Goal: Information Seeking & Learning: Learn about a topic

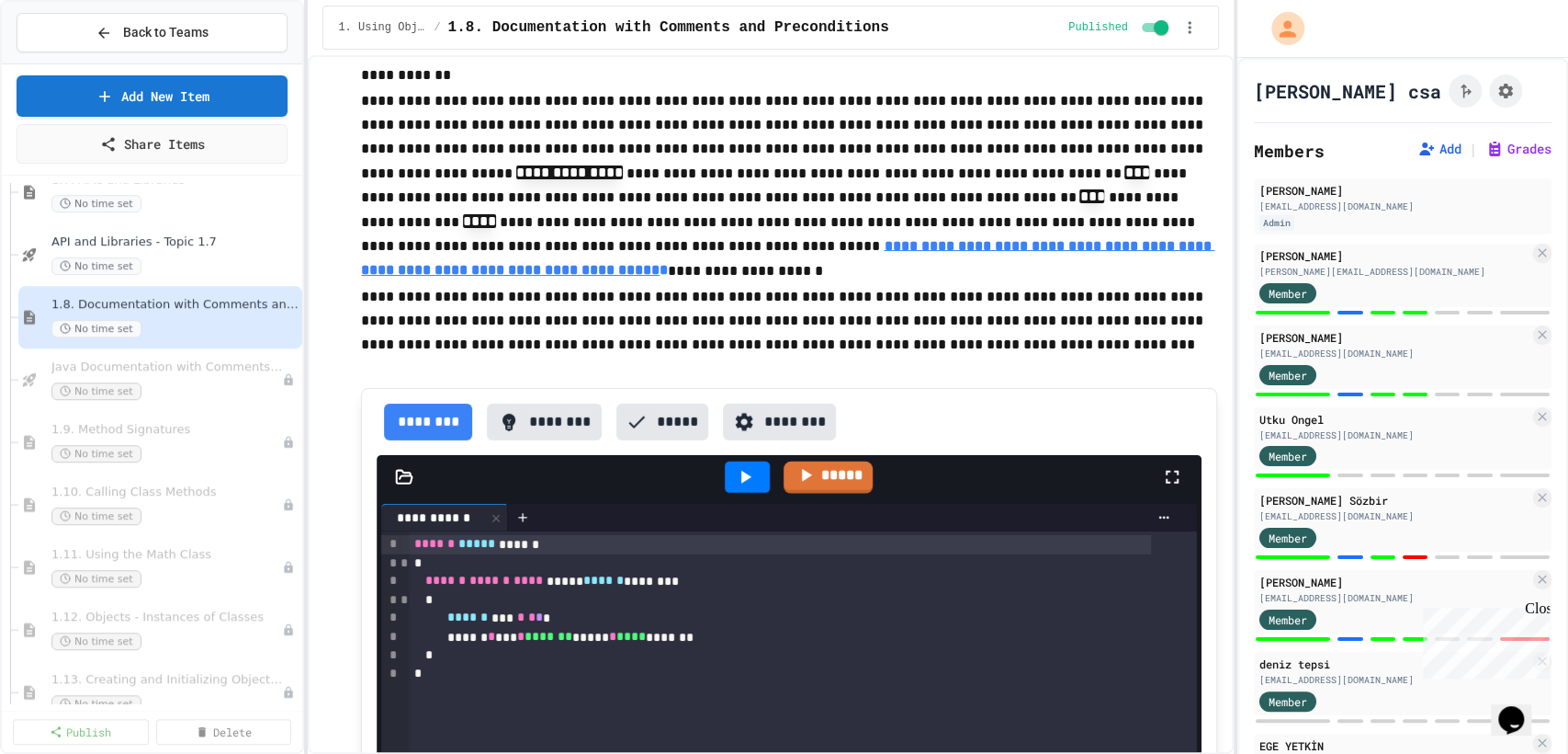
scroll to position [3554, 0]
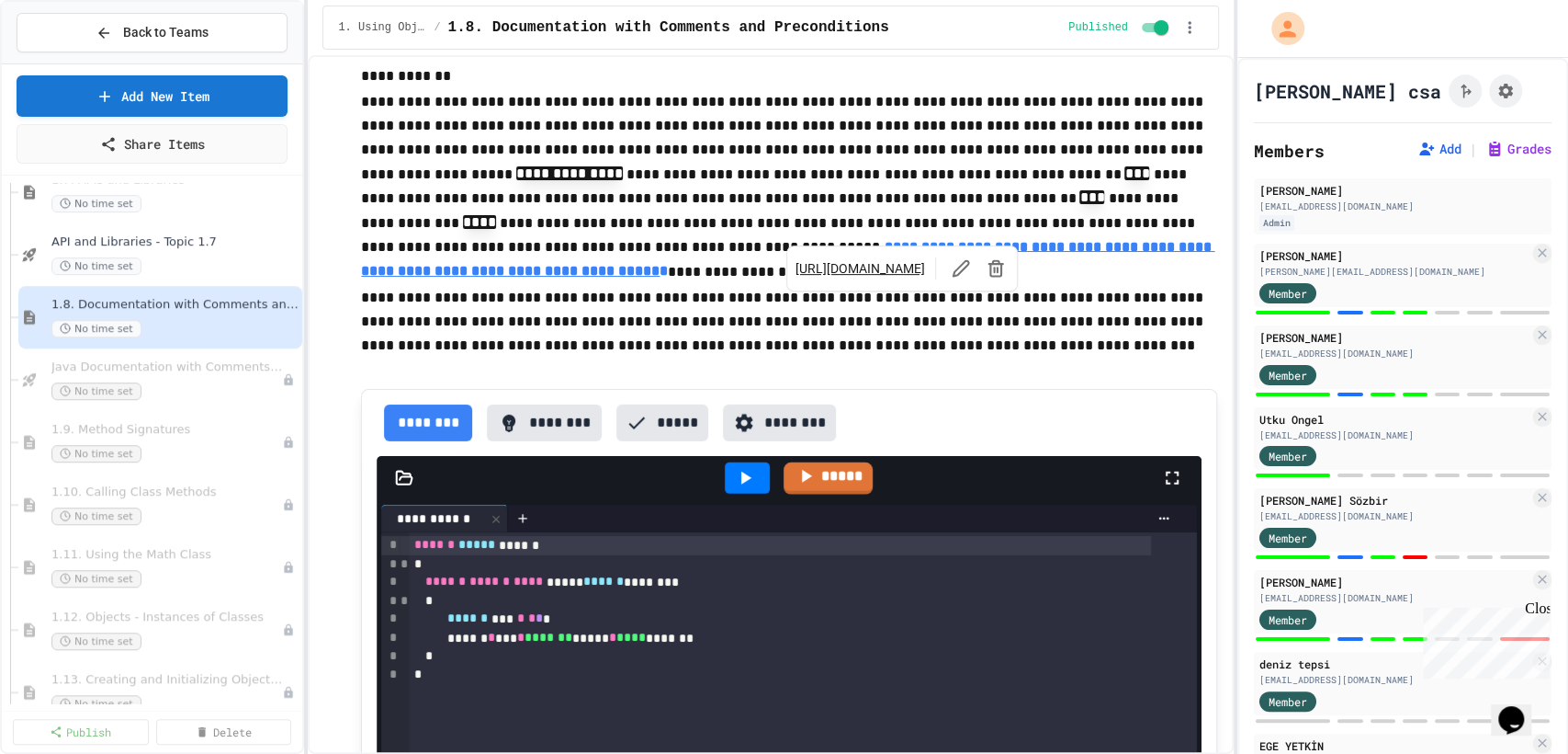
click at [835, 278] on u "**********" at bounding box center [787, 257] width 854 height 38
click at [824, 269] on link "[URL][DOMAIN_NAME]" at bounding box center [859, 268] width 130 height 19
click at [694, 354] on p "**********" at bounding box center [789, 322] width 856 height 72
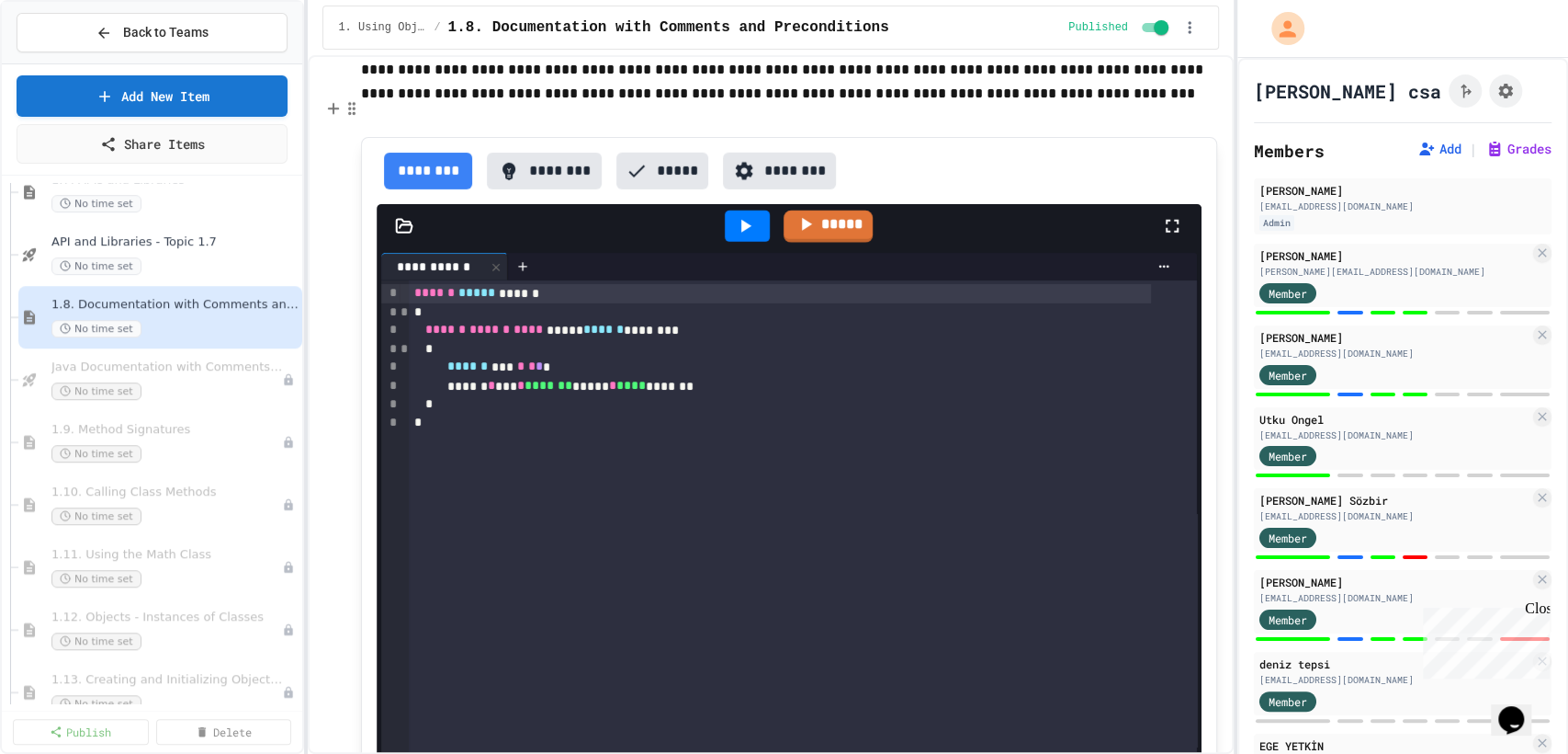
scroll to position [3804, 0]
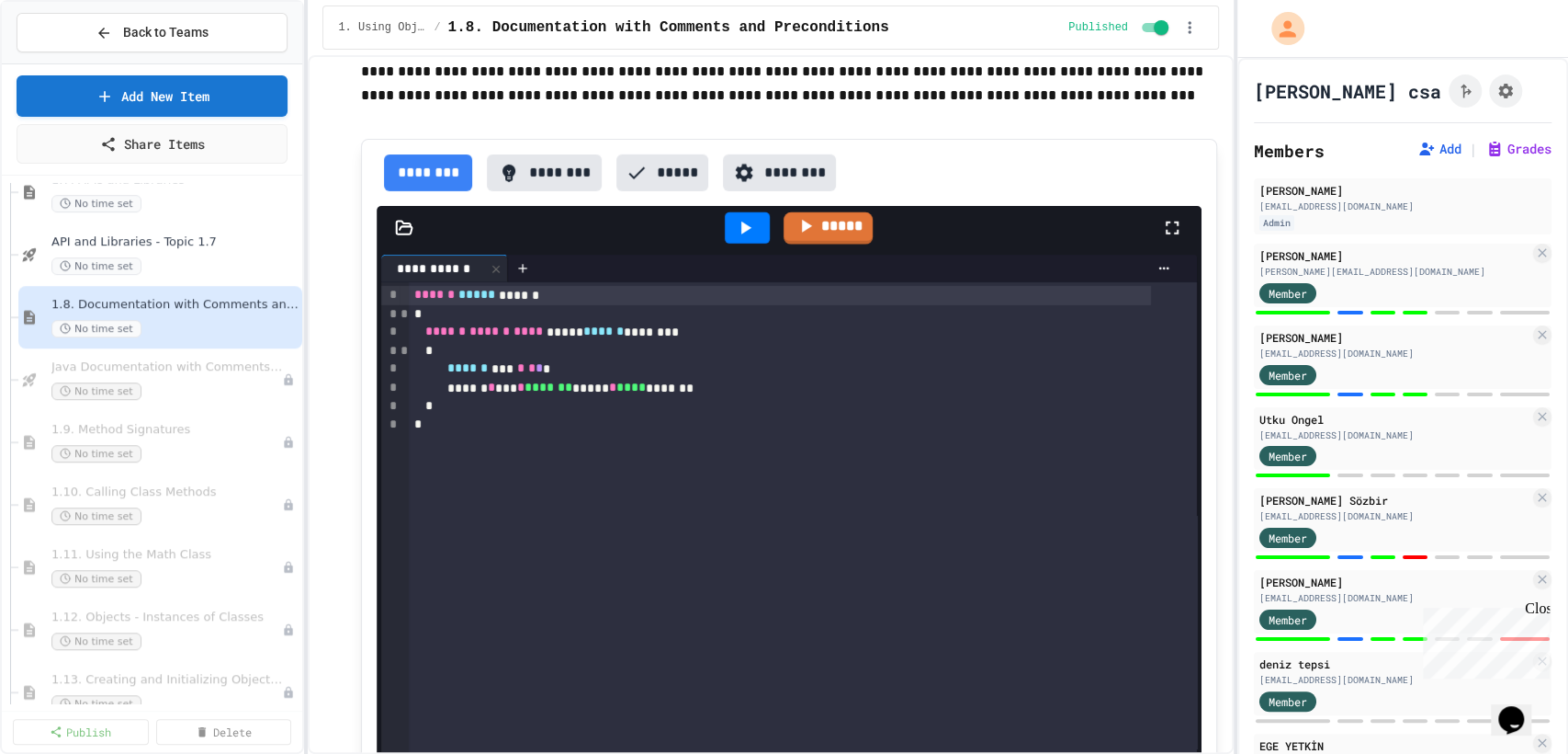
click at [746, 239] on icon at bounding box center [745, 228] width 22 height 22
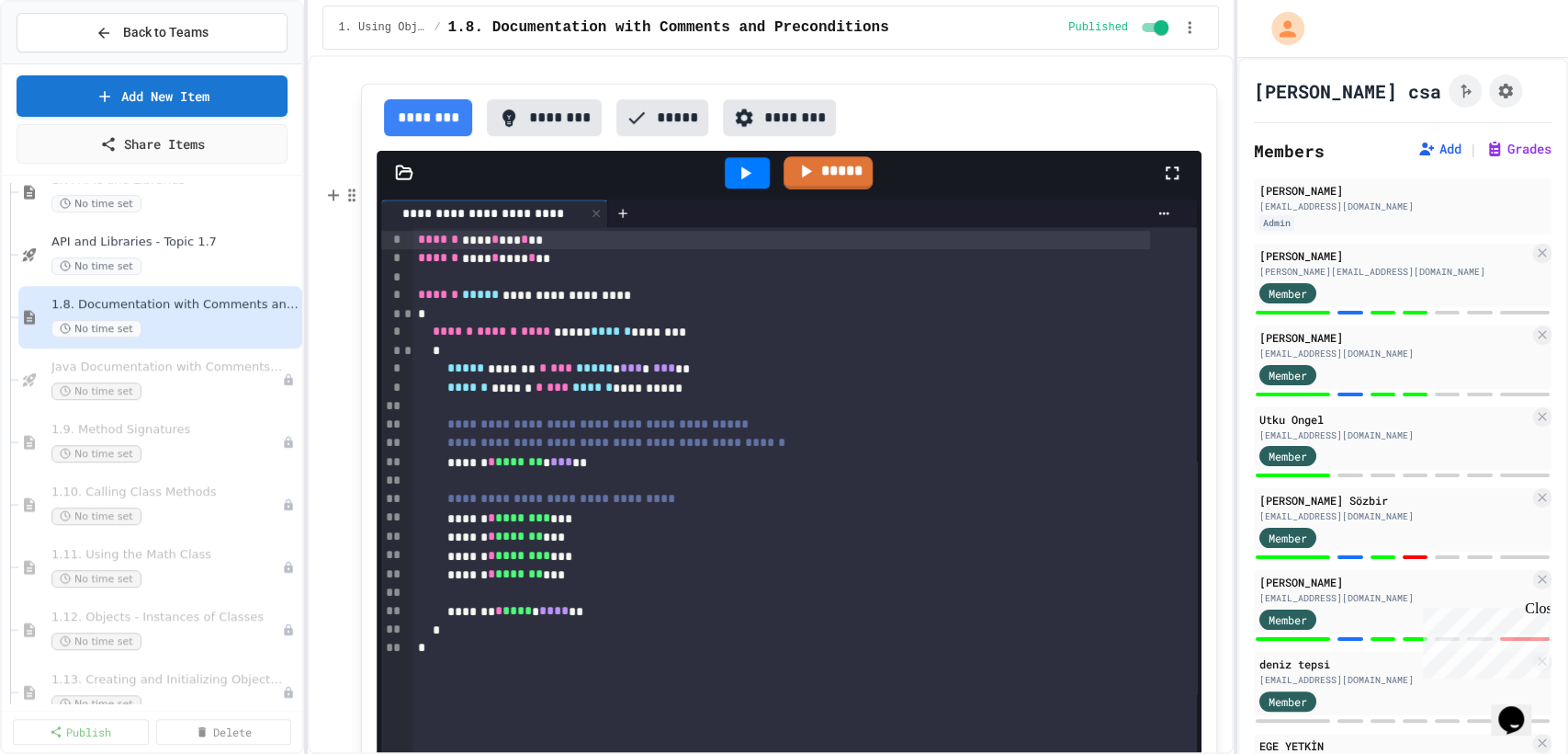
scroll to position [5277, 0]
click at [735, 184] on icon at bounding box center [745, 174] width 22 height 22
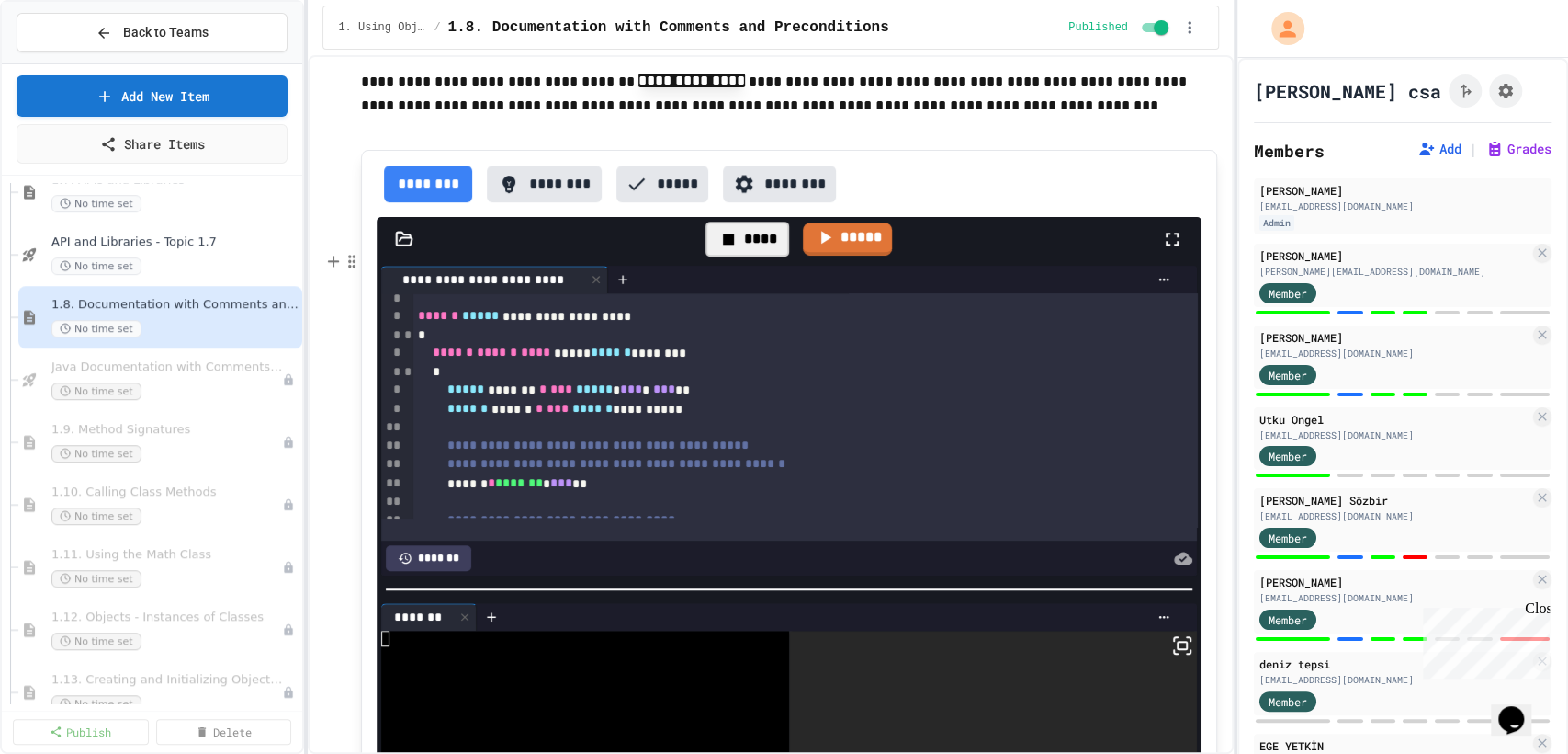
scroll to position [42, 0]
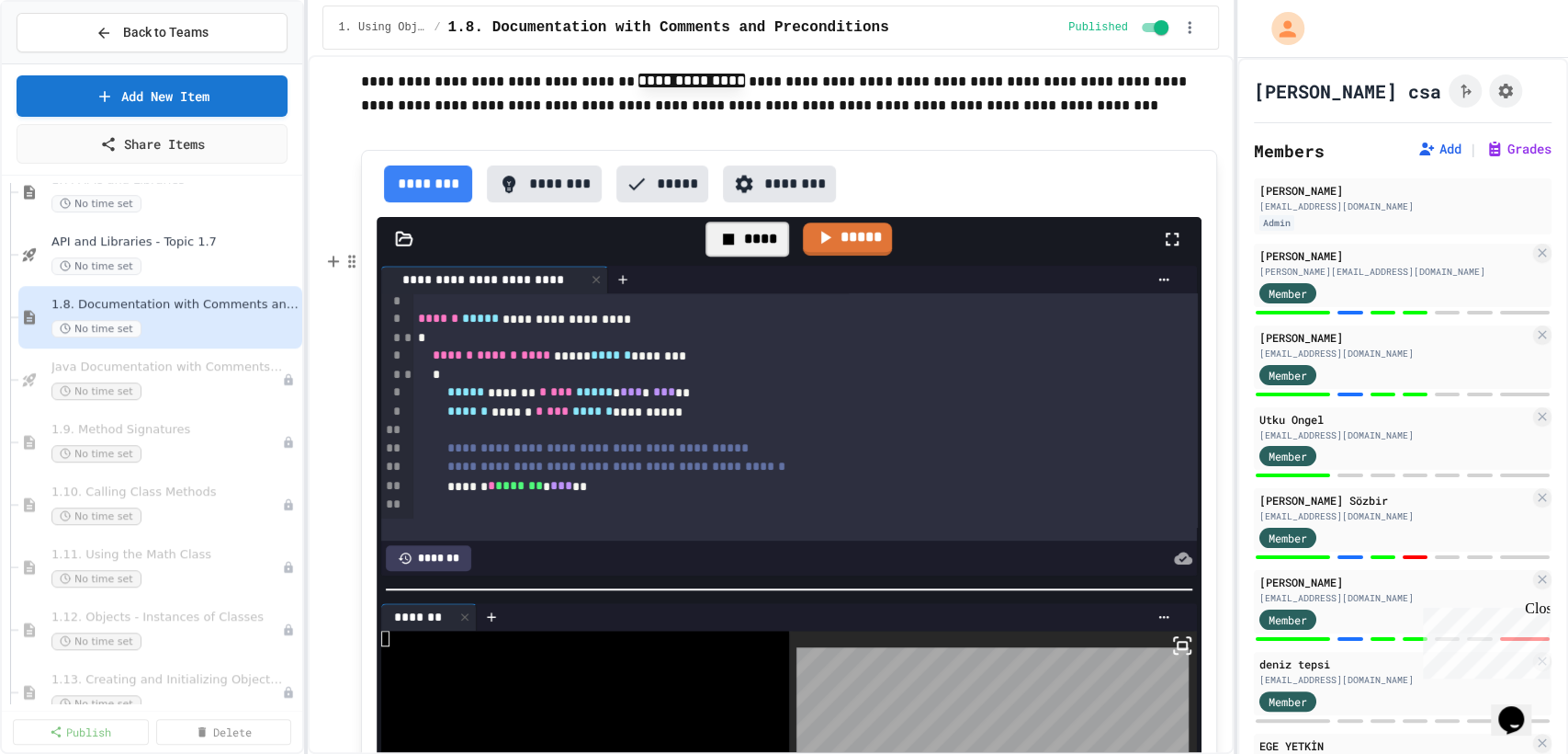
click at [540, 202] on button "********" at bounding box center [544, 183] width 115 height 36
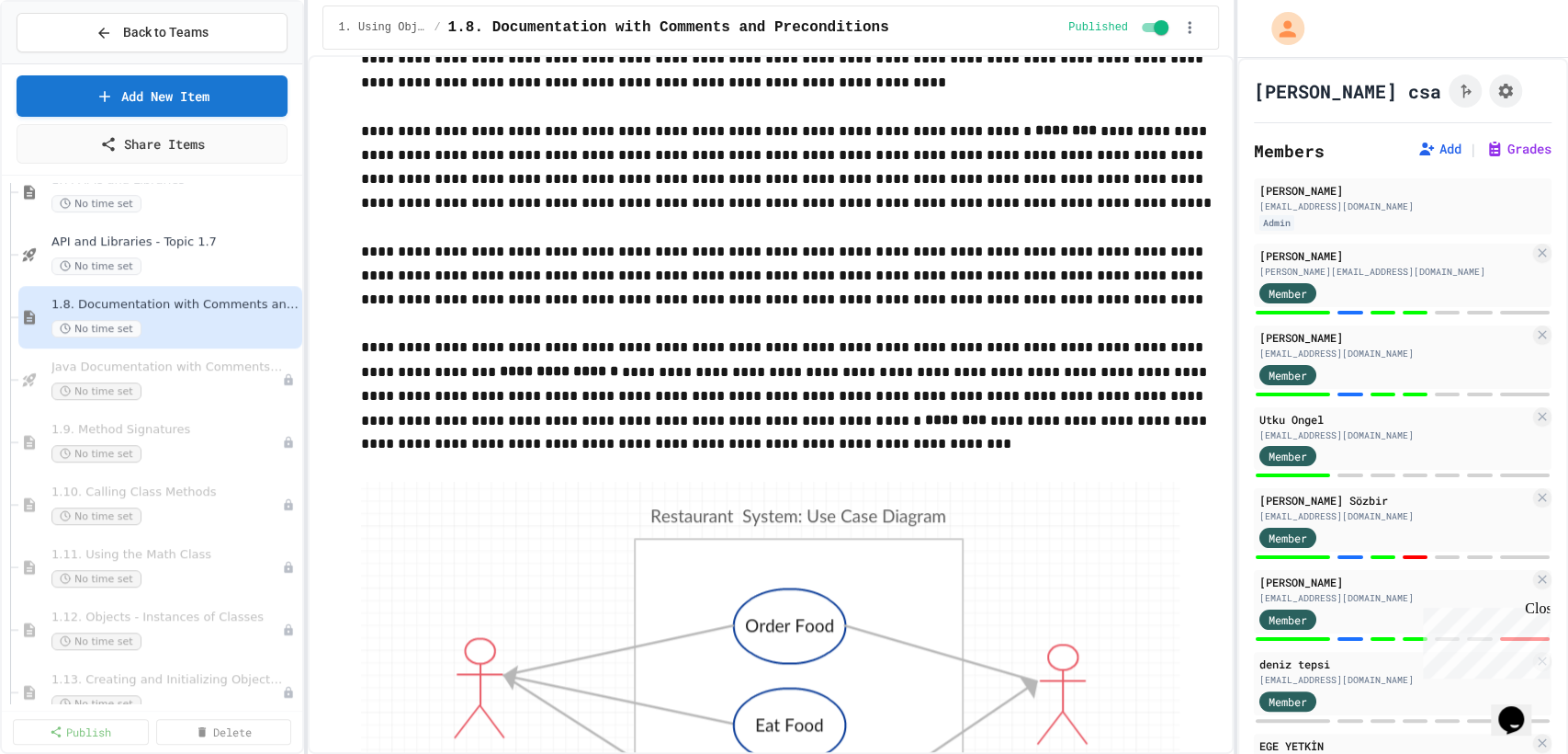
scroll to position [6239, 0]
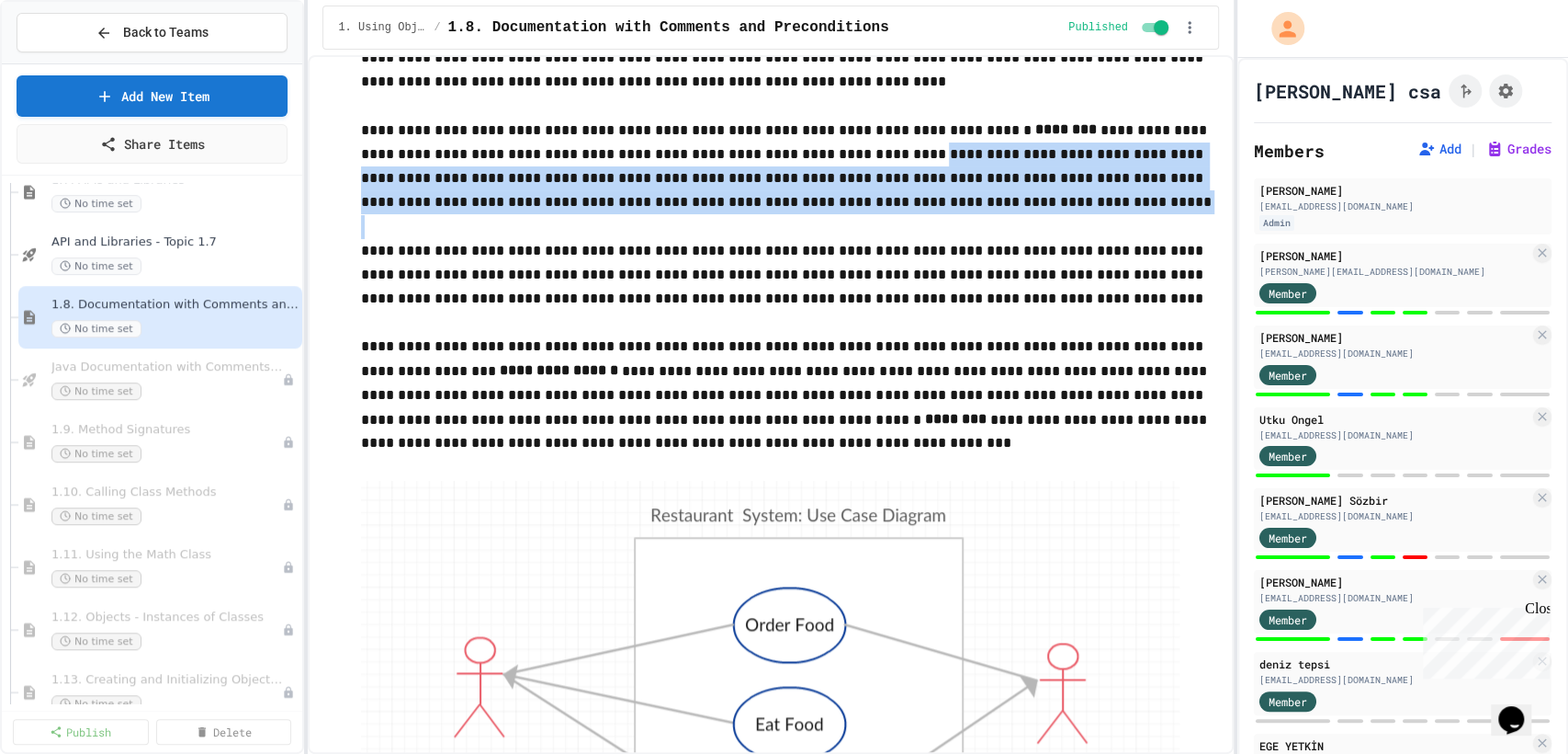
drag, startPoint x: 805, startPoint y: 248, endPoint x: 843, endPoint y: 321, distance: 82.3
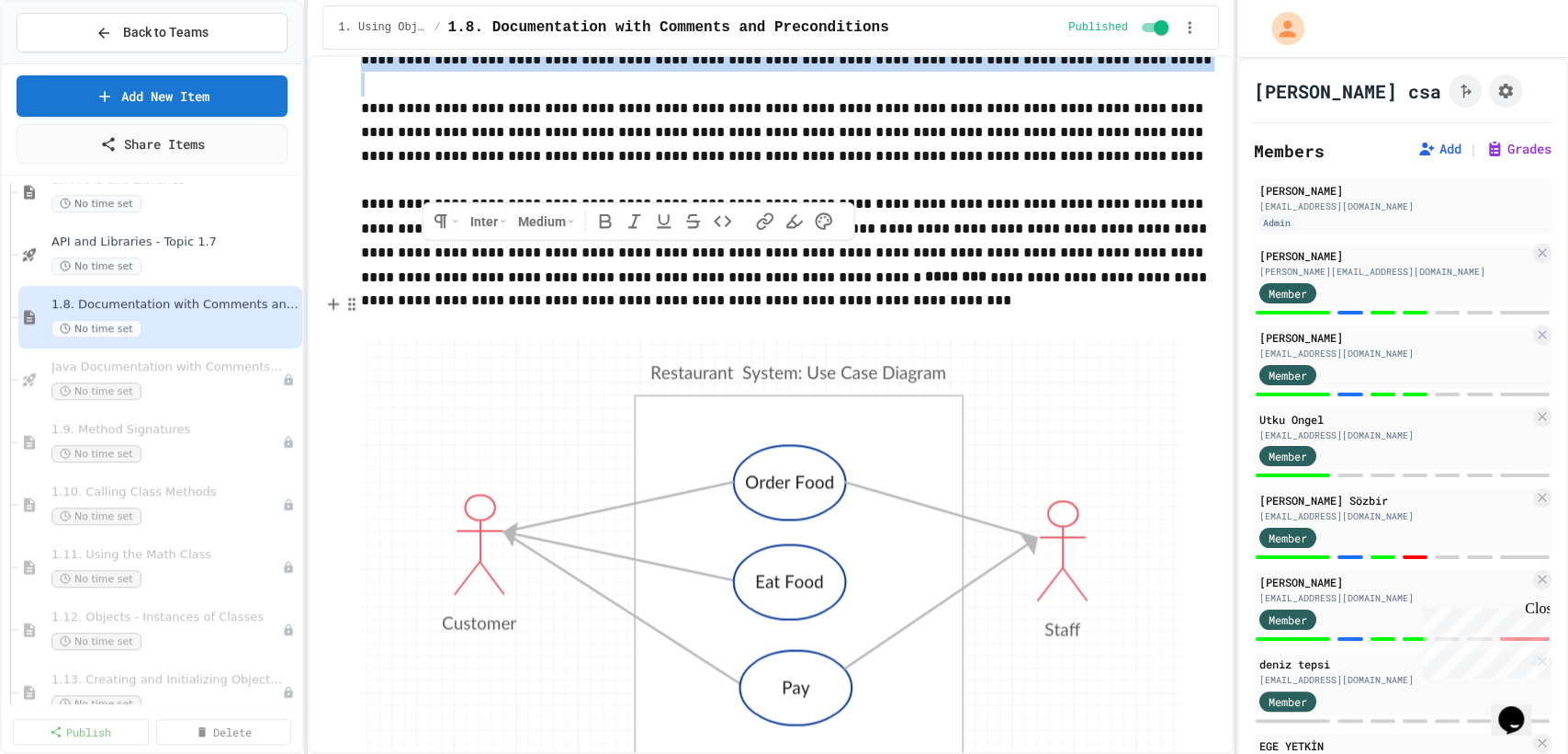
scroll to position [6386, 0]
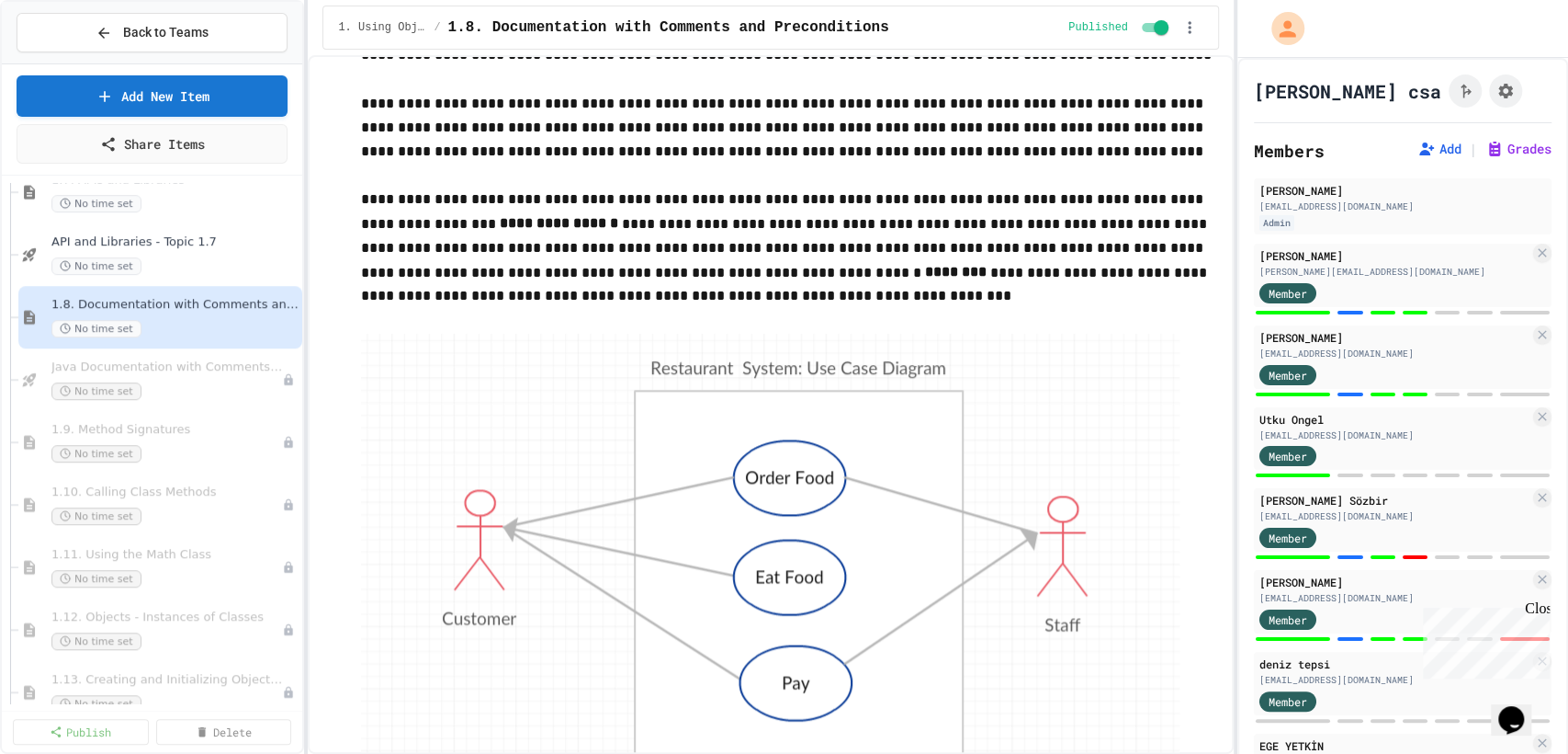
click at [955, 310] on p "**********" at bounding box center [789, 248] width 856 height 123
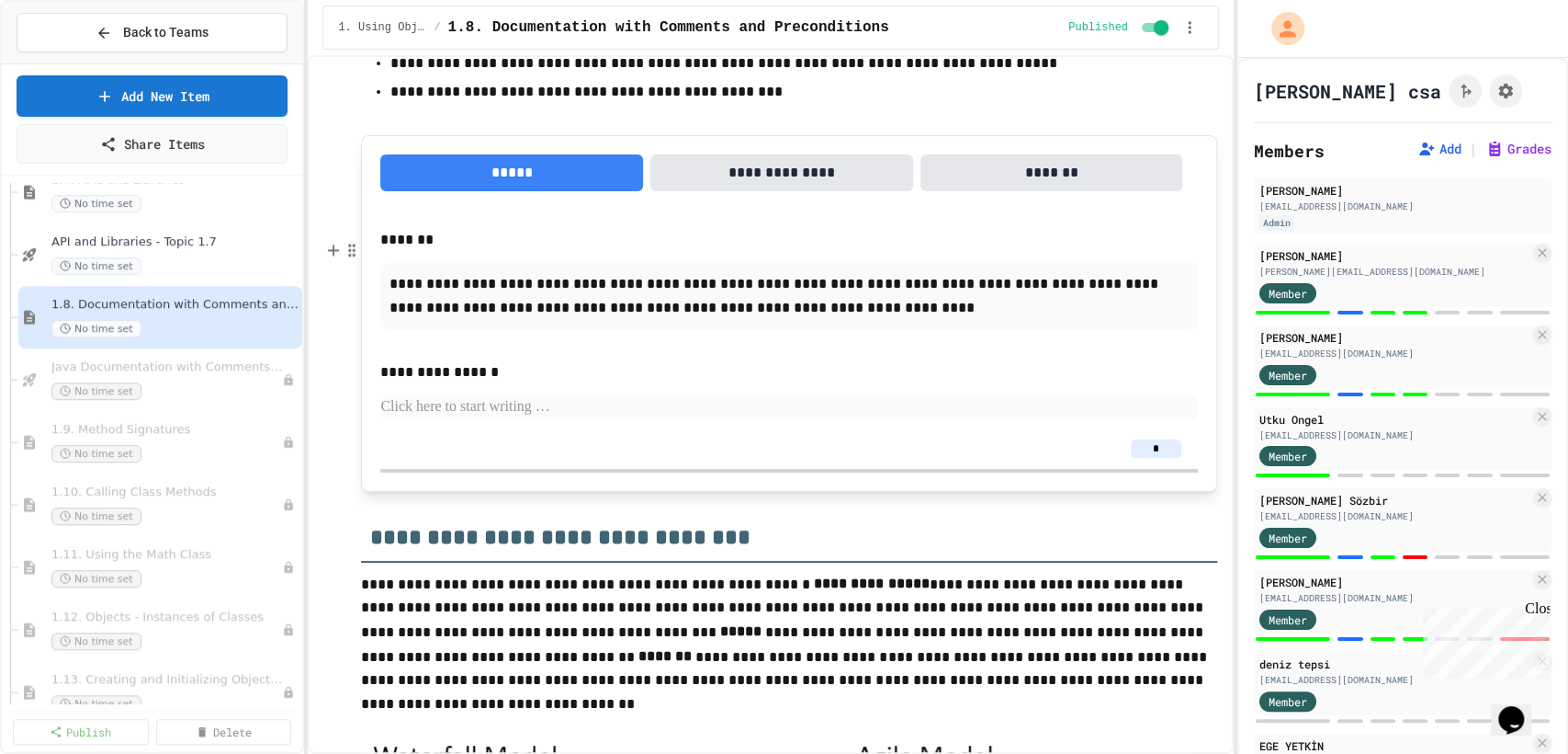
scroll to position [7329, 0]
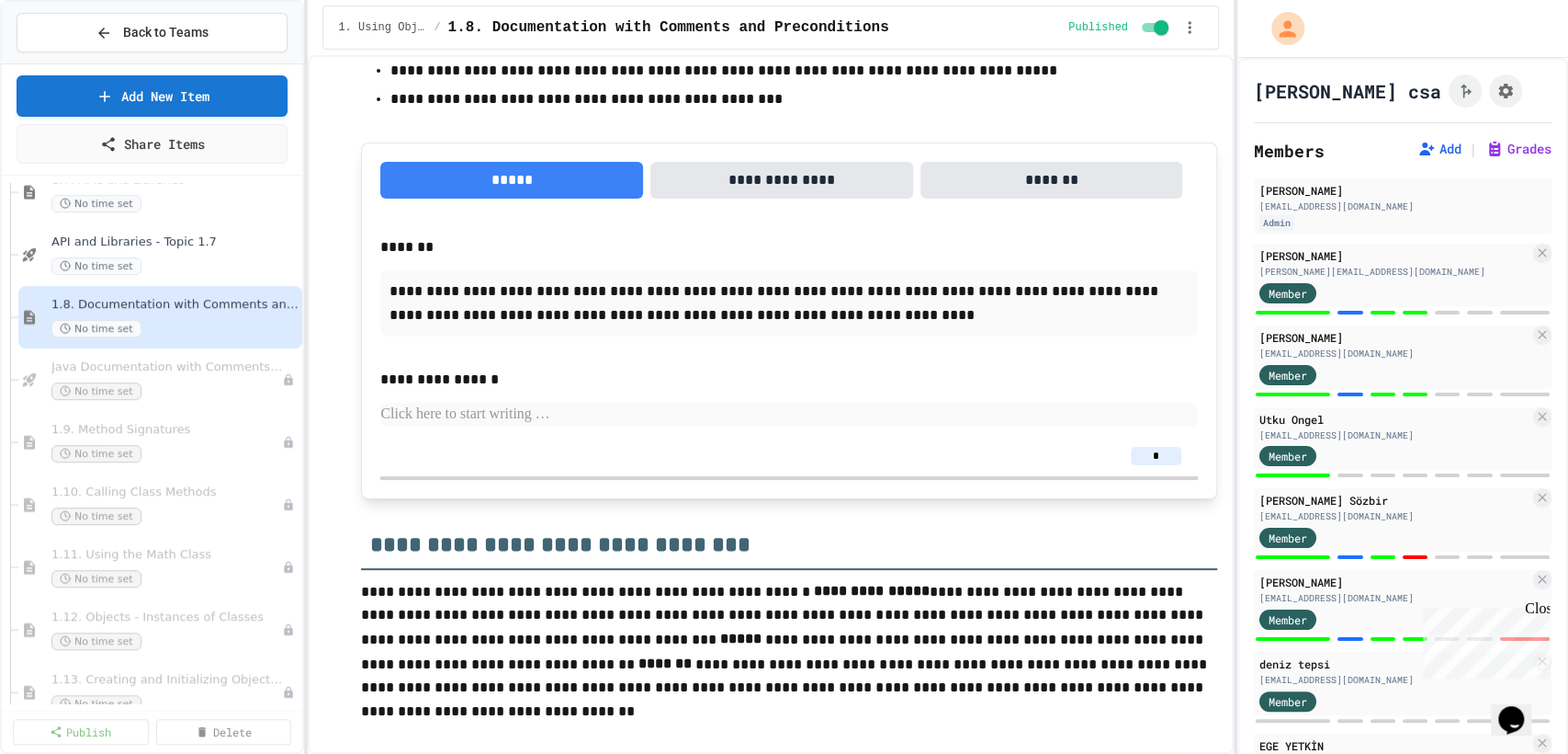
click at [797, 198] on button "**********" at bounding box center [782, 180] width 263 height 36
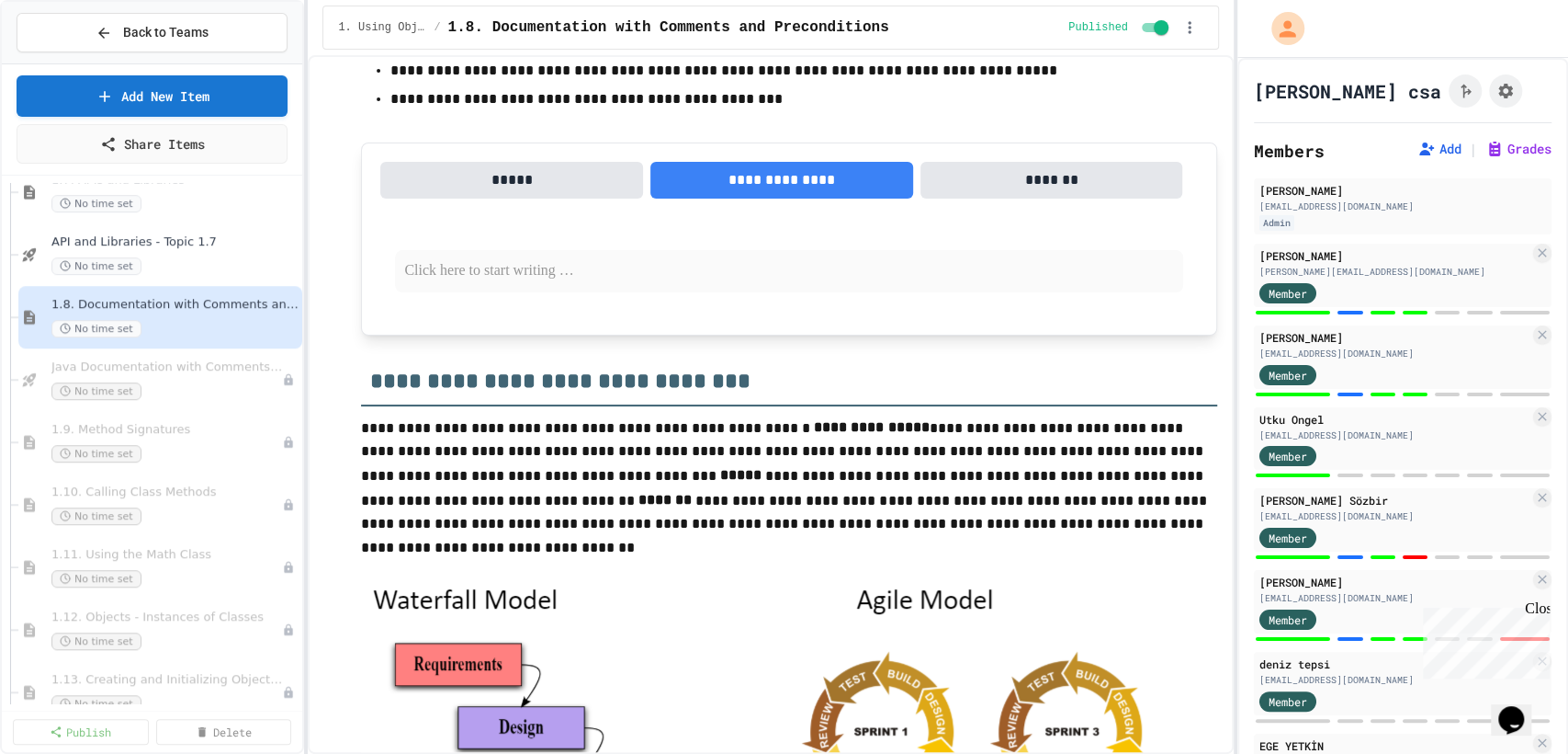
click at [981, 198] on button "*******" at bounding box center [1052, 180] width 263 height 36
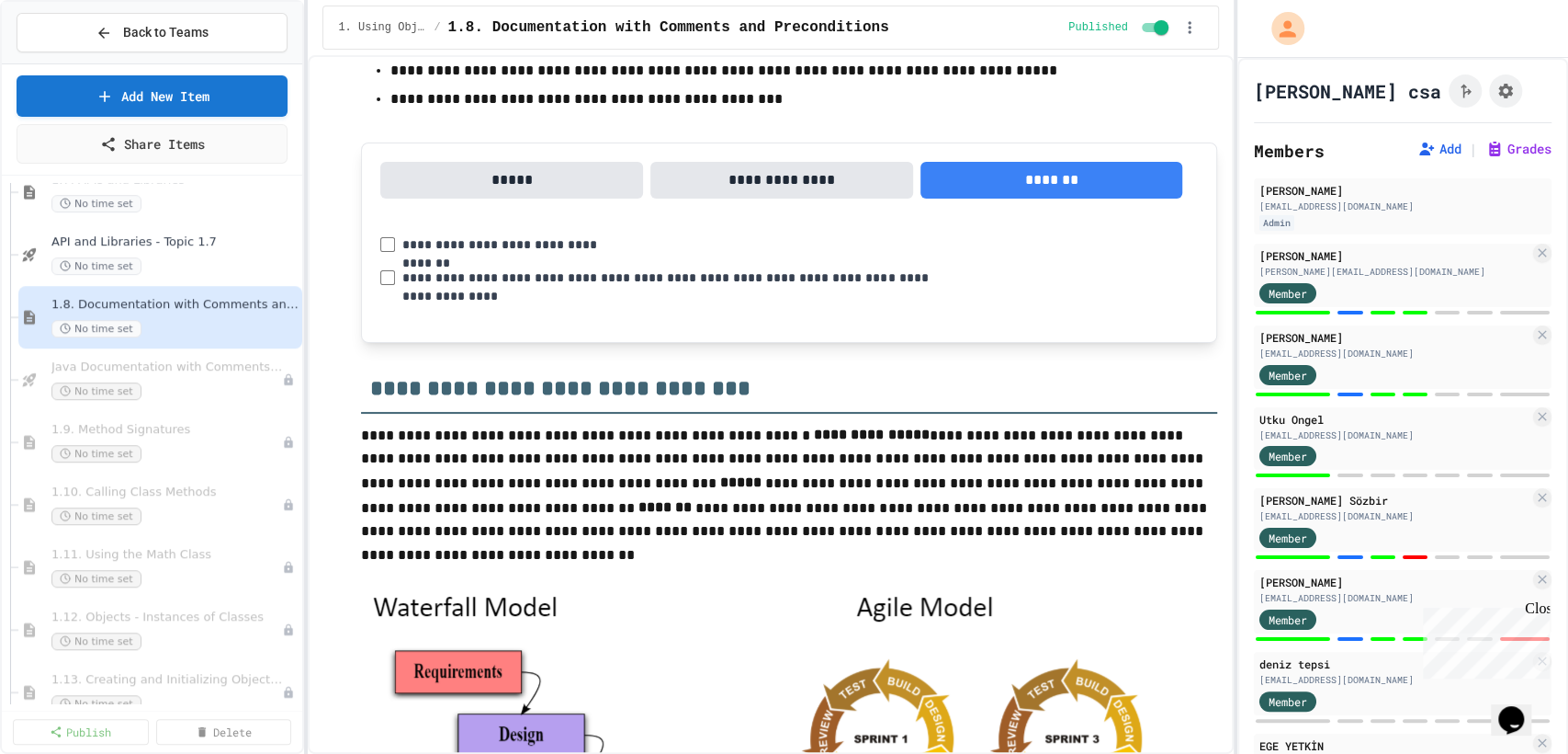
click at [584, 198] on button "*****" at bounding box center [511, 180] width 263 height 36
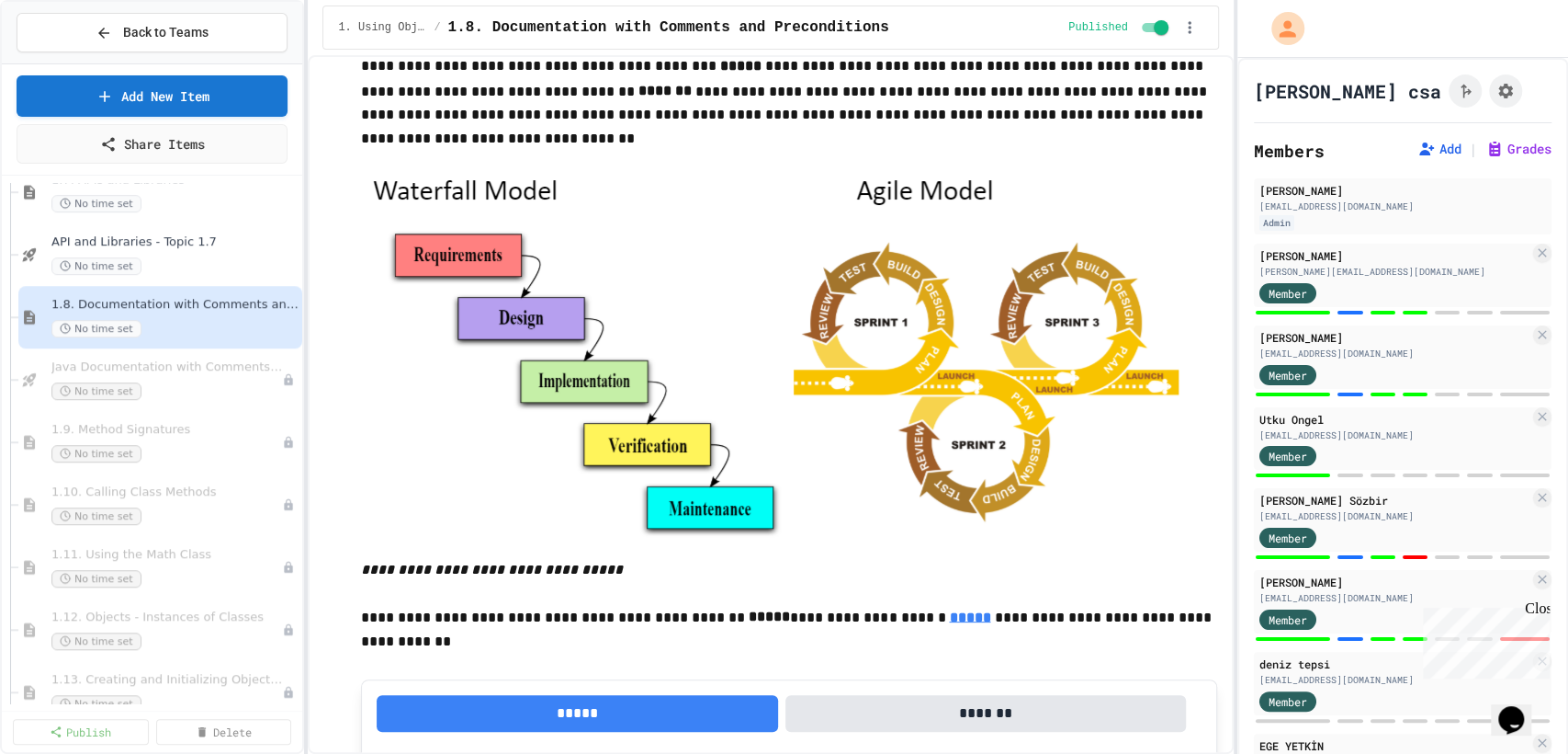
scroll to position [7903, 0]
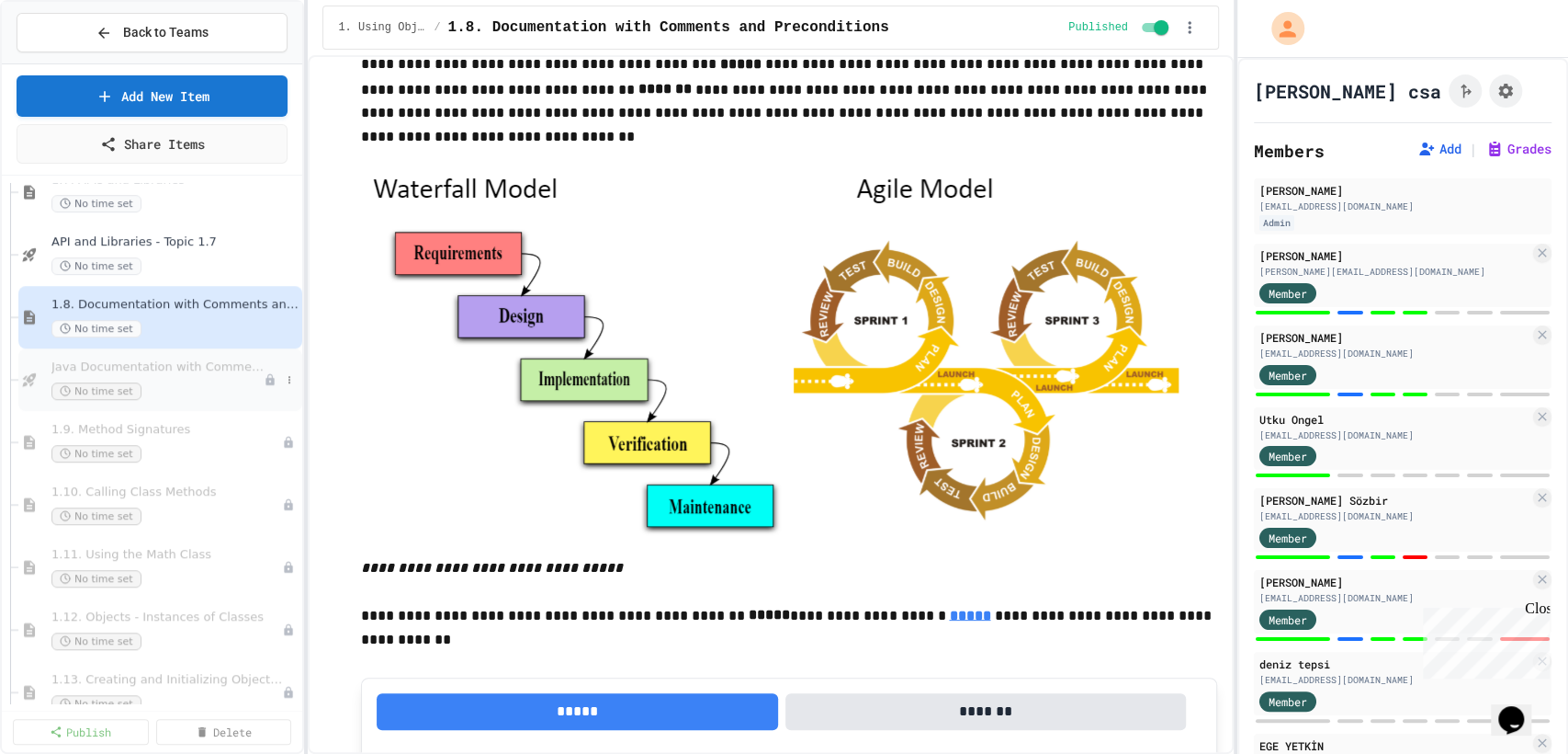
click at [194, 383] on div "No time set" at bounding box center [157, 391] width 212 height 18
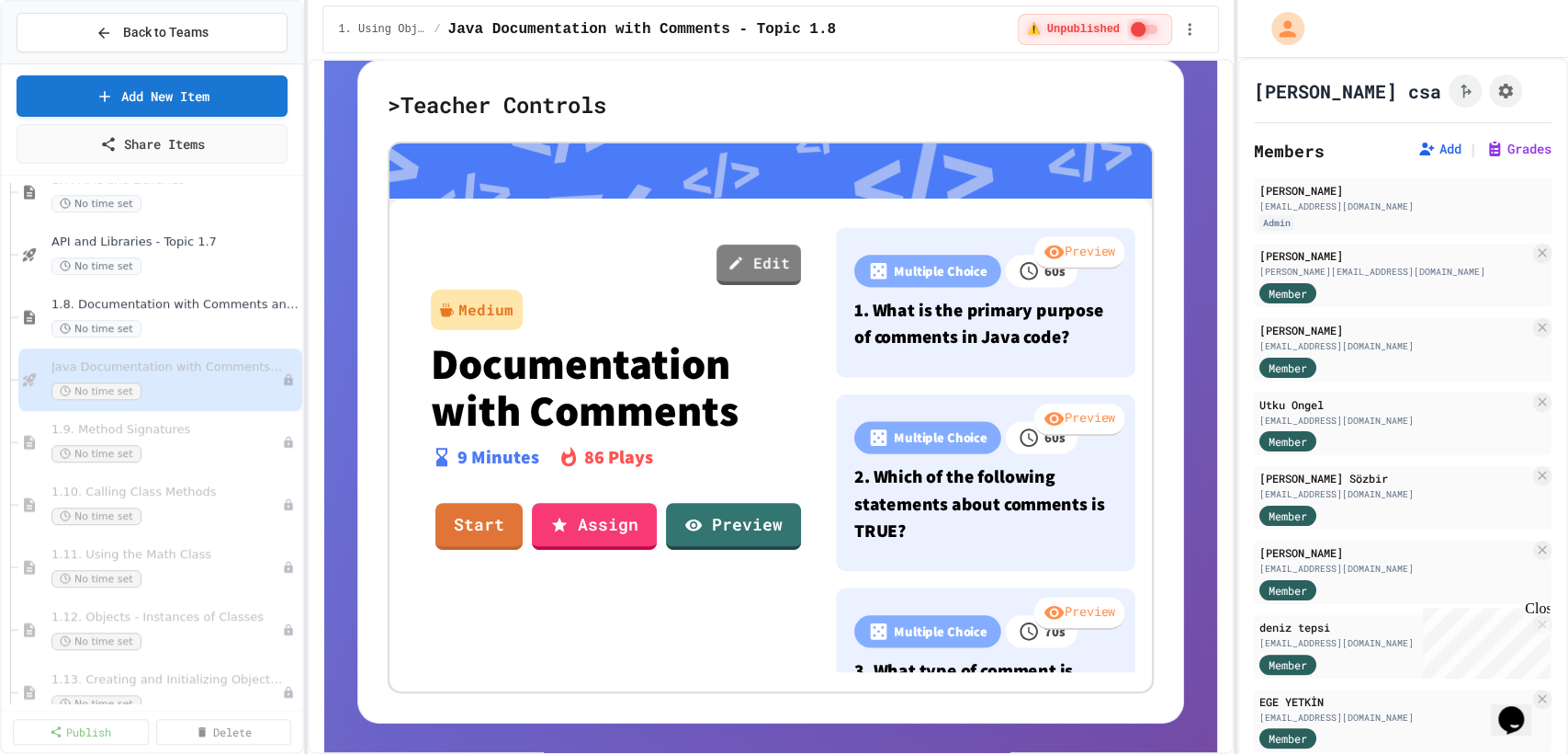
scroll to position [221, 0]
click at [750, 500] on link "Preview" at bounding box center [733, 525] width 132 height 50
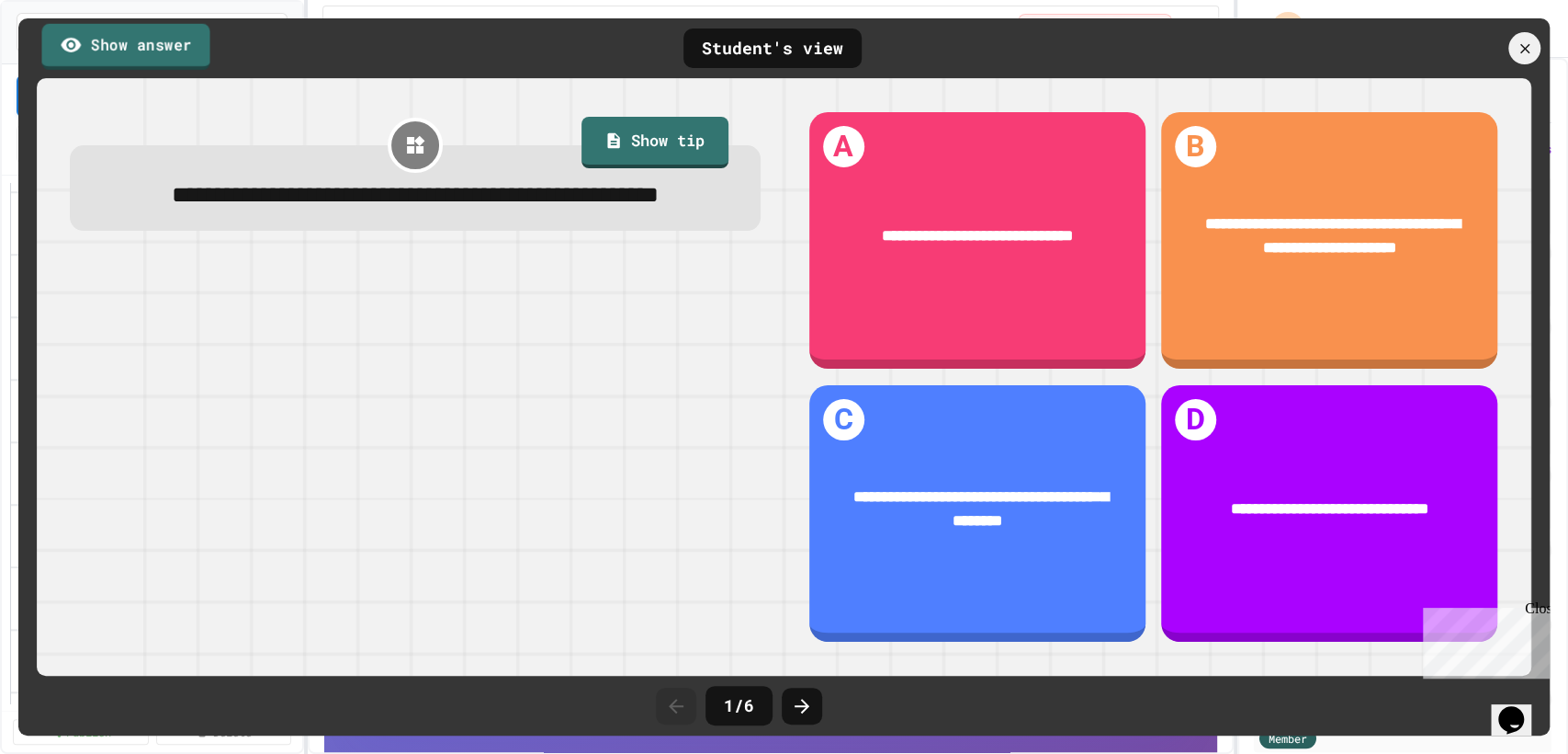
click at [150, 42] on link "Show answer" at bounding box center [125, 46] width 168 height 46
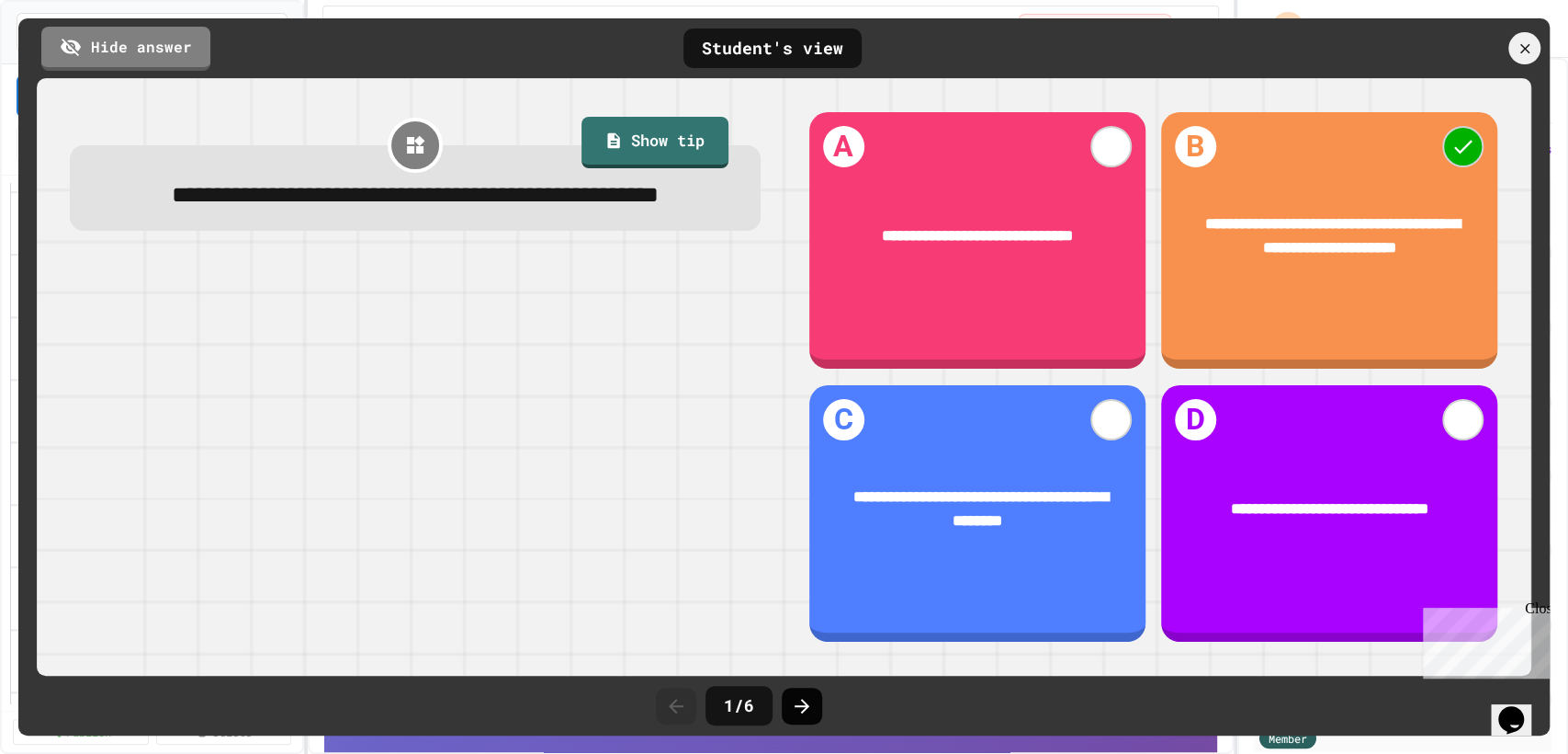
click at [804, 717] on div at bounding box center [801, 705] width 40 height 36
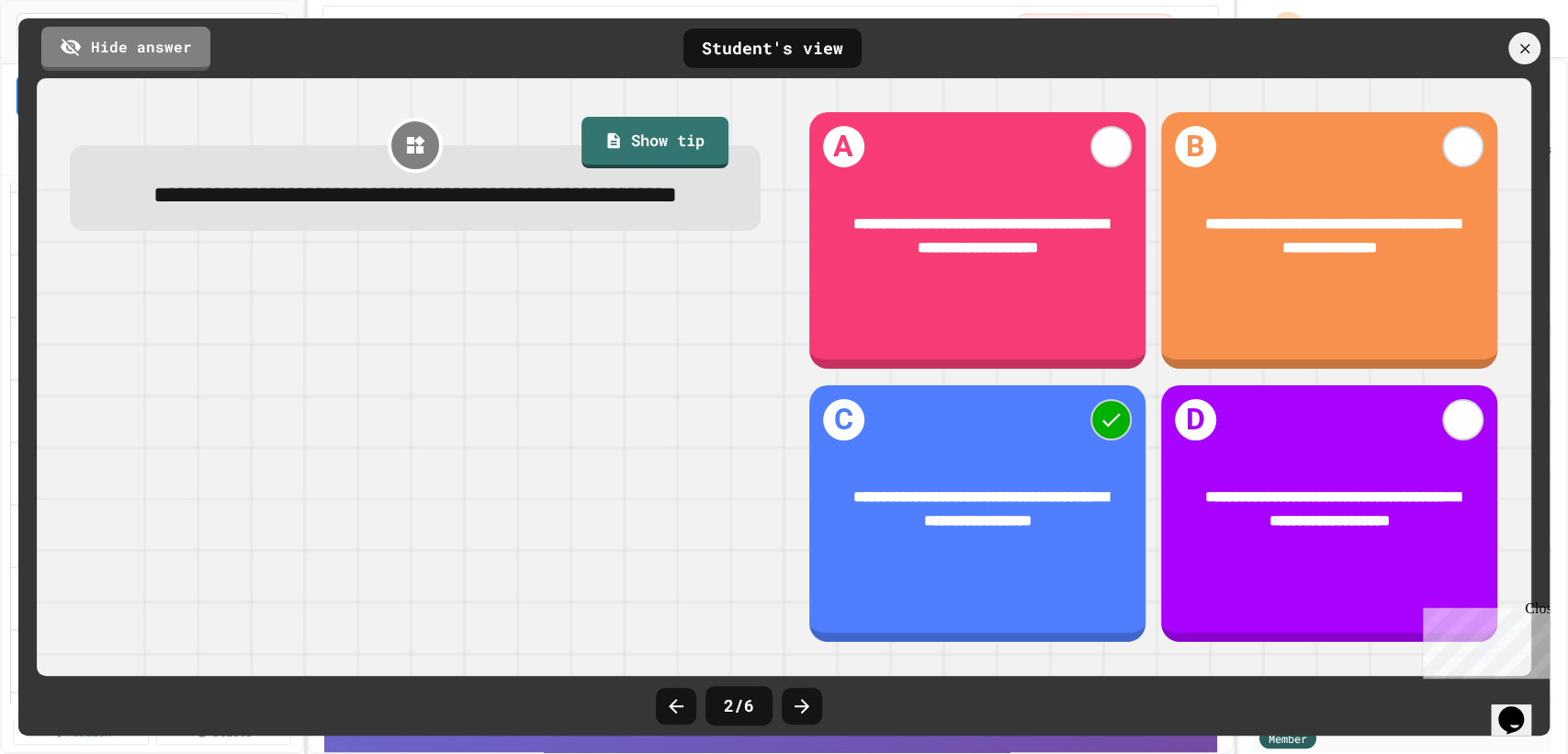
click at [804, 717] on div at bounding box center [801, 705] width 40 height 36
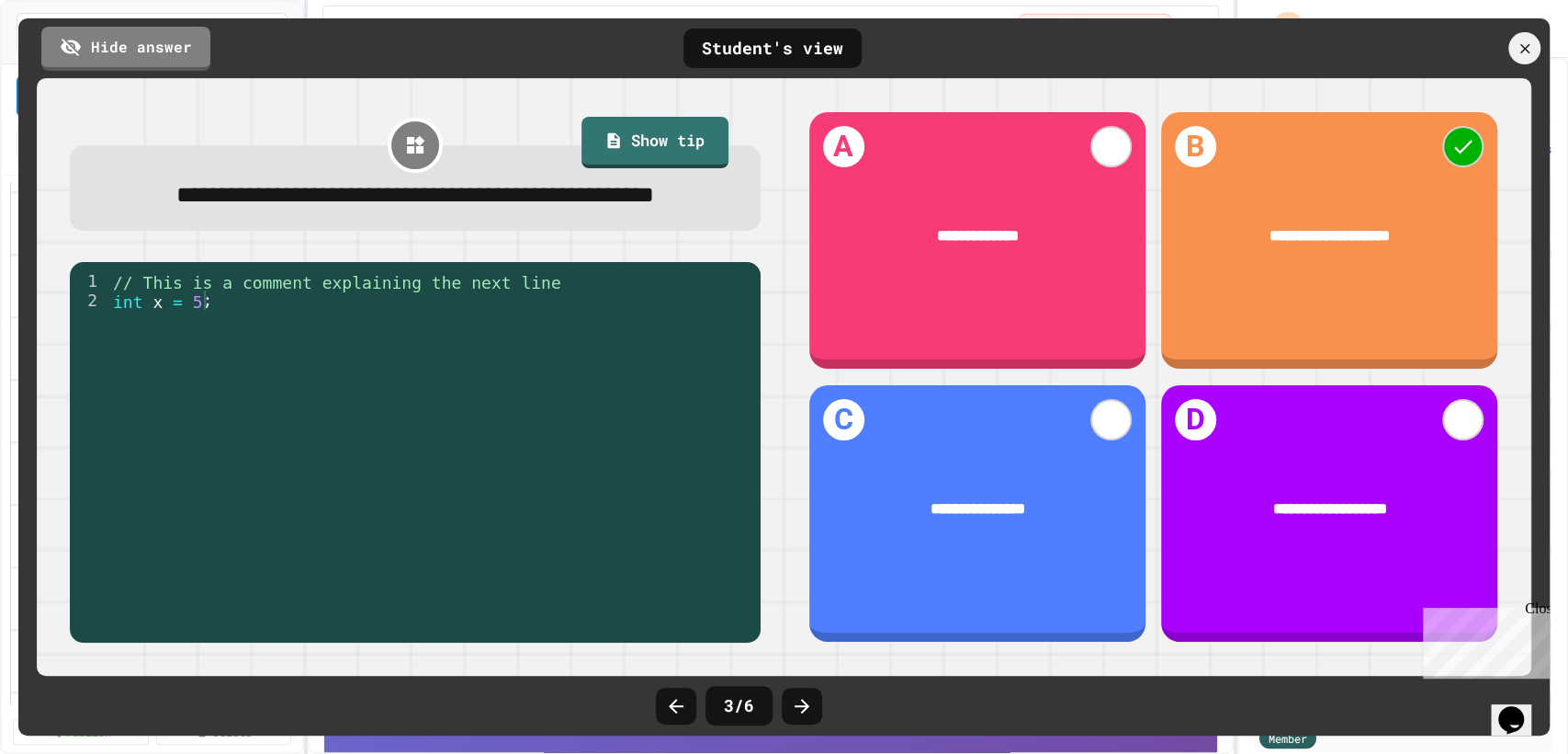
click at [804, 717] on div at bounding box center [801, 705] width 40 height 36
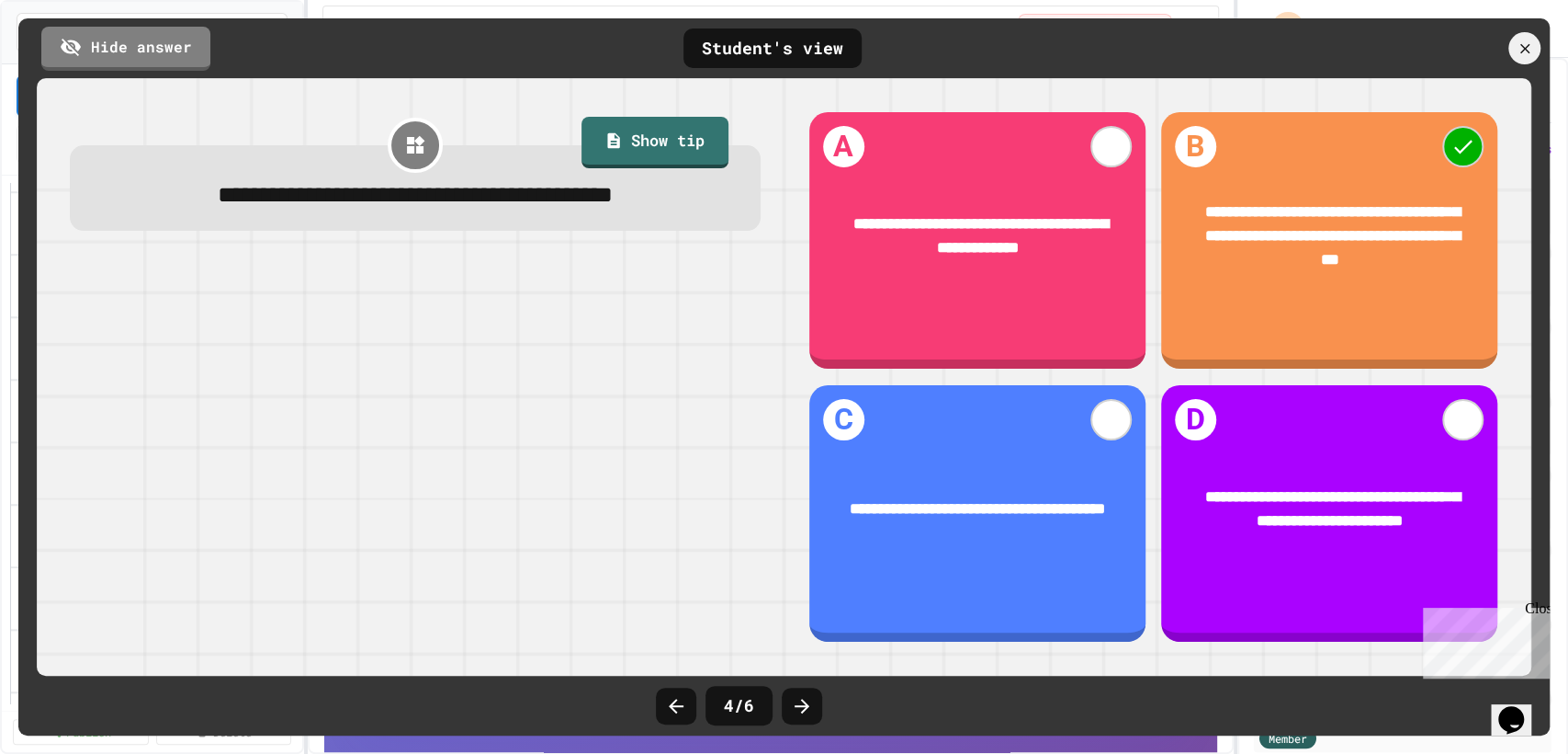
click at [804, 717] on div at bounding box center [801, 705] width 40 height 36
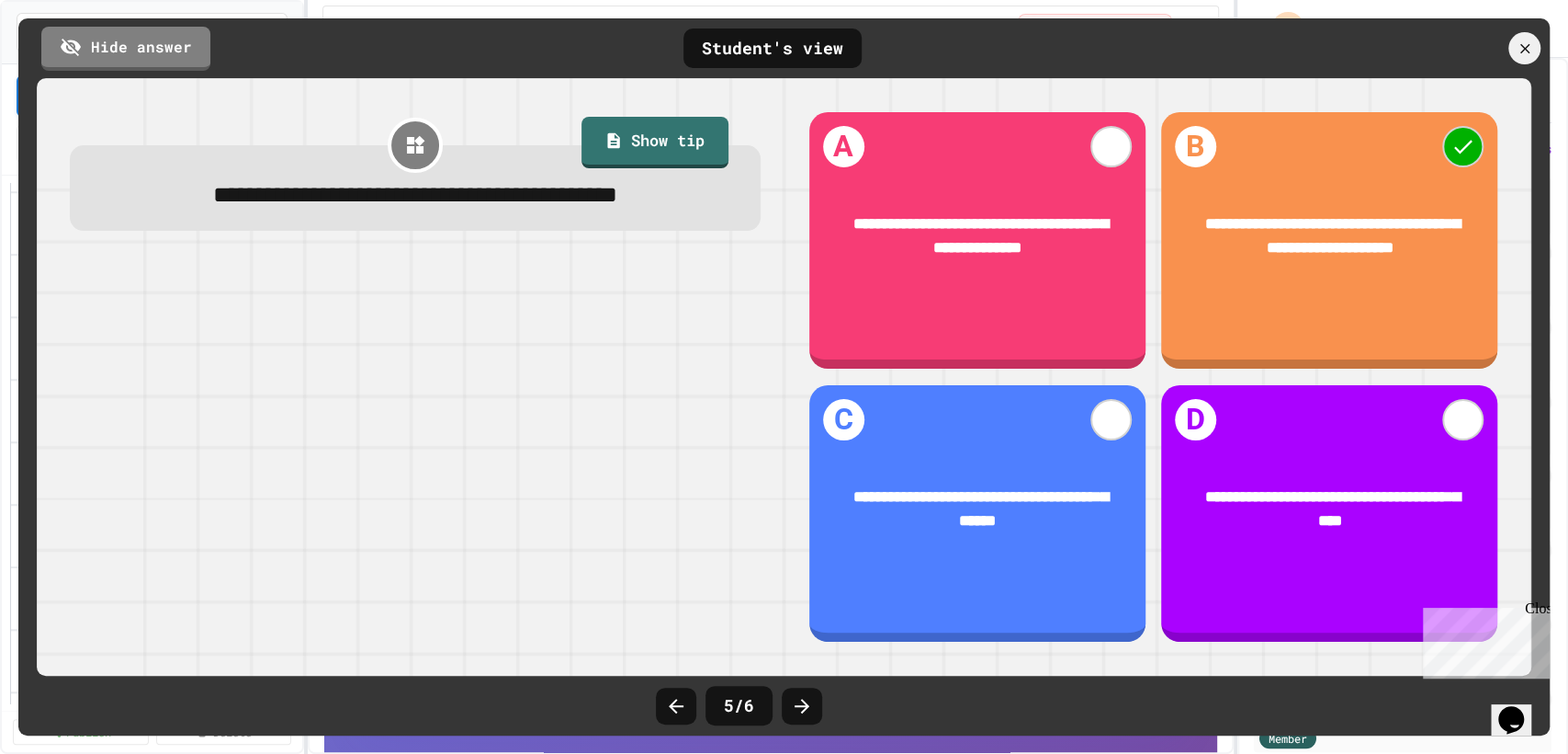
click at [804, 717] on div at bounding box center [801, 705] width 40 height 36
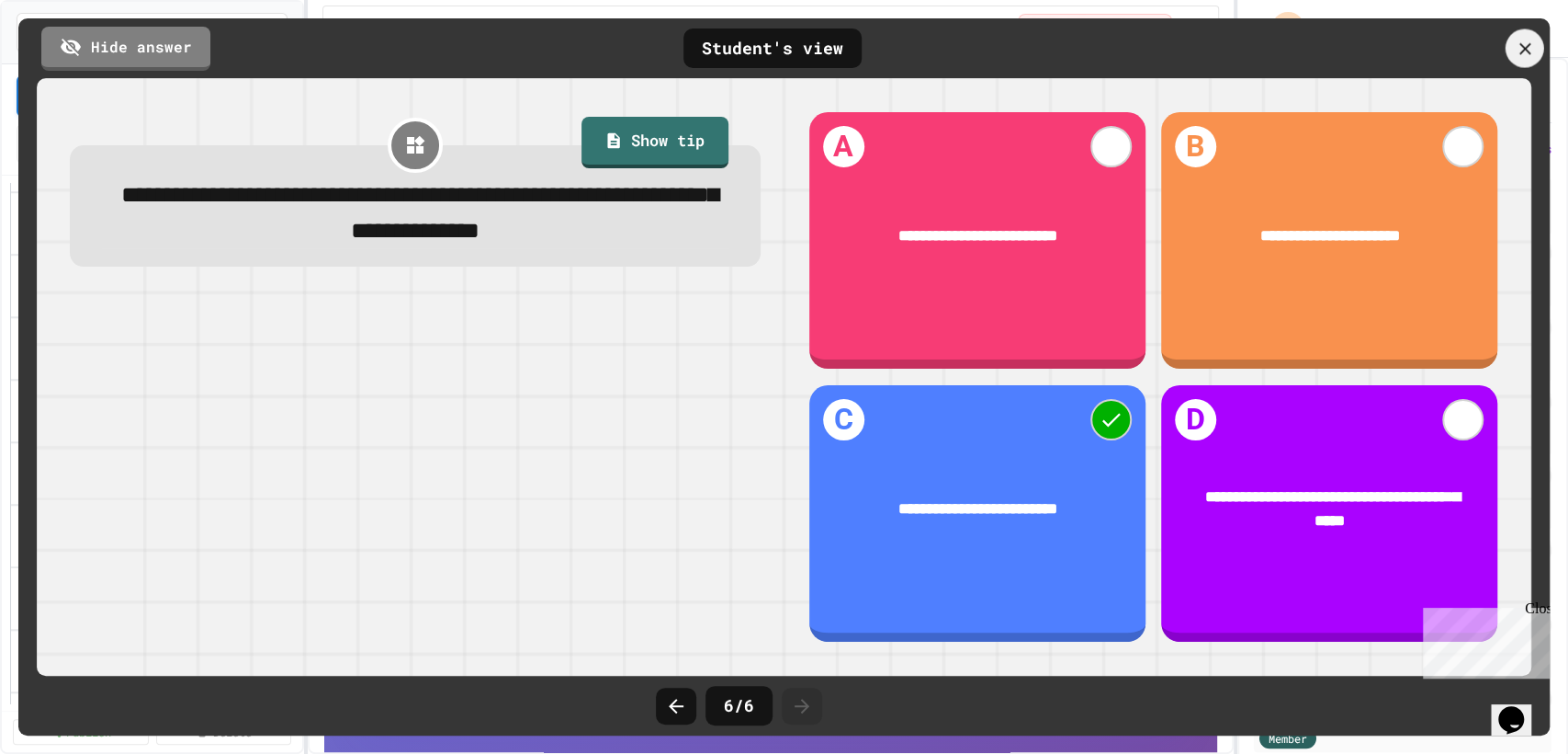
click at [1515, 46] on icon at bounding box center [1525, 49] width 21 height 21
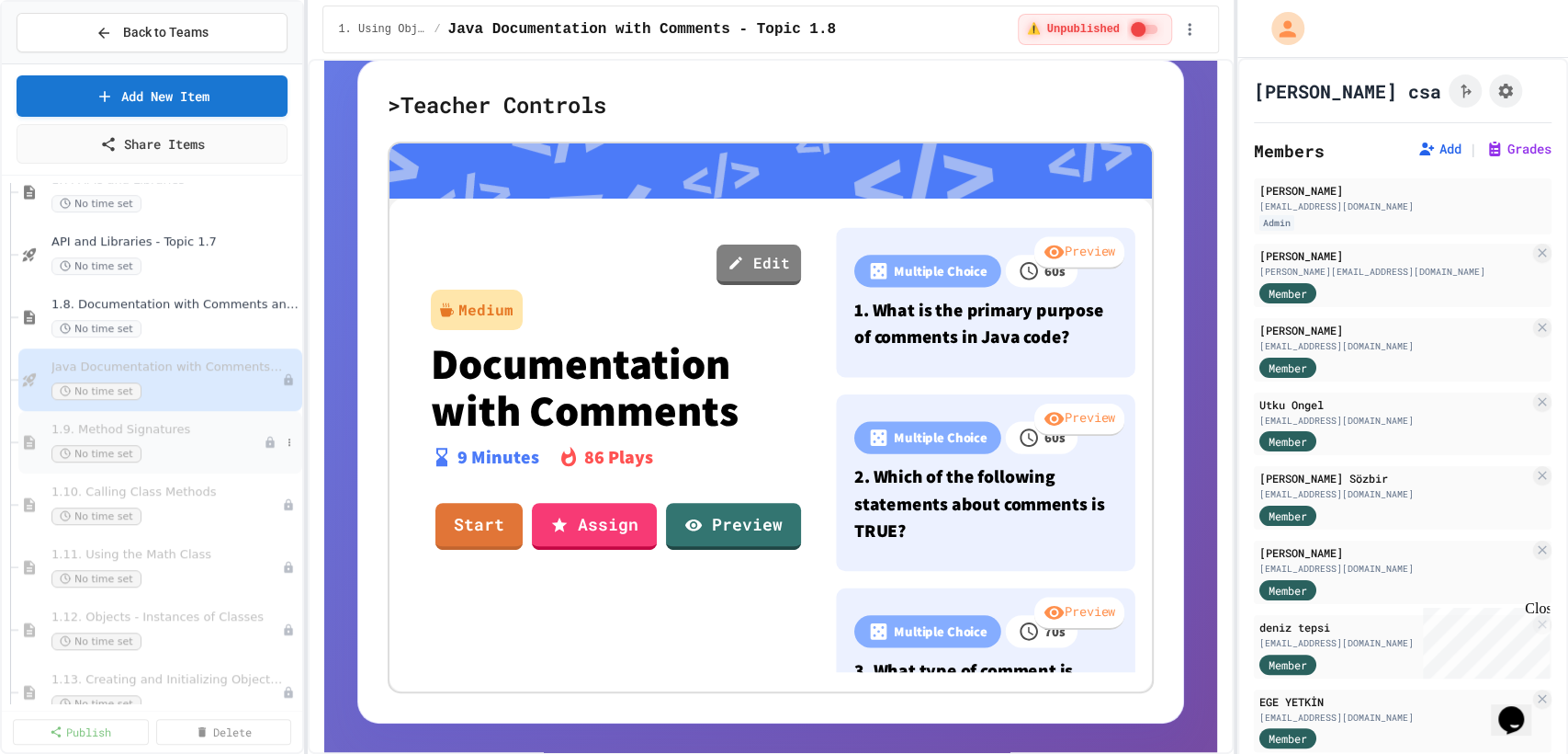
click at [181, 471] on div "1.9. Method Signatures No time set" at bounding box center [161, 442] width 284 height 63
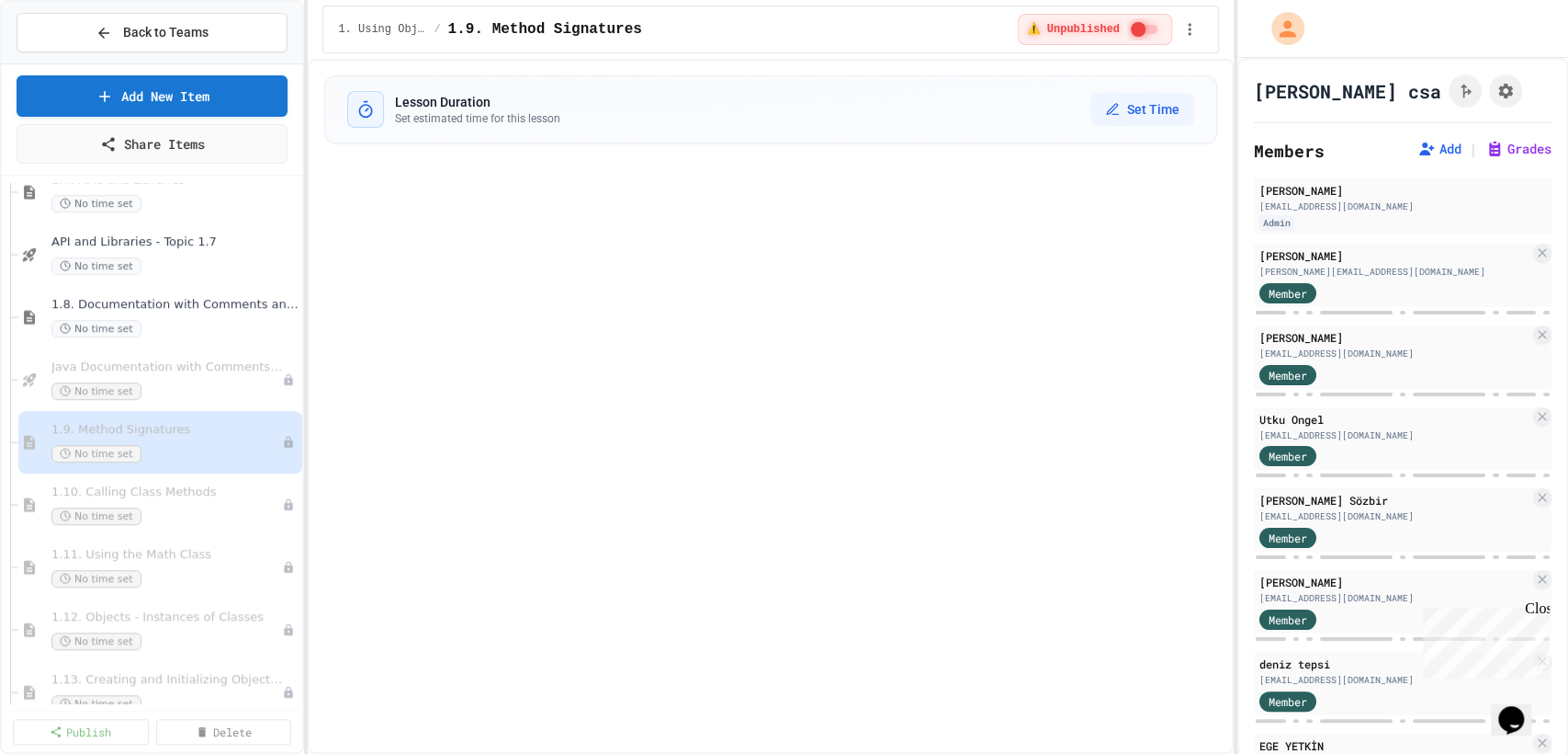
select select "***"
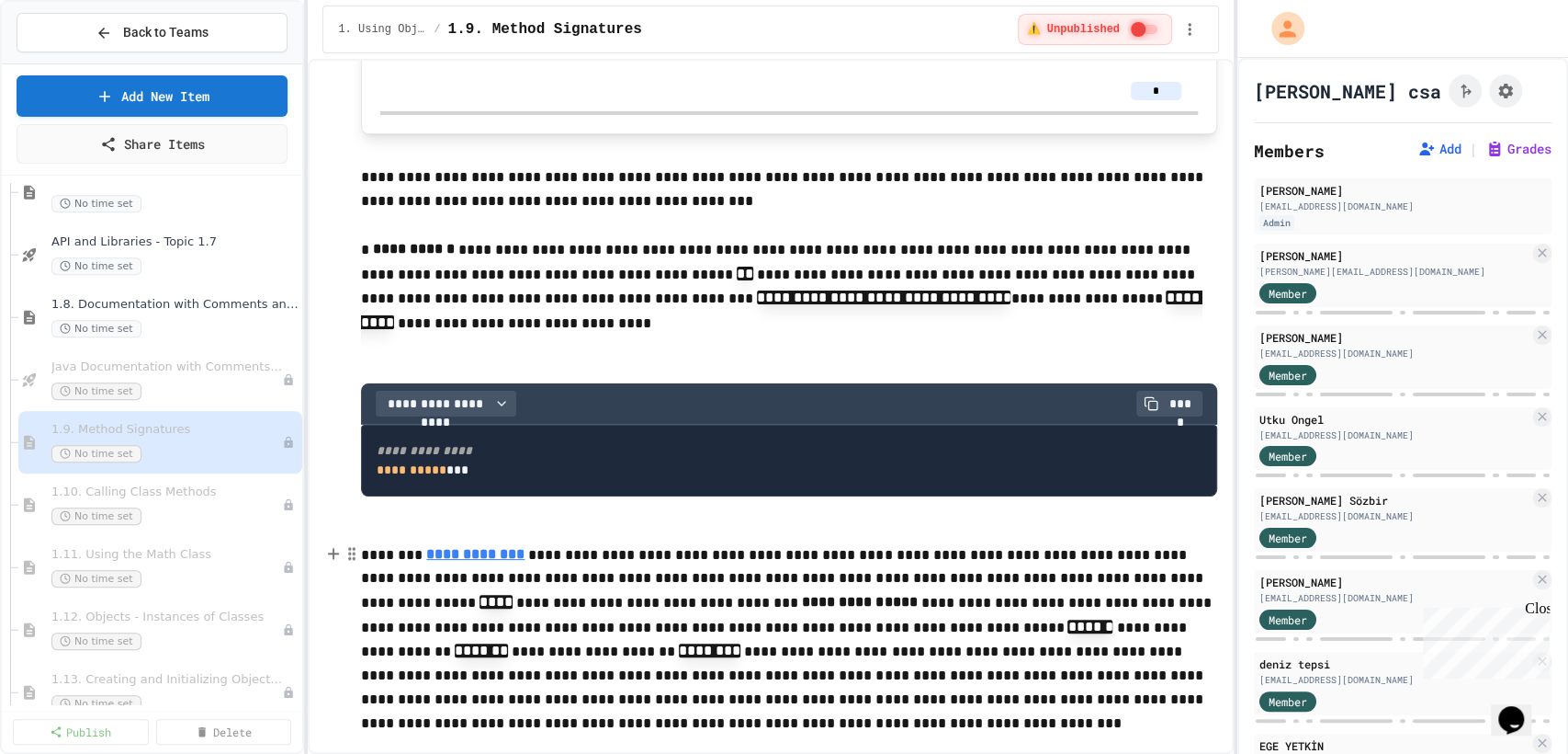
scroll to position [1194, 0]
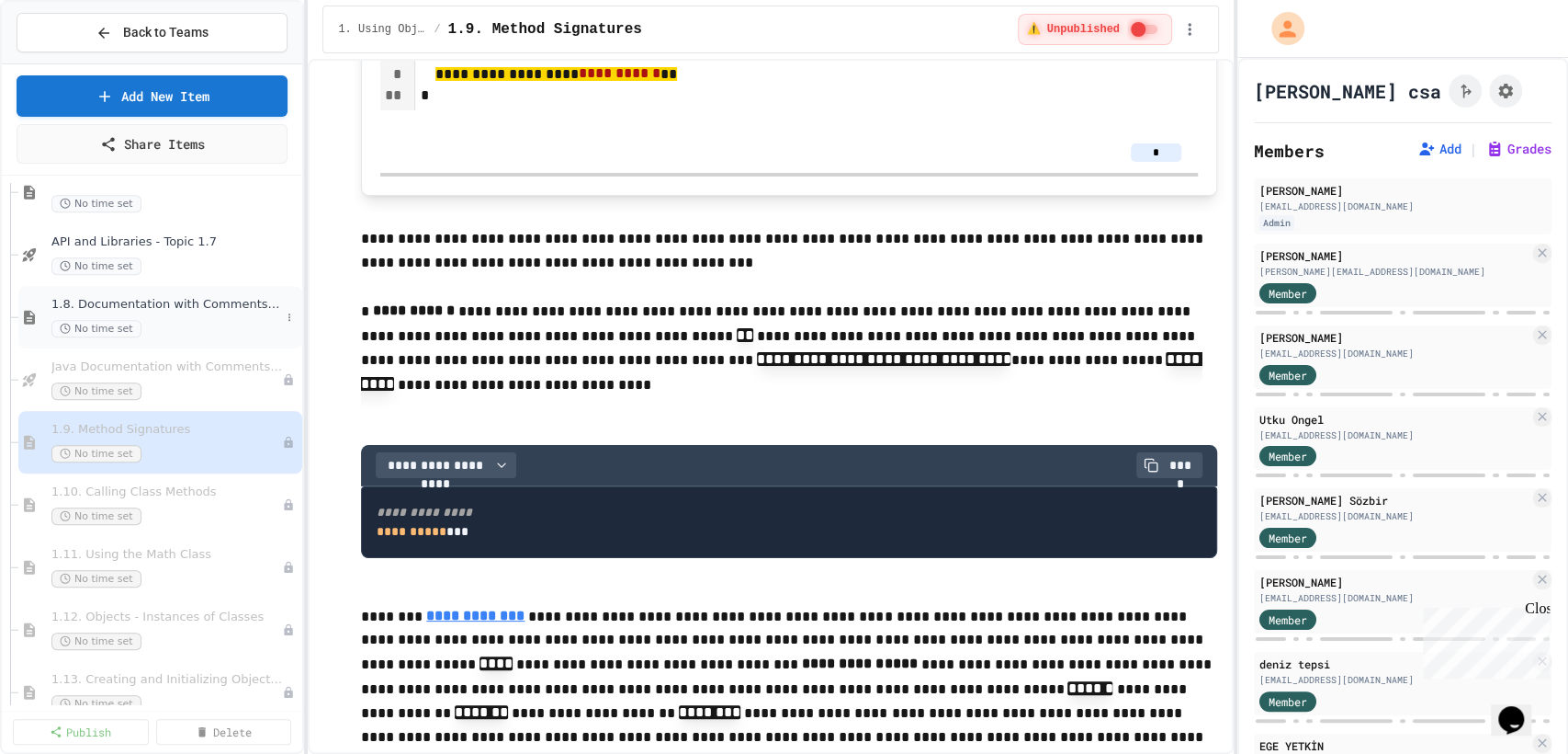
click at [214, 339] on div "1.8. Documentation with Comments and Preconditions No time set" at bounding box center [161, 317] width 284 height 63
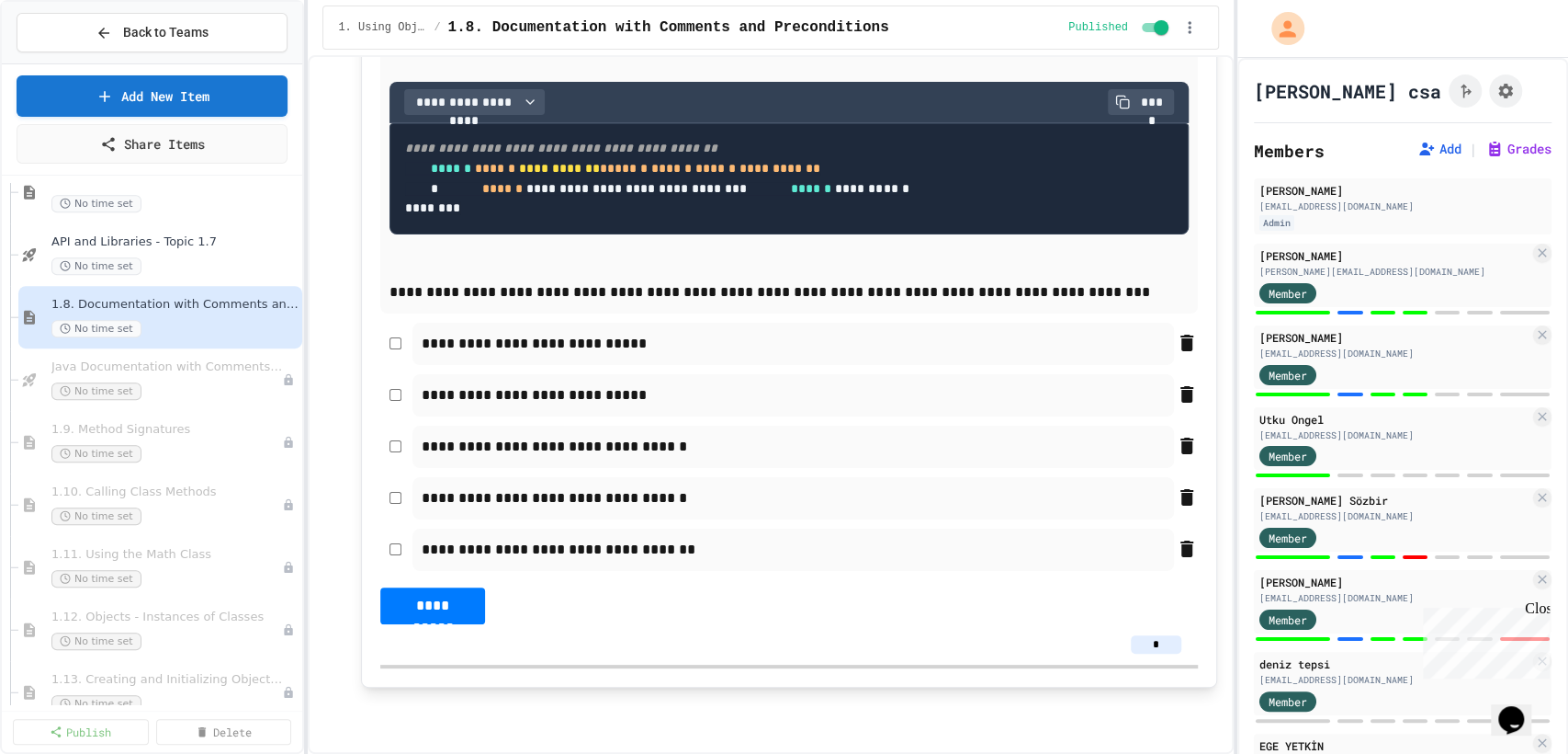
scroll to position [10404, 0]
click at [160, 377] on div "Java Documentation with Comments - Topic 1.8 No time set" at bounding box center [157, 379] width 212 height 40
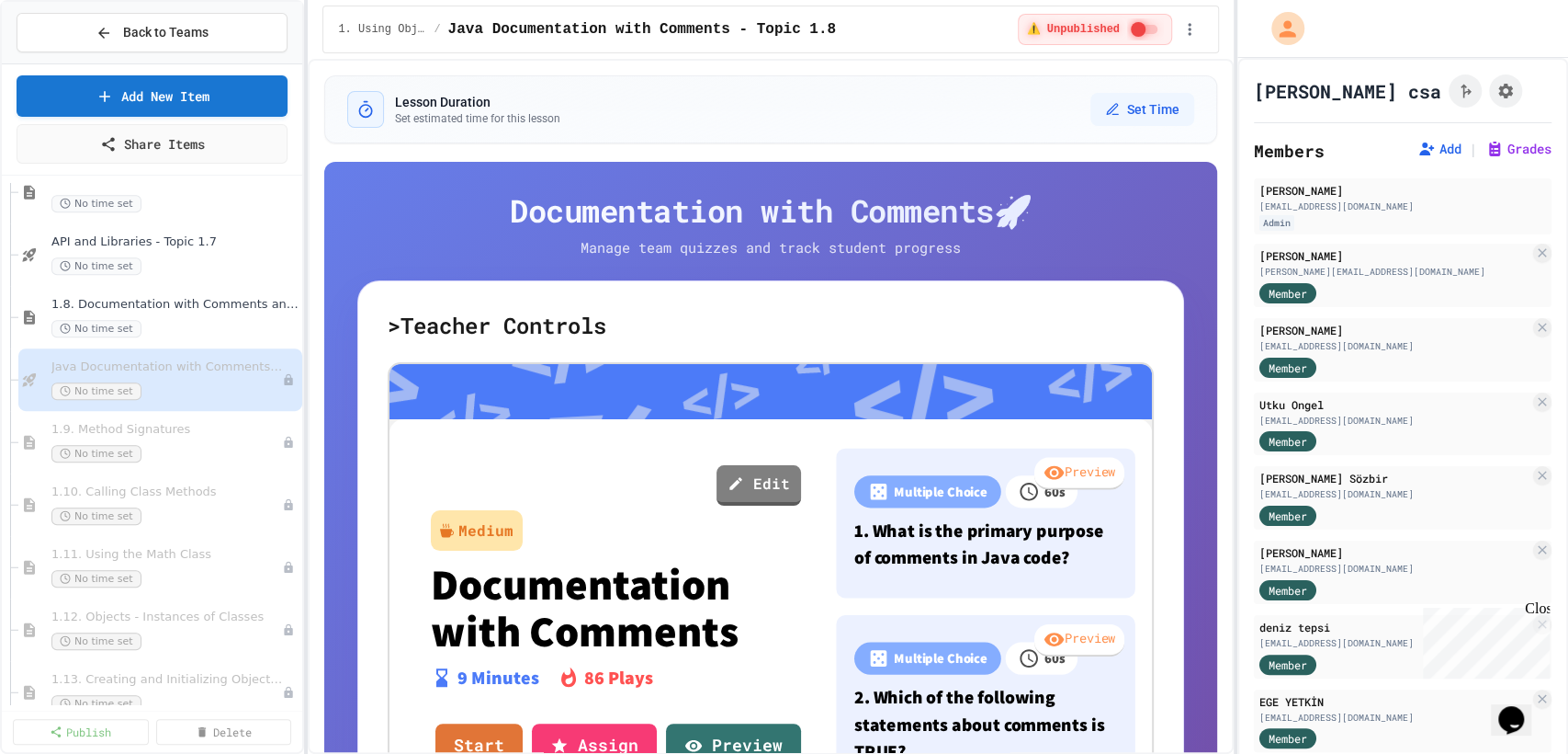
scroll to position [256, 0]
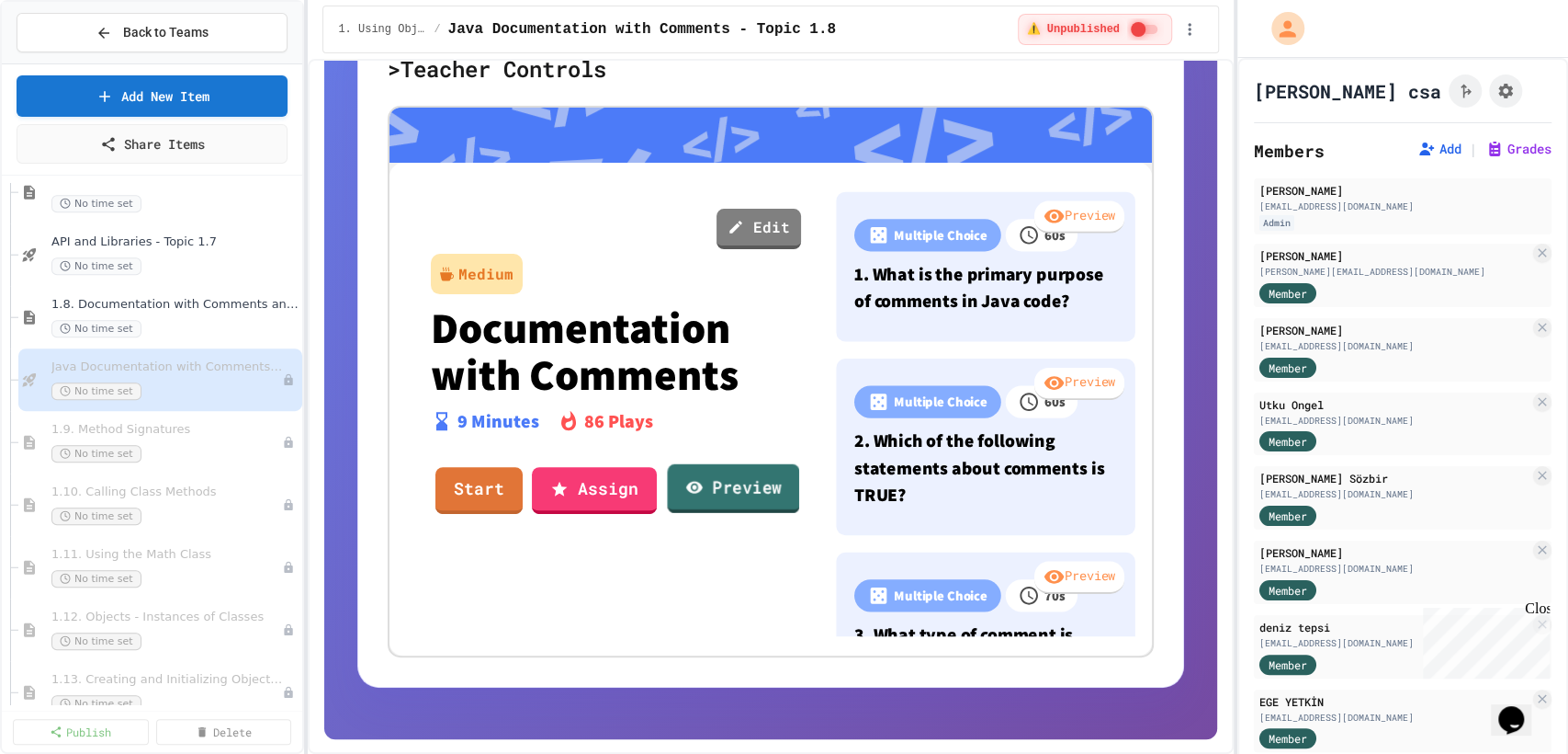
click at [753, 472] on link "Preview" at bounding box center [732, 488] width 132 height 50
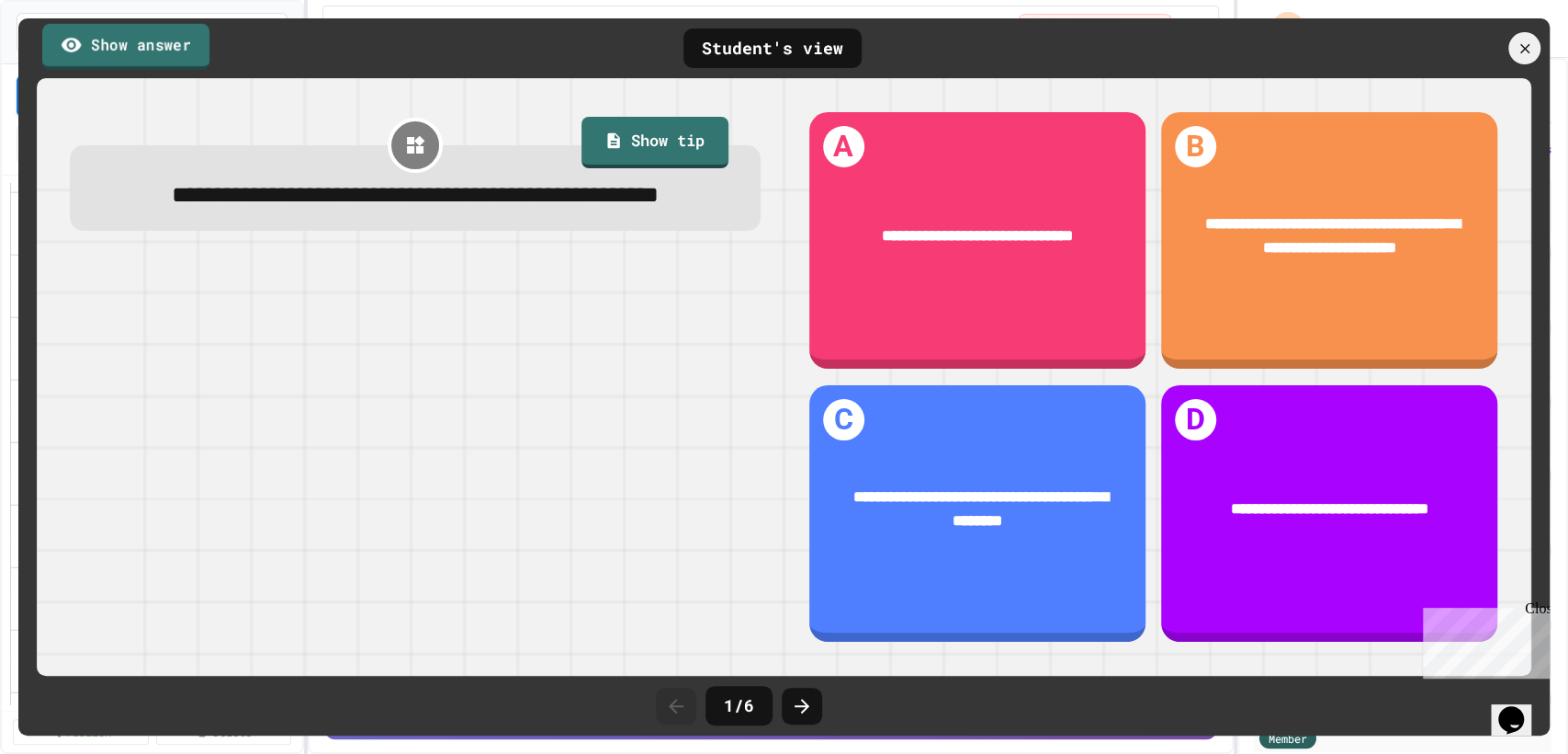
click at [173, 47] on link "Show answer" at bounding box center [125, 46] width 167 height 46
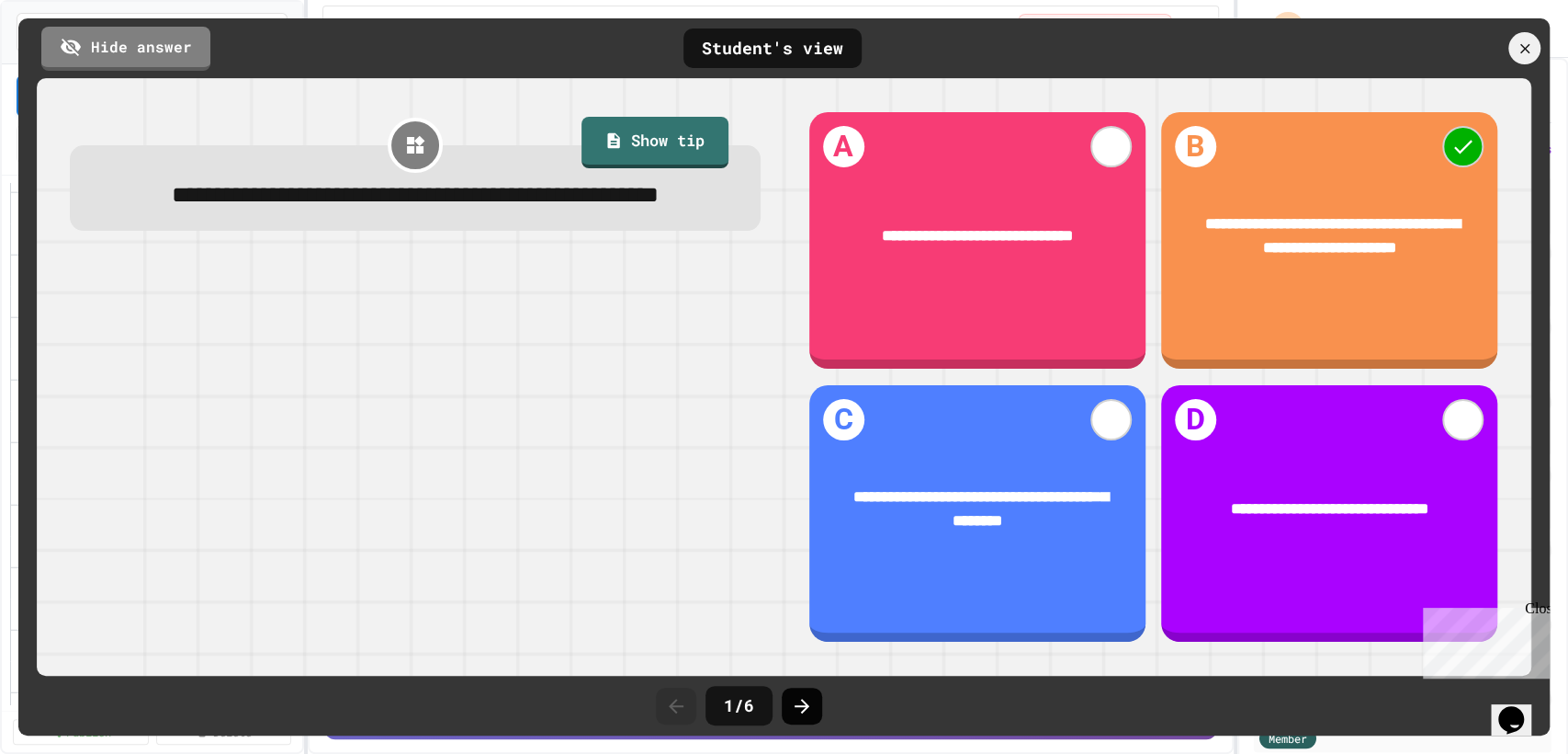
click at [810, 701] on icon at bounding box center [802, 706] width 22 height 22
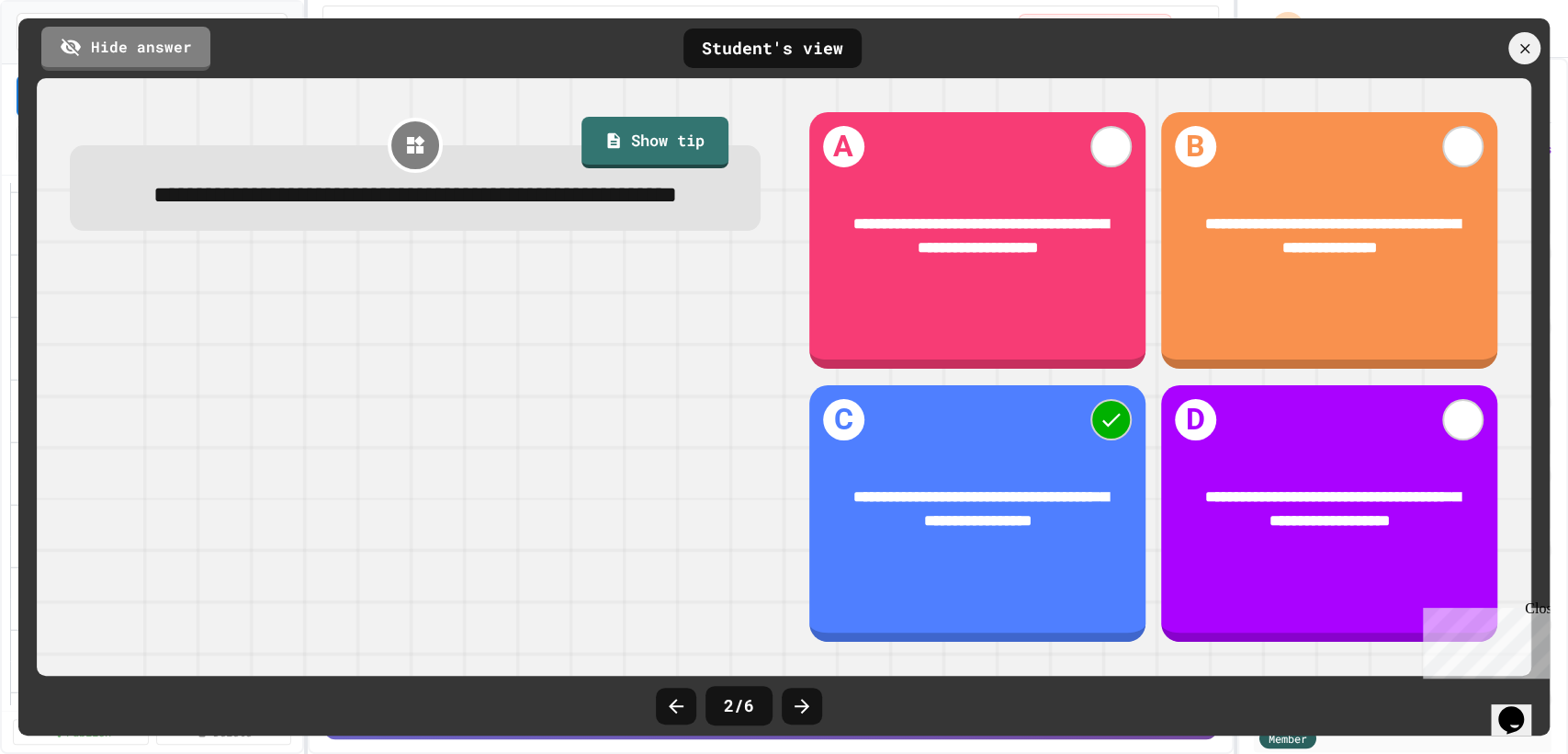
click at [810, 701] on icon at bounding box center [802, 706] width 22 height 22
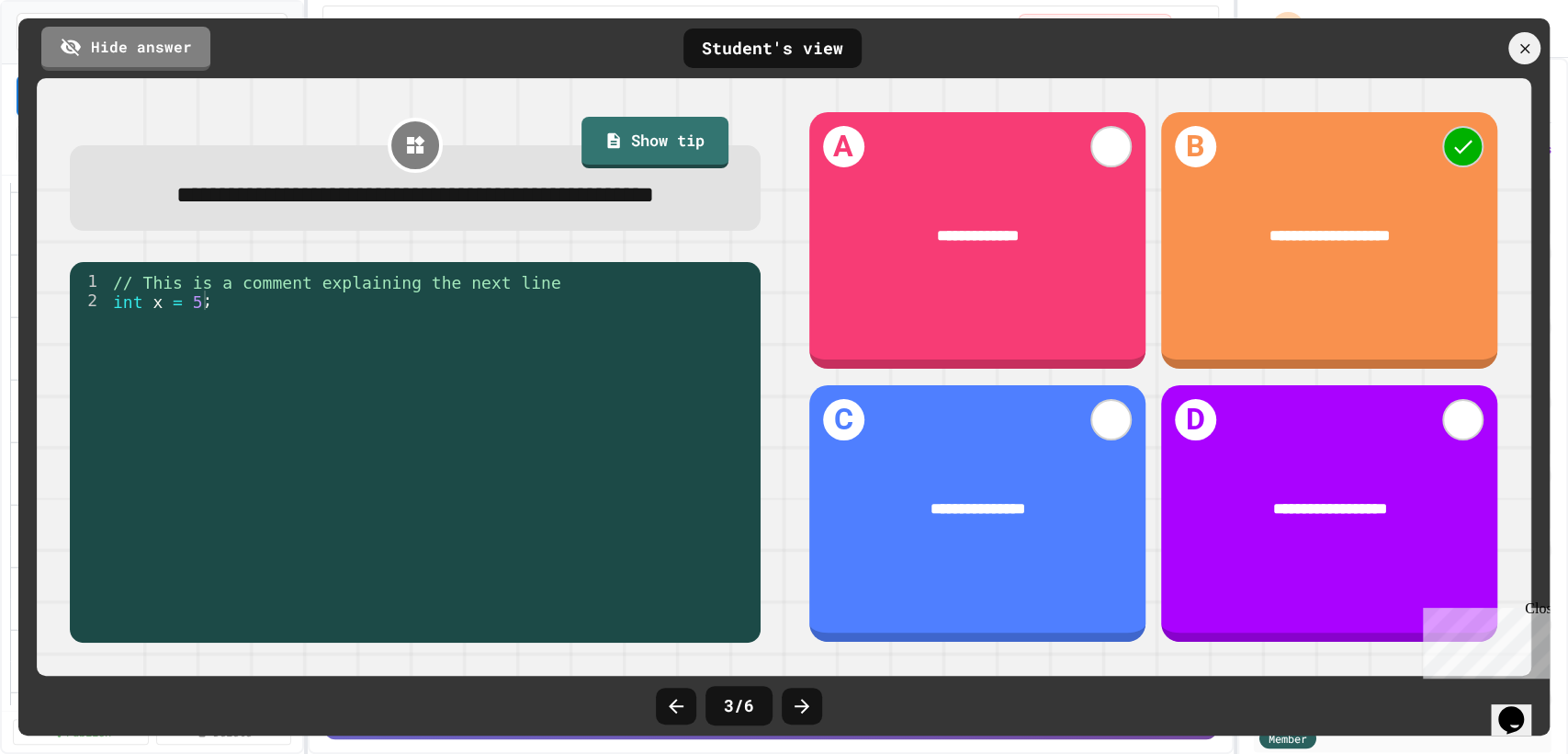
click at [810, 701] on icon at bounding box center [802, 706] width 22 height 22
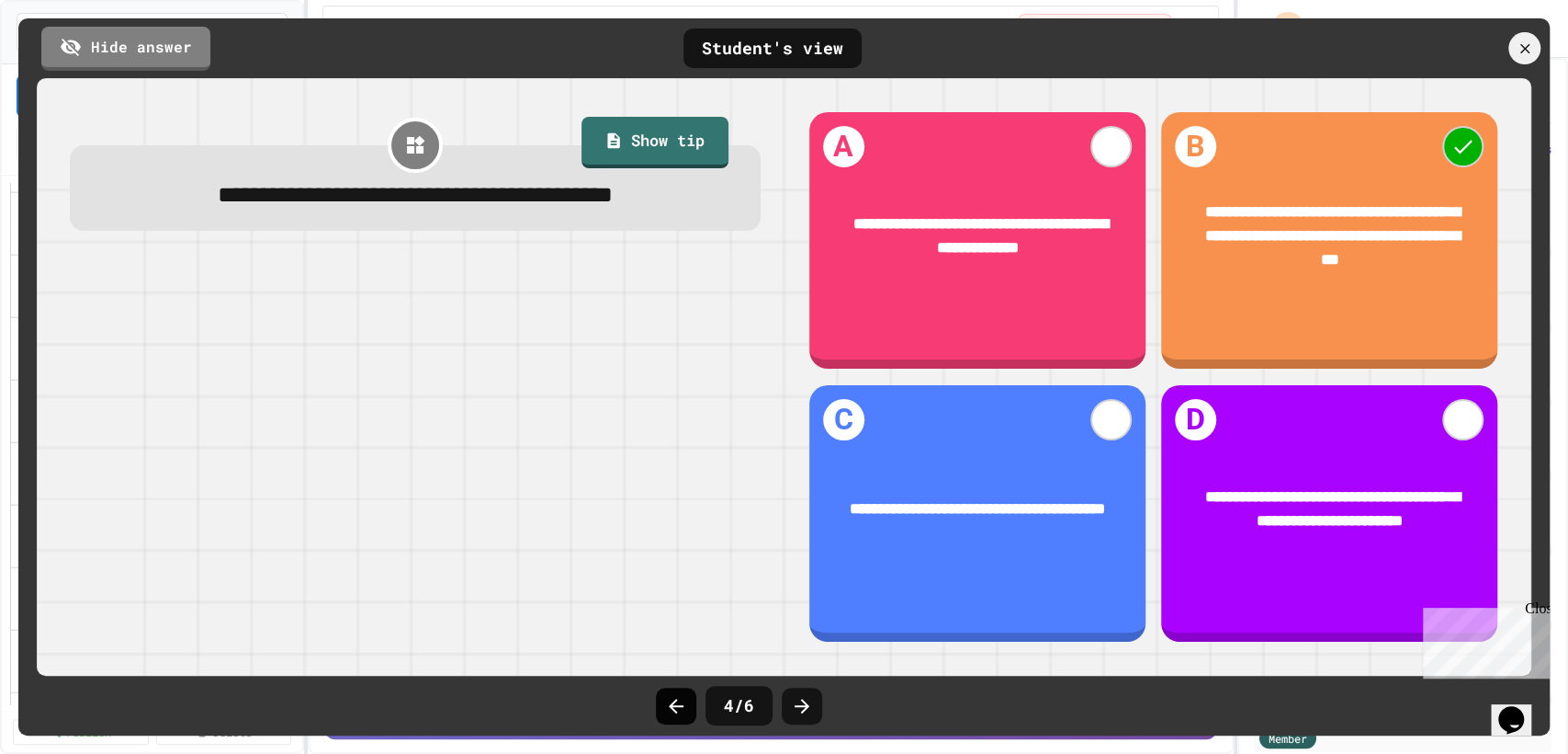
click at [662, 710] on div at bounding box center [676, 705] width 40 height 36
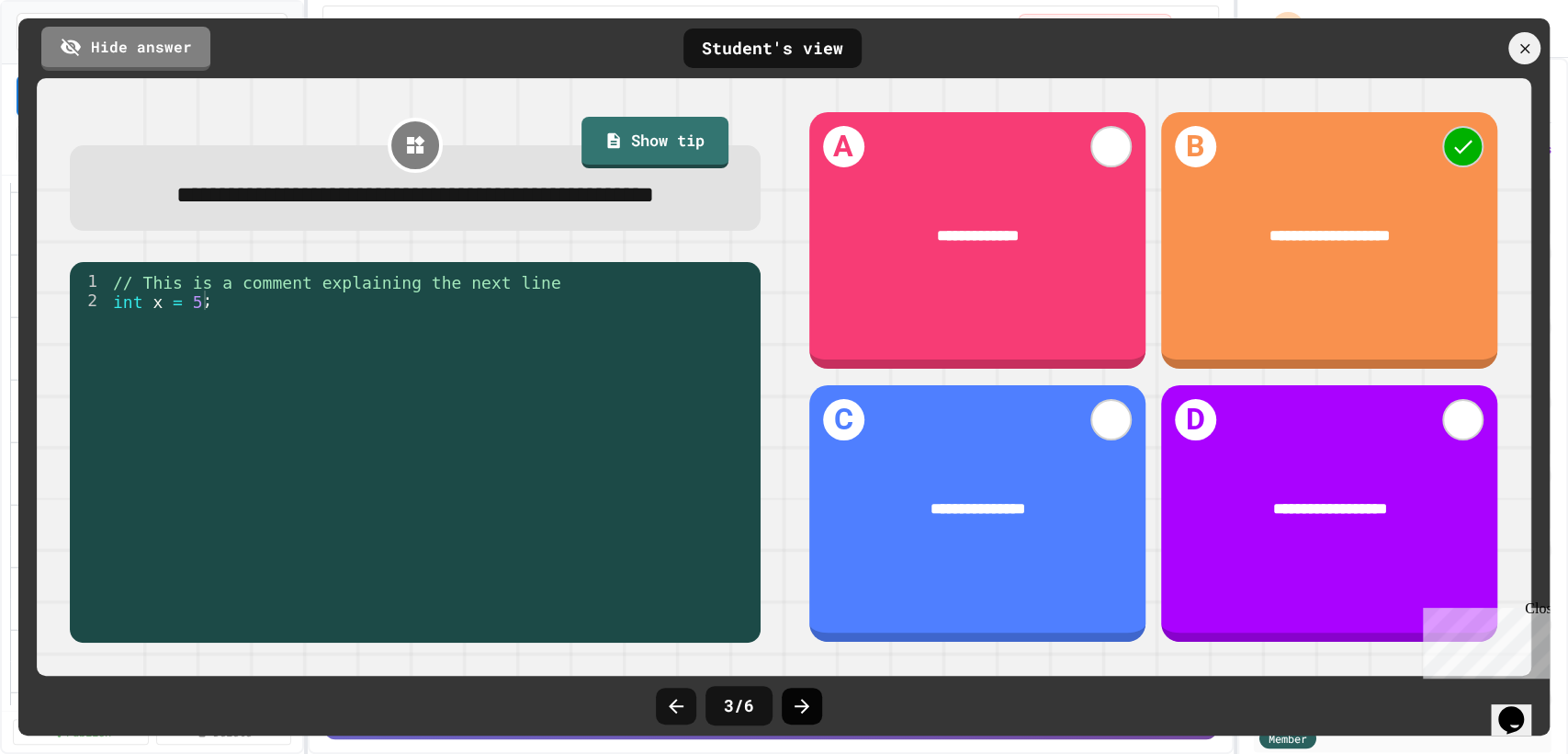
click at [806, 700] on icon at bounding box center [802, 706] width 22 height 22
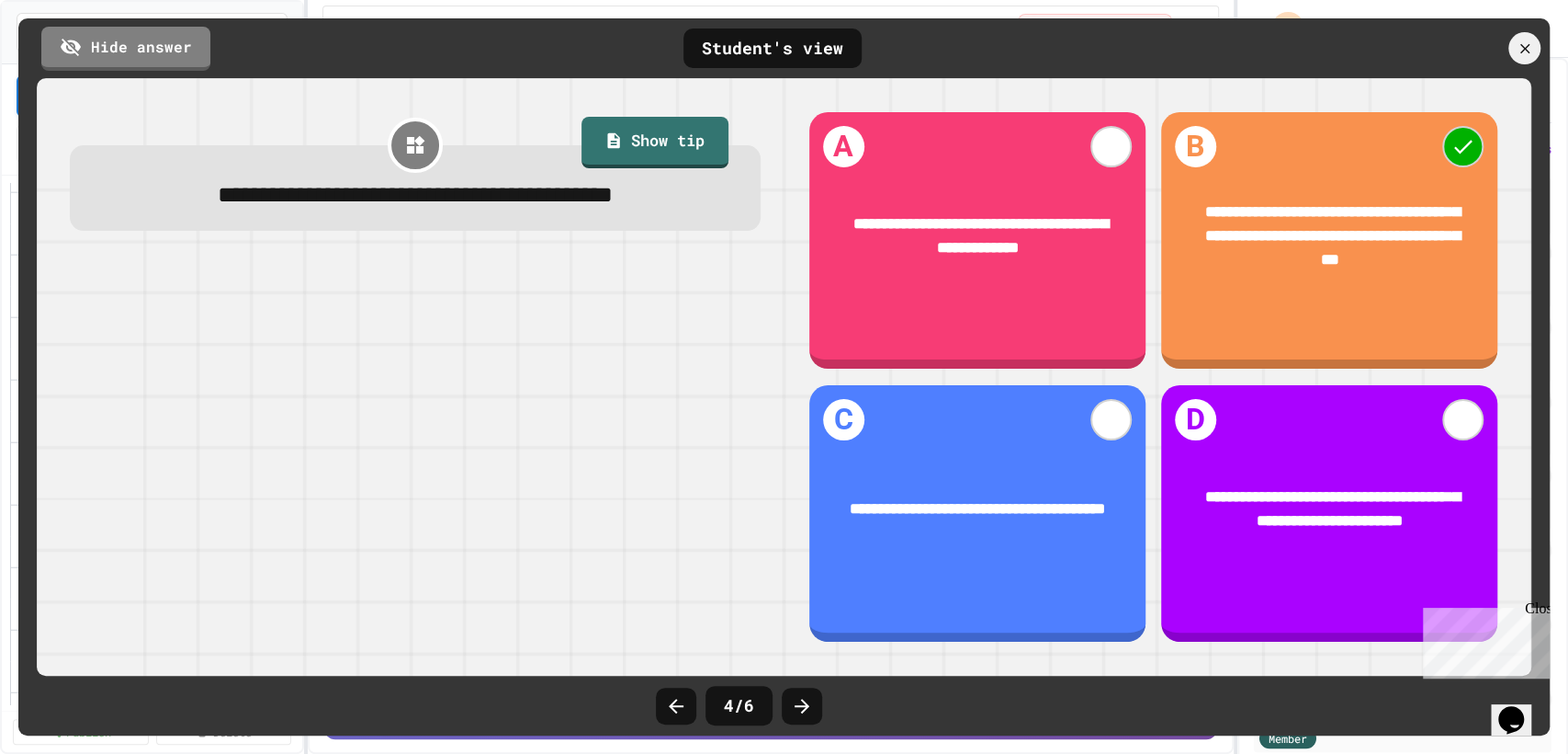
click at [806, 700] on icon at bounding box center [802, 706] width 22 height 22
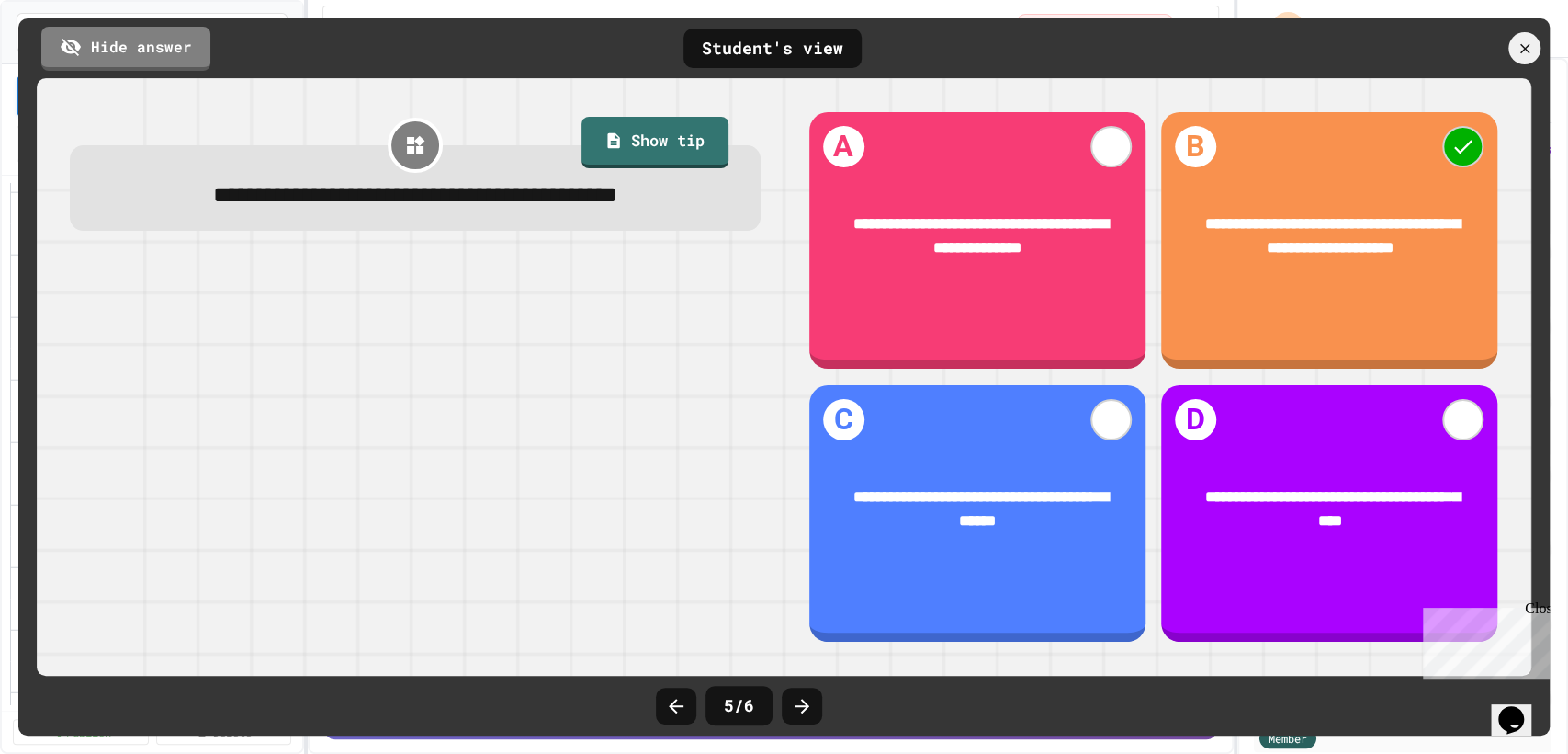
click at [806, 700] on icon at bounding box center [802, 706] width 22 height 22
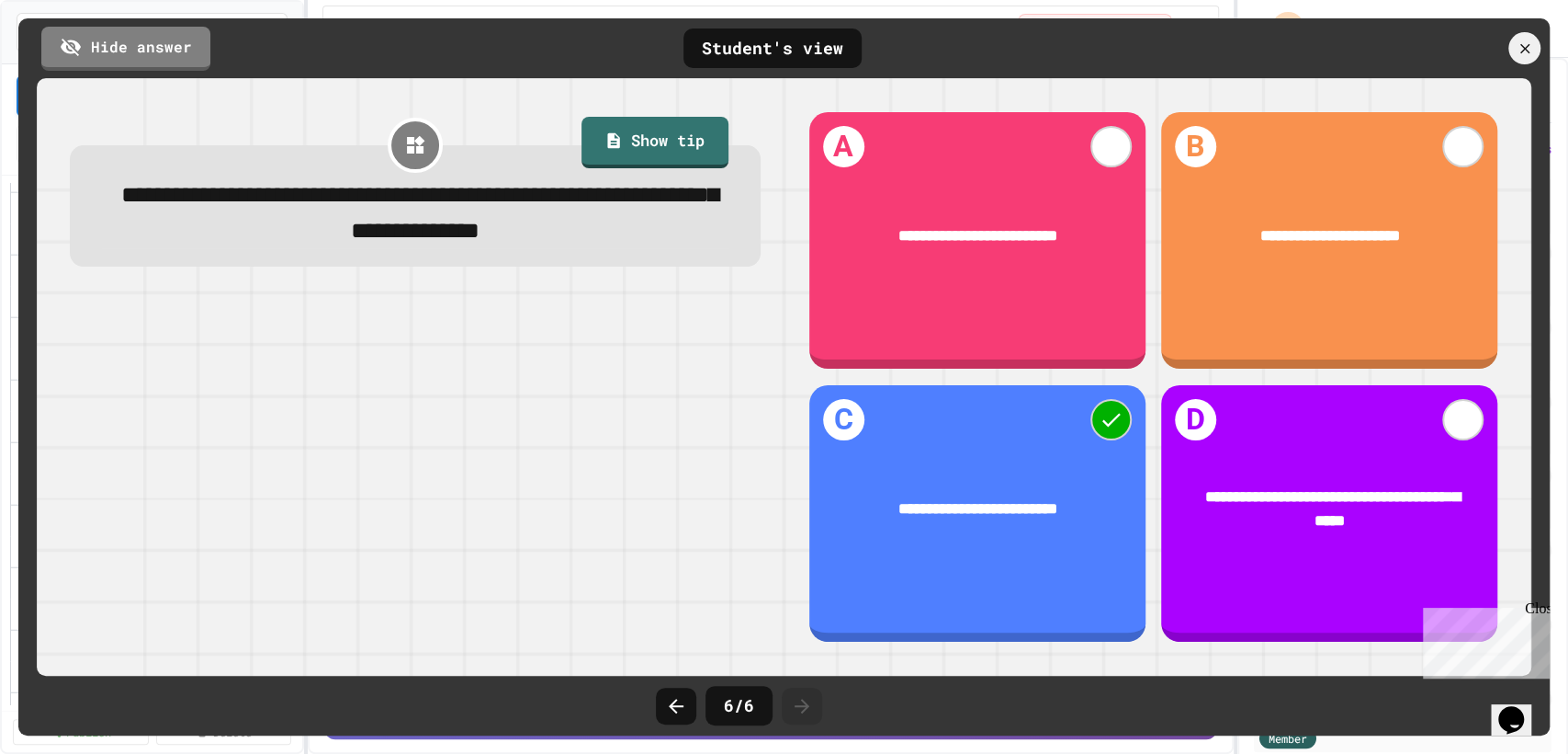
click at [806, 700] on icon at bounding box center [802, 706] width 22 height 22
click at [1529, 40] on icon at bounding box center [1525, 49] width 21 height 21
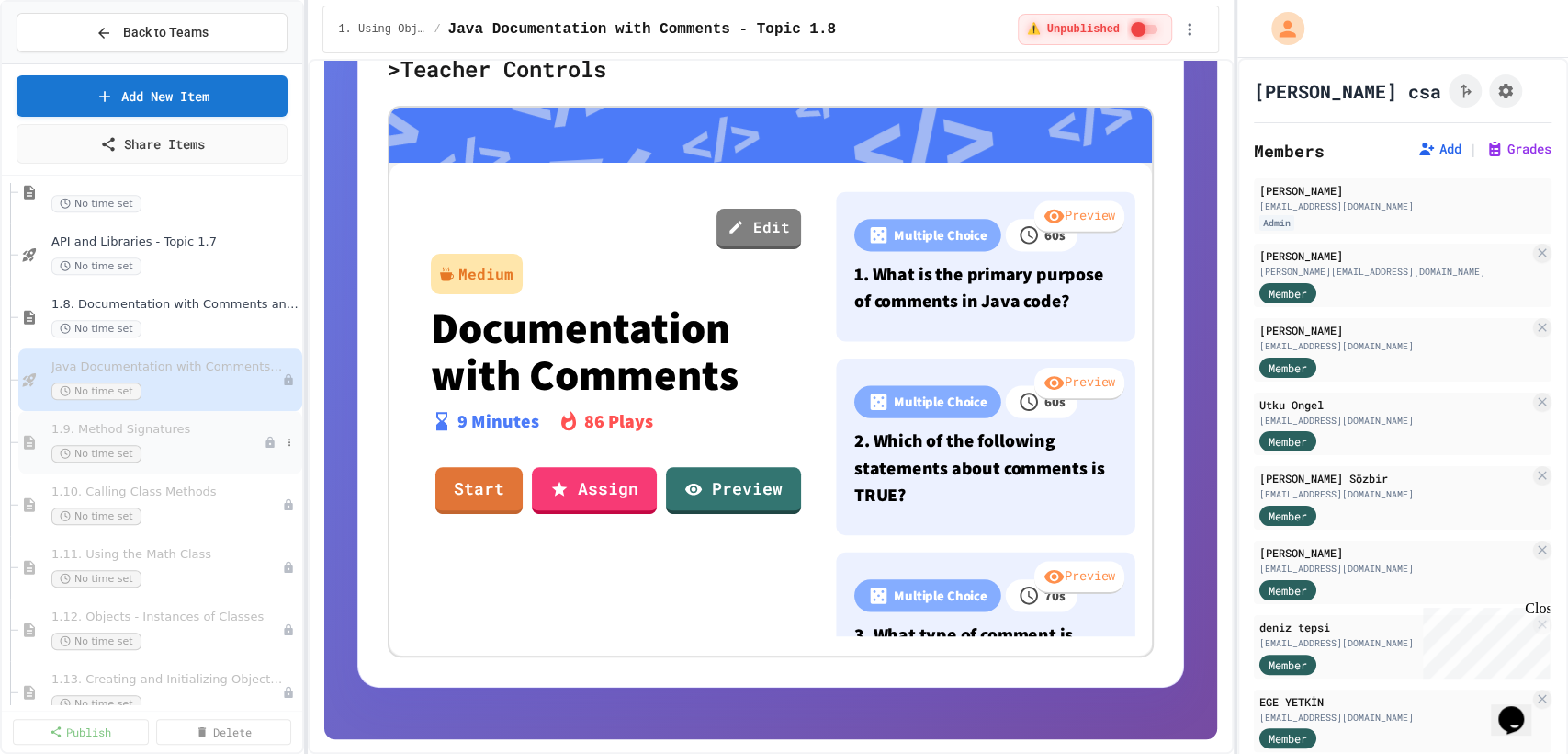
click at [208, 436] on span "1.9. Method Signatures" at bounding box center [157, 429] width 212 height 16
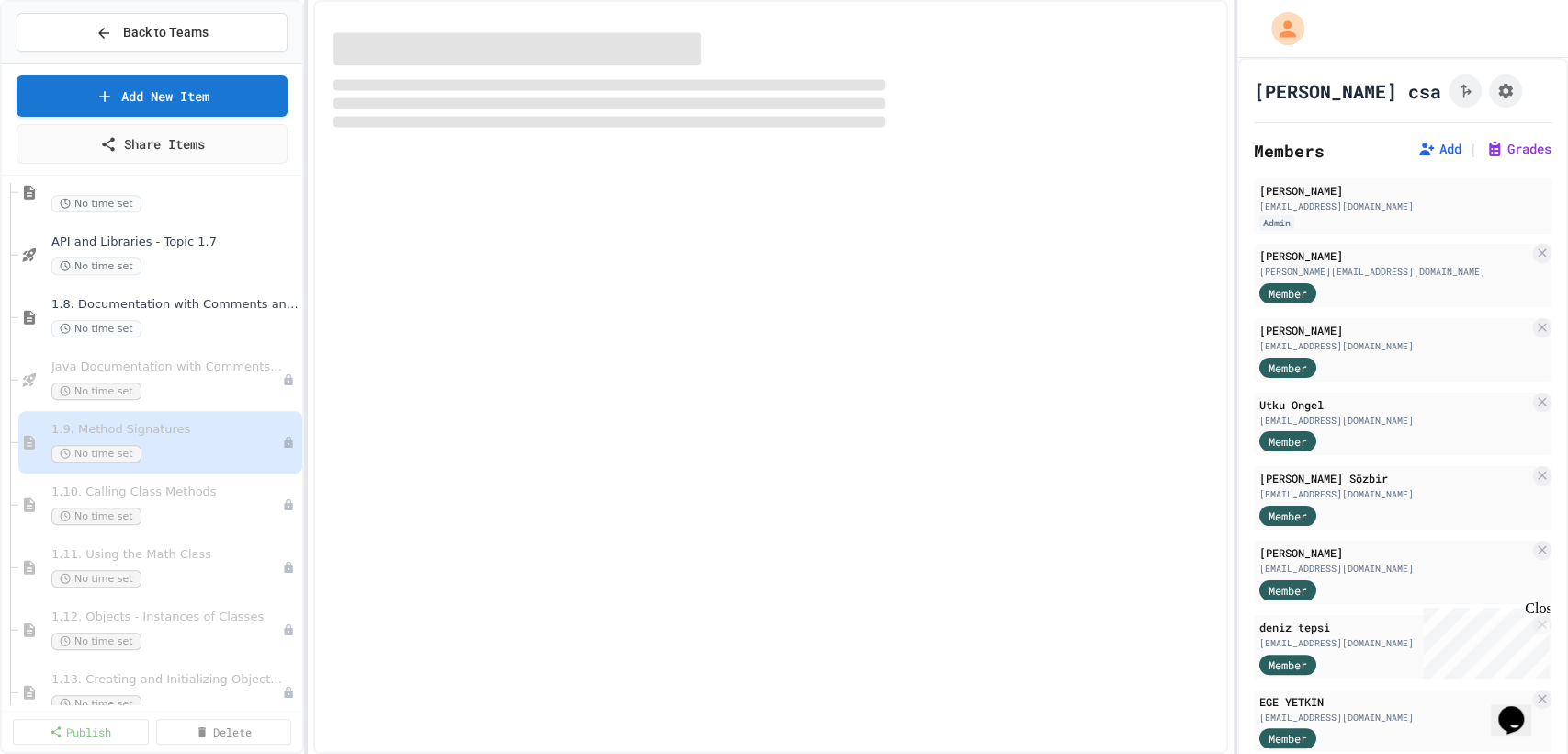
select select "***"
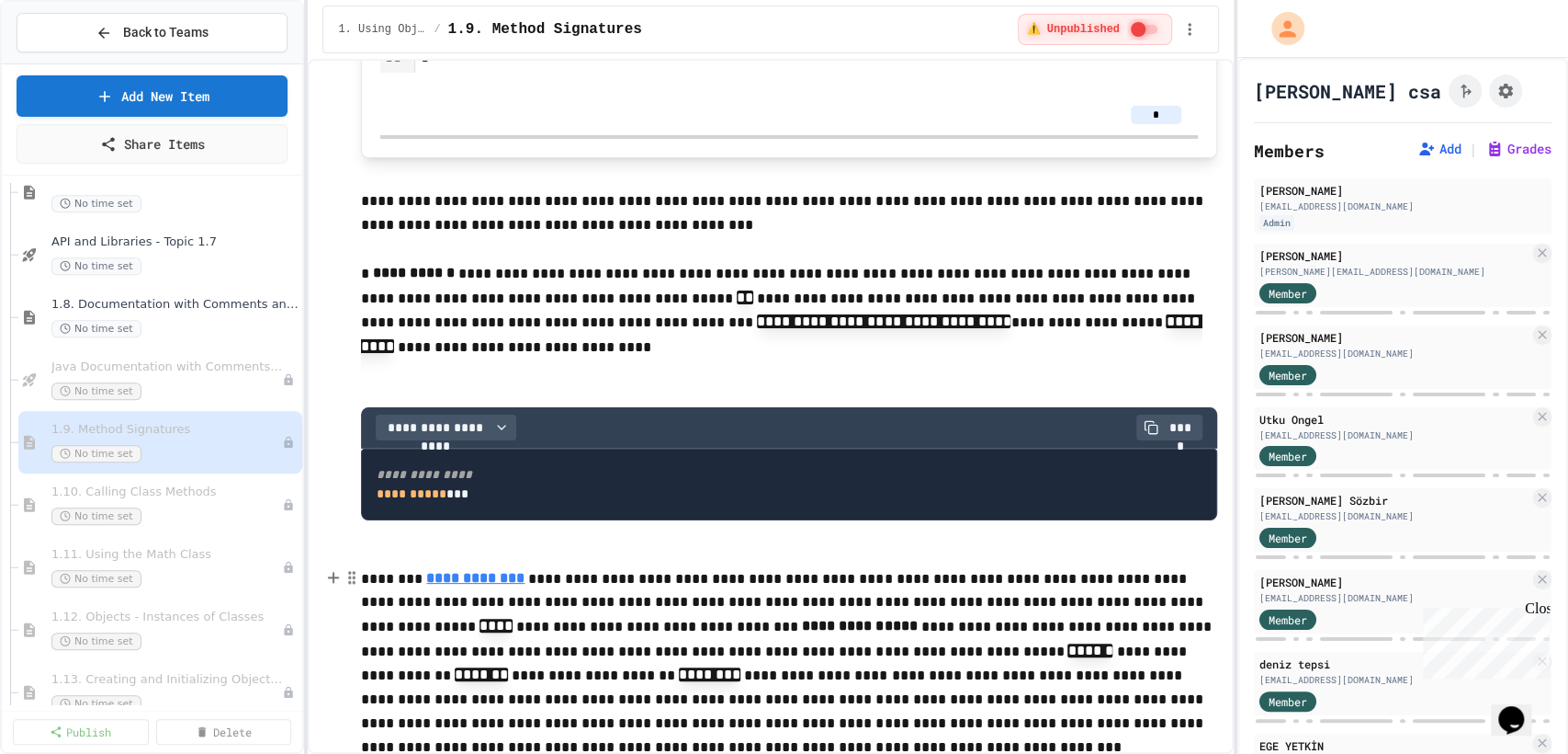
scroll to position [1230, 0]
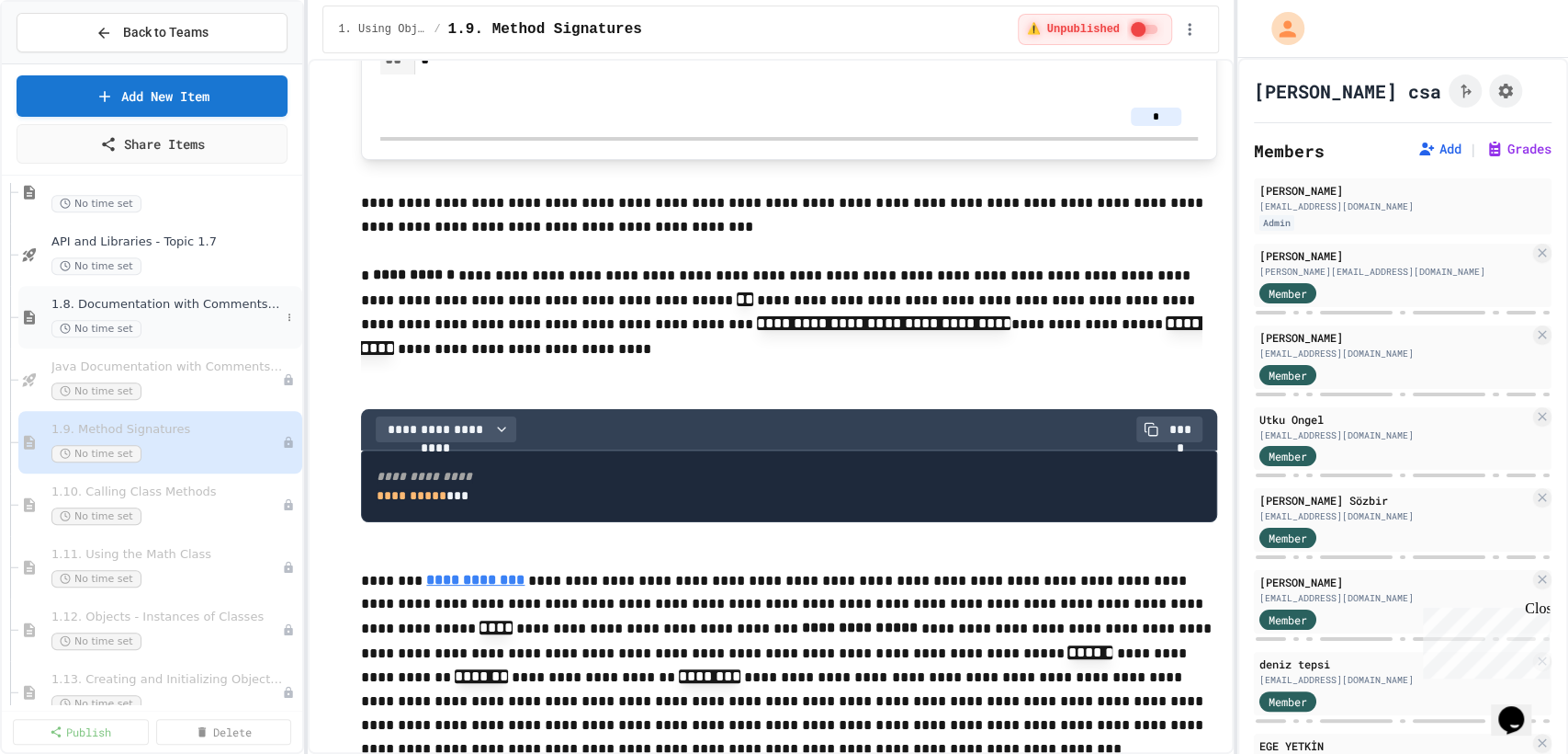
click at [169, 297] on span "1.8. Documentation with Comments and Preconditions" at bounding box center [165, 304] width 229 height 16
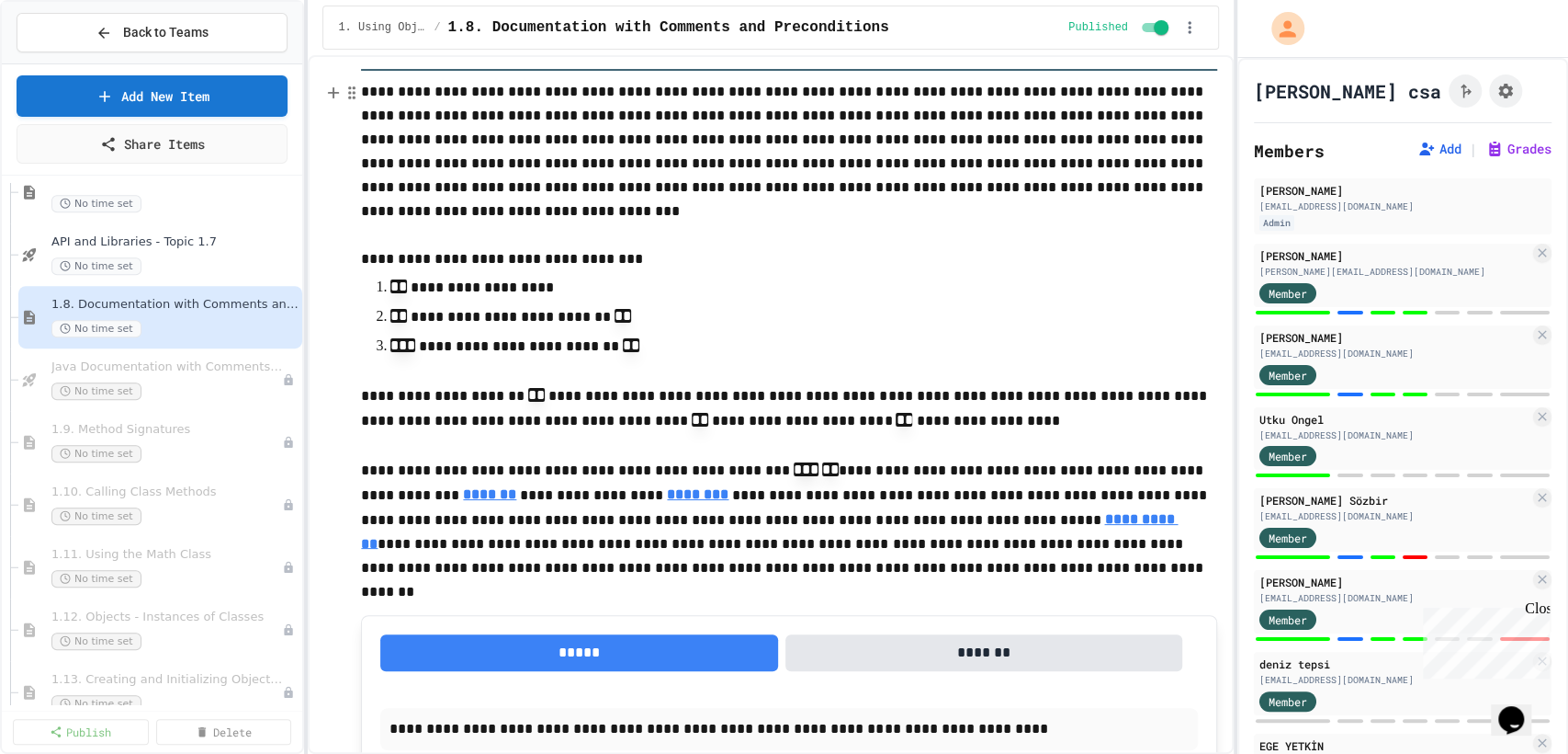
scroll to position [232, 0]
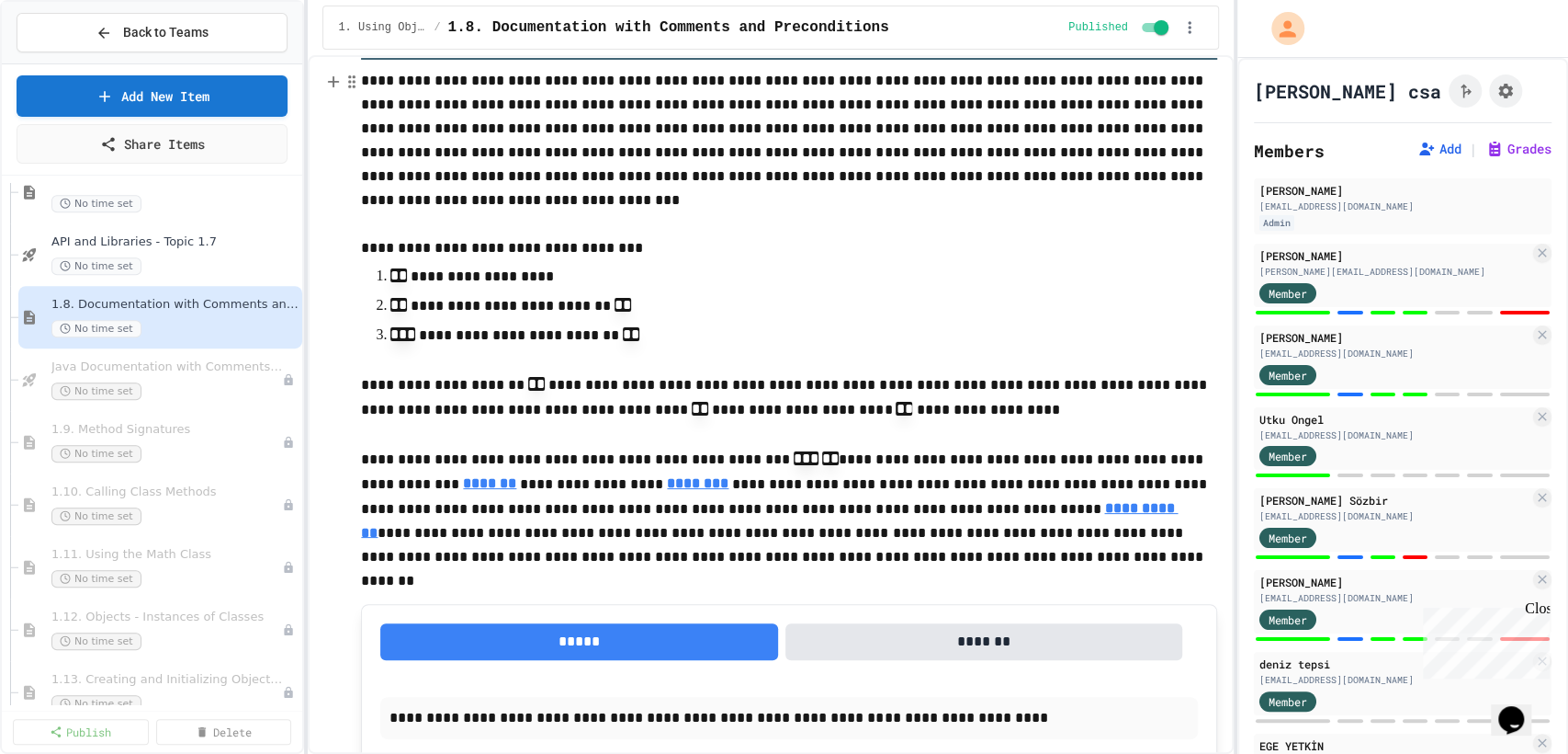
click at [555, 321] on li "**********" at bounding box center [789, 334] width 798 height 27
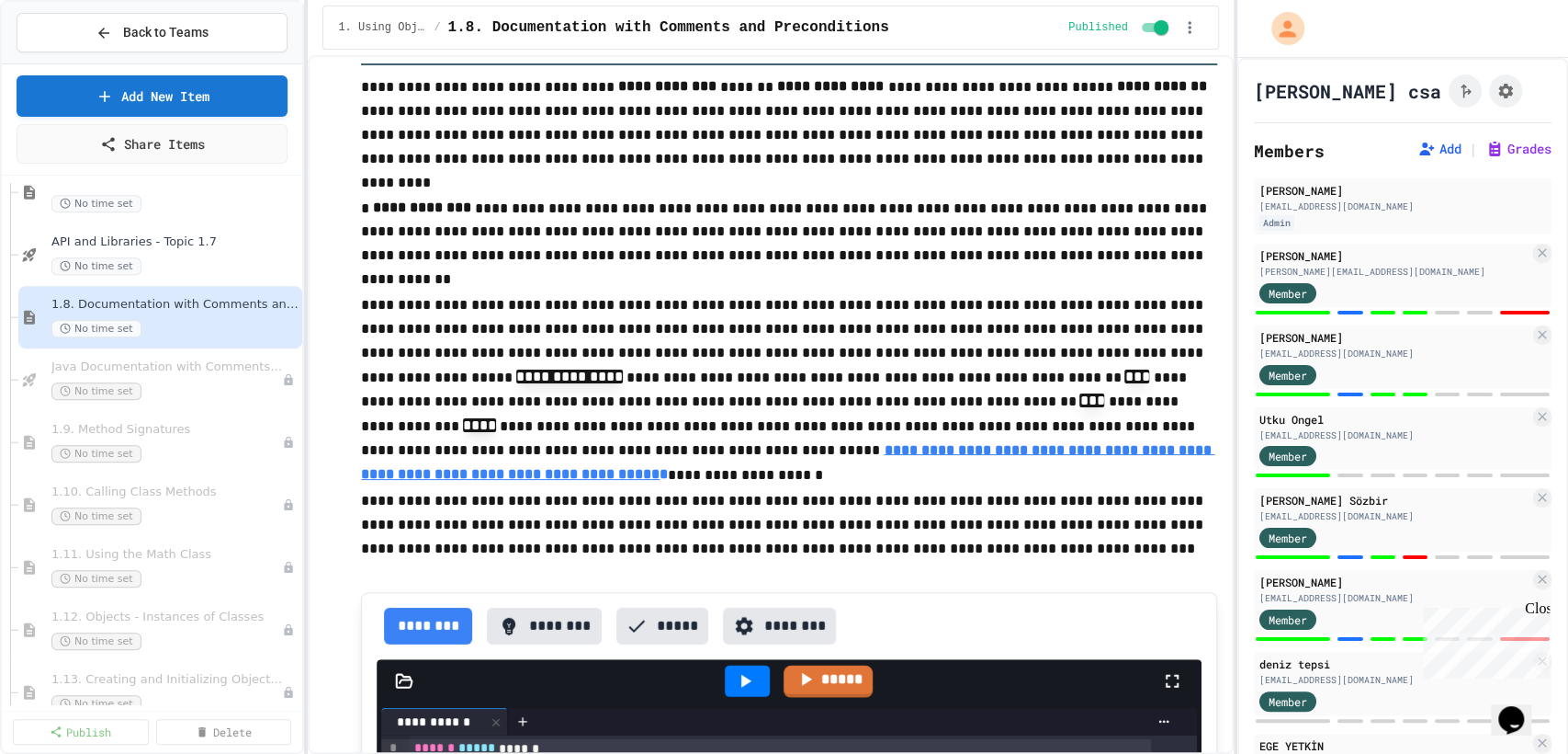
scroll to position [3424, 0]
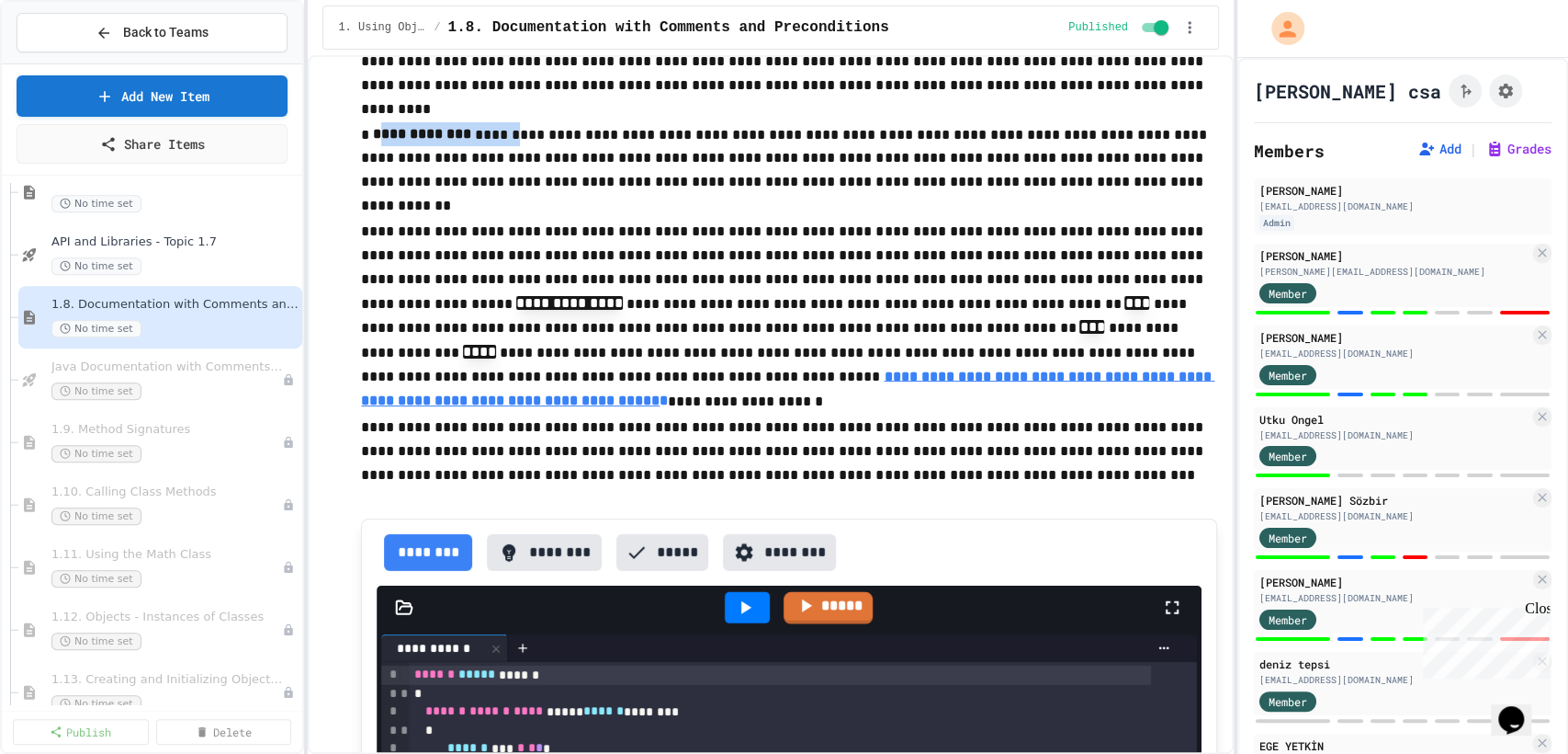
drag, startPoint x: 381, startPoint y: 200, endPoint x: 509, endPoint y: 208, distance: 128.2
click at [509, 196] on p "**********" at bounding box center [789, 159] width 856 height 74
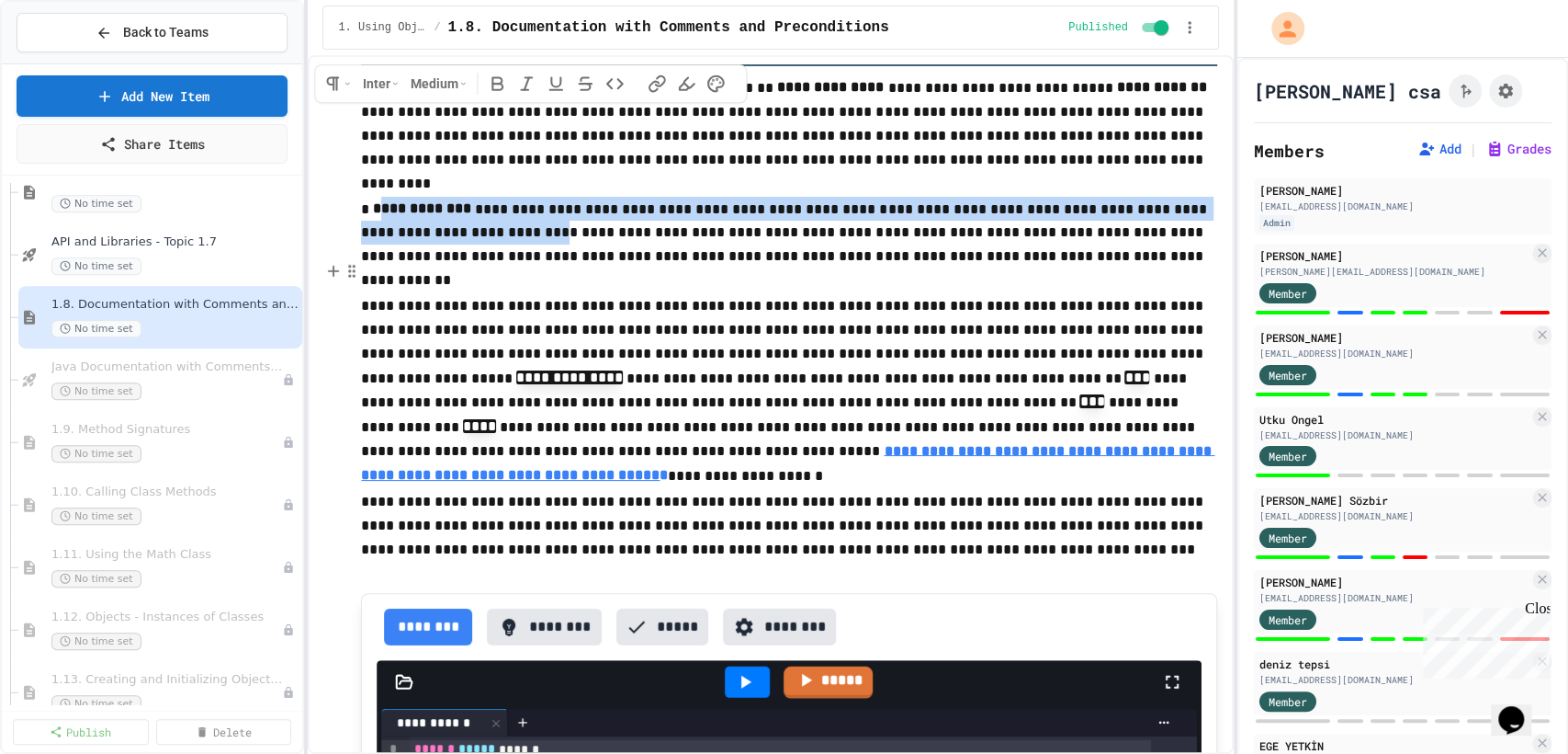
scroll to position [3350, 0]
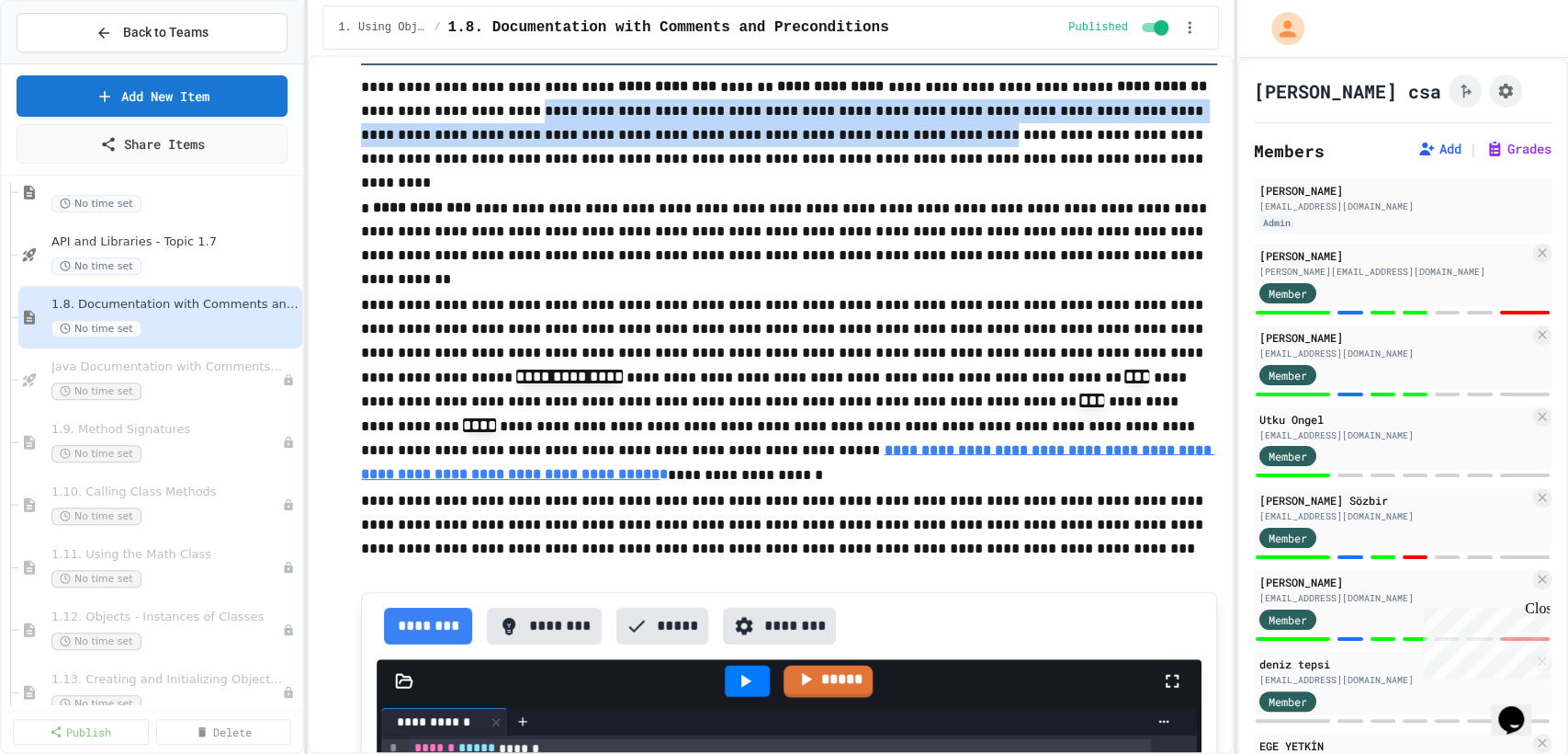
drag, startPoint x: 493, startPoint y: 181, endPoint x: 830, endPoint y: 194, distance: 337.3
click at [830, 172] on p "**********" at bounding box center [789, 123] width 856 height 97
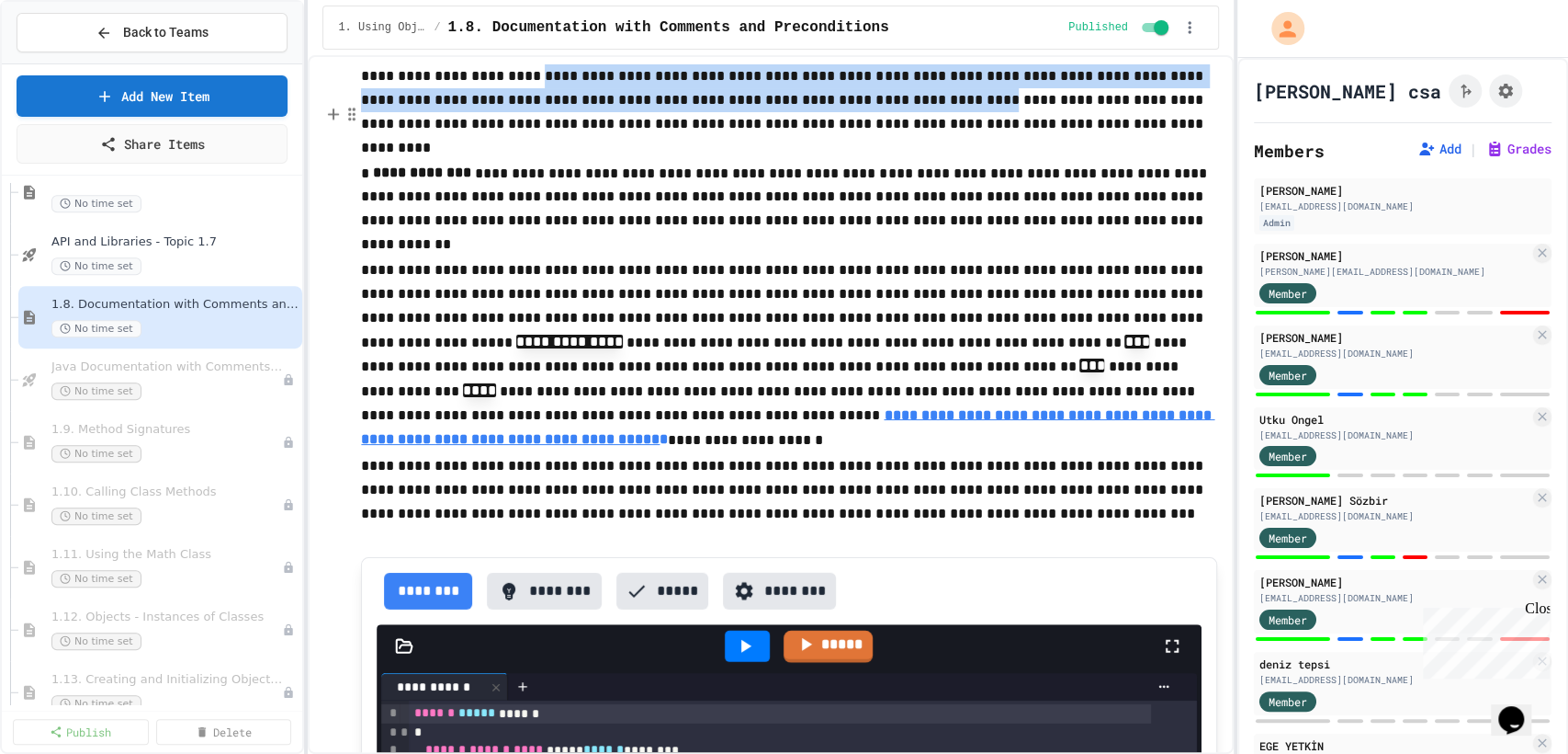
scroll to position [3385, 0]
click at [1094, 138] on p "**********" at bounding box center [789, 89] width 856 height 97
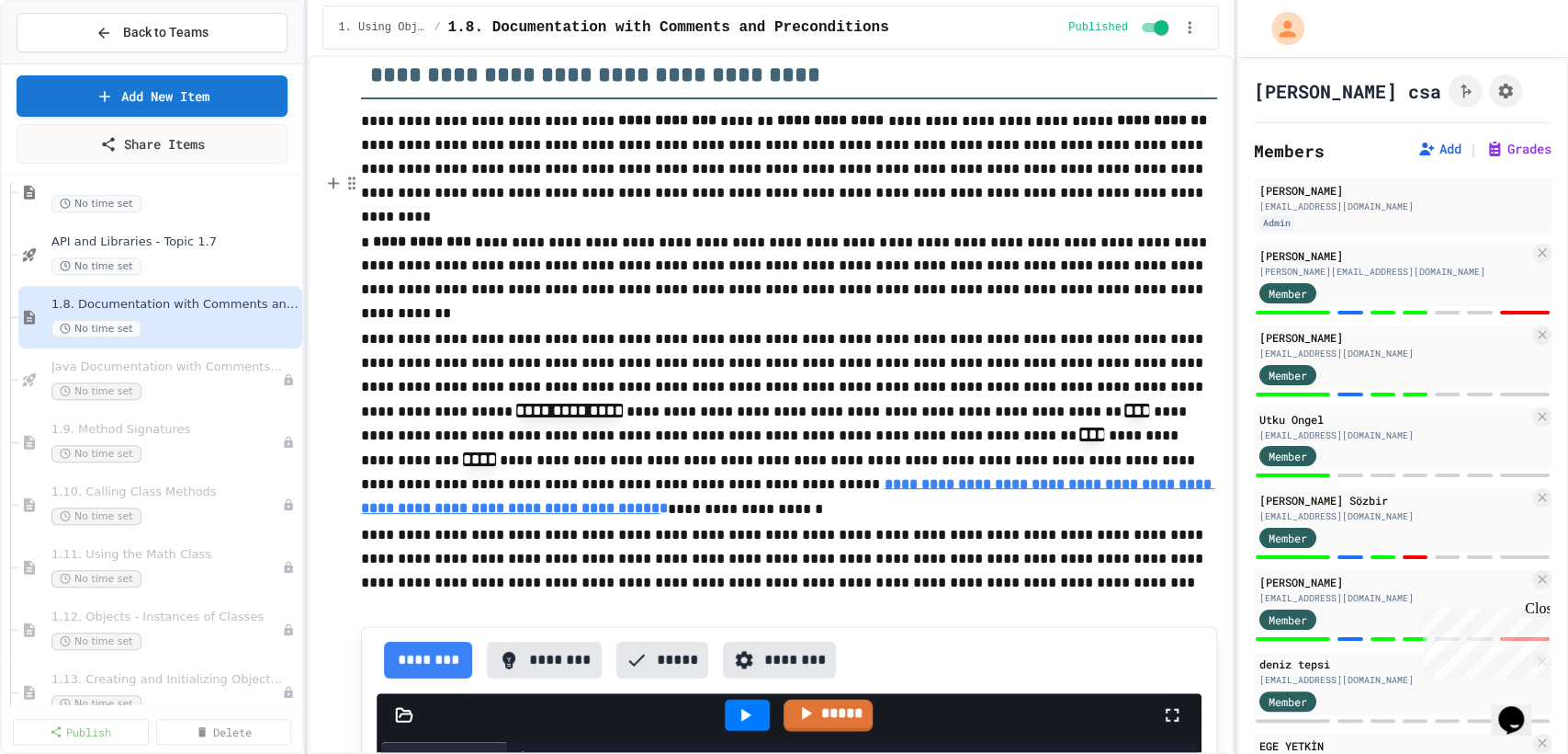
scroll to position [3315, 0]
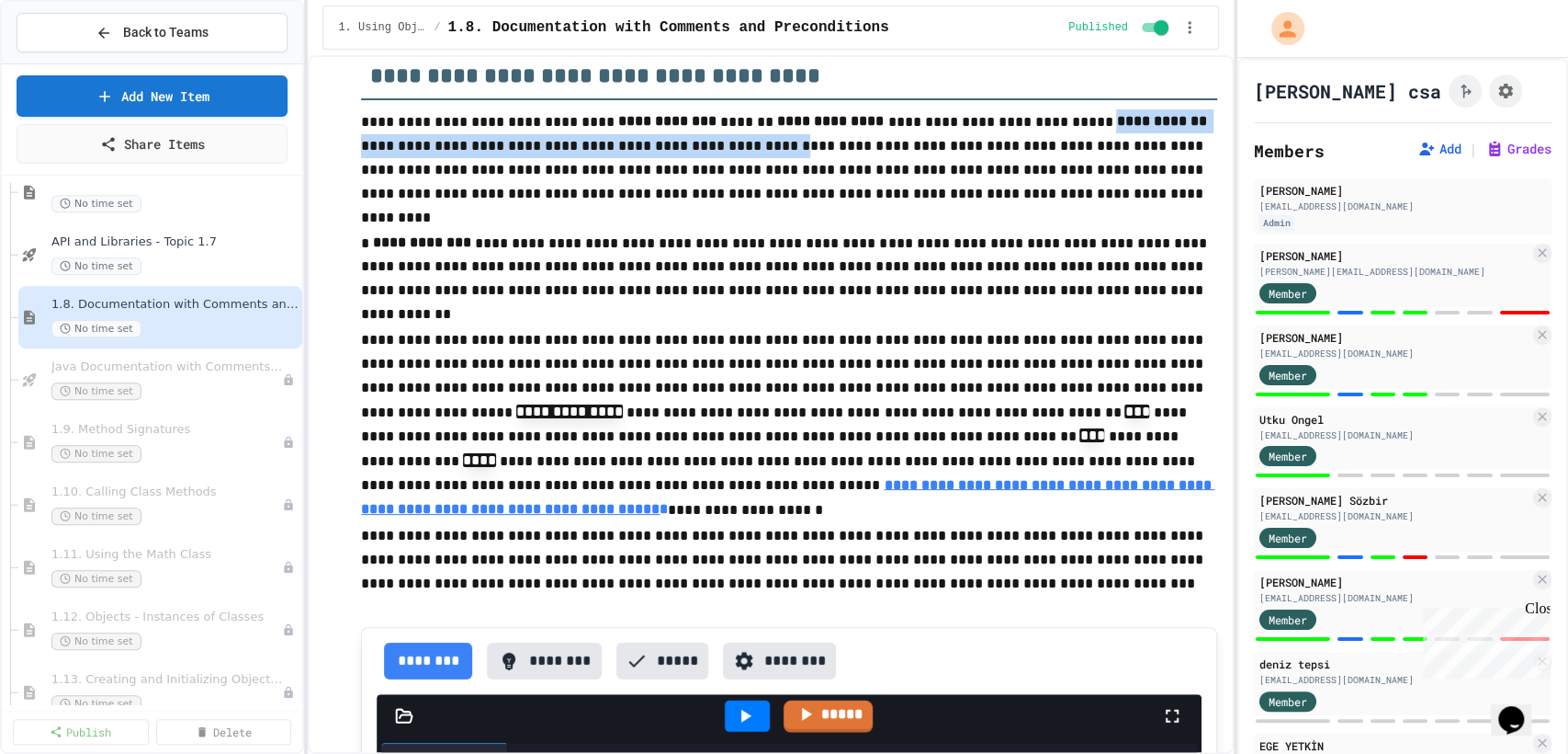
drag, startPoint x: 740, startPoint y: 212, endPoint x: 1061, endPoint y: 177, distance: 322.9
click at [1061, 177] on p "**********" at bounding box center [789, 158] width 856 height 97
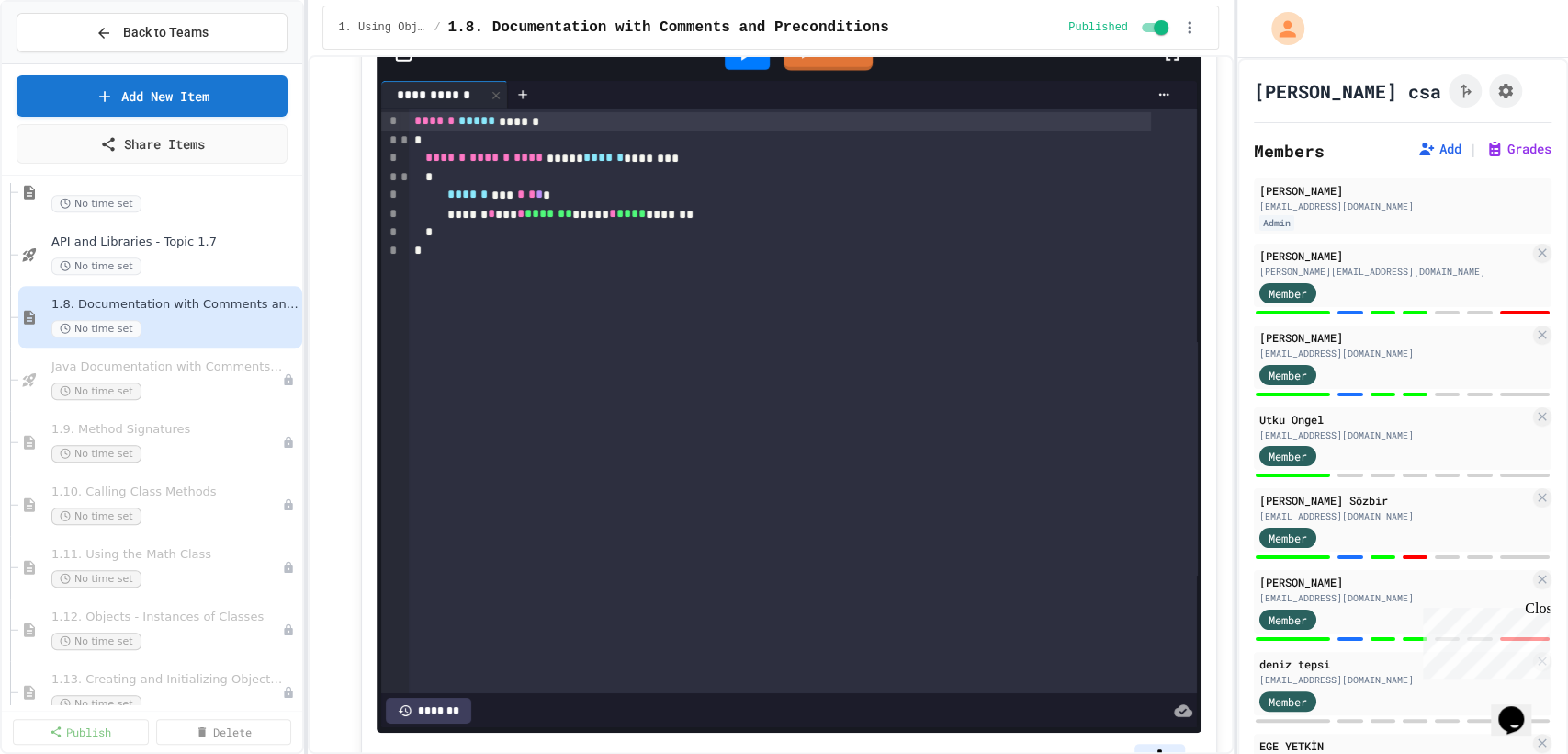
scroll to position [3974, 0]
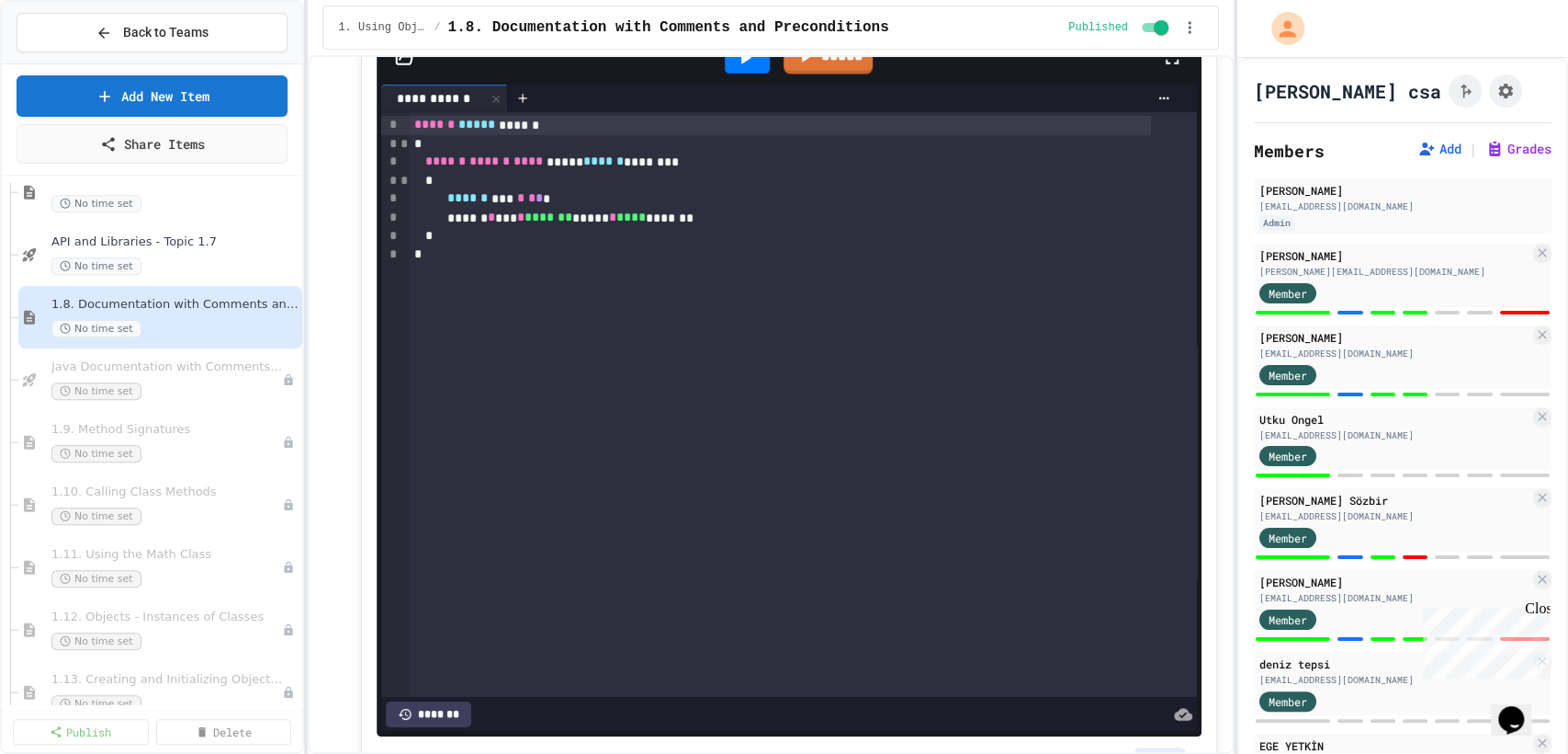
click at [742, 69] on icon at bounding box center [745, 58] width 22 height 22
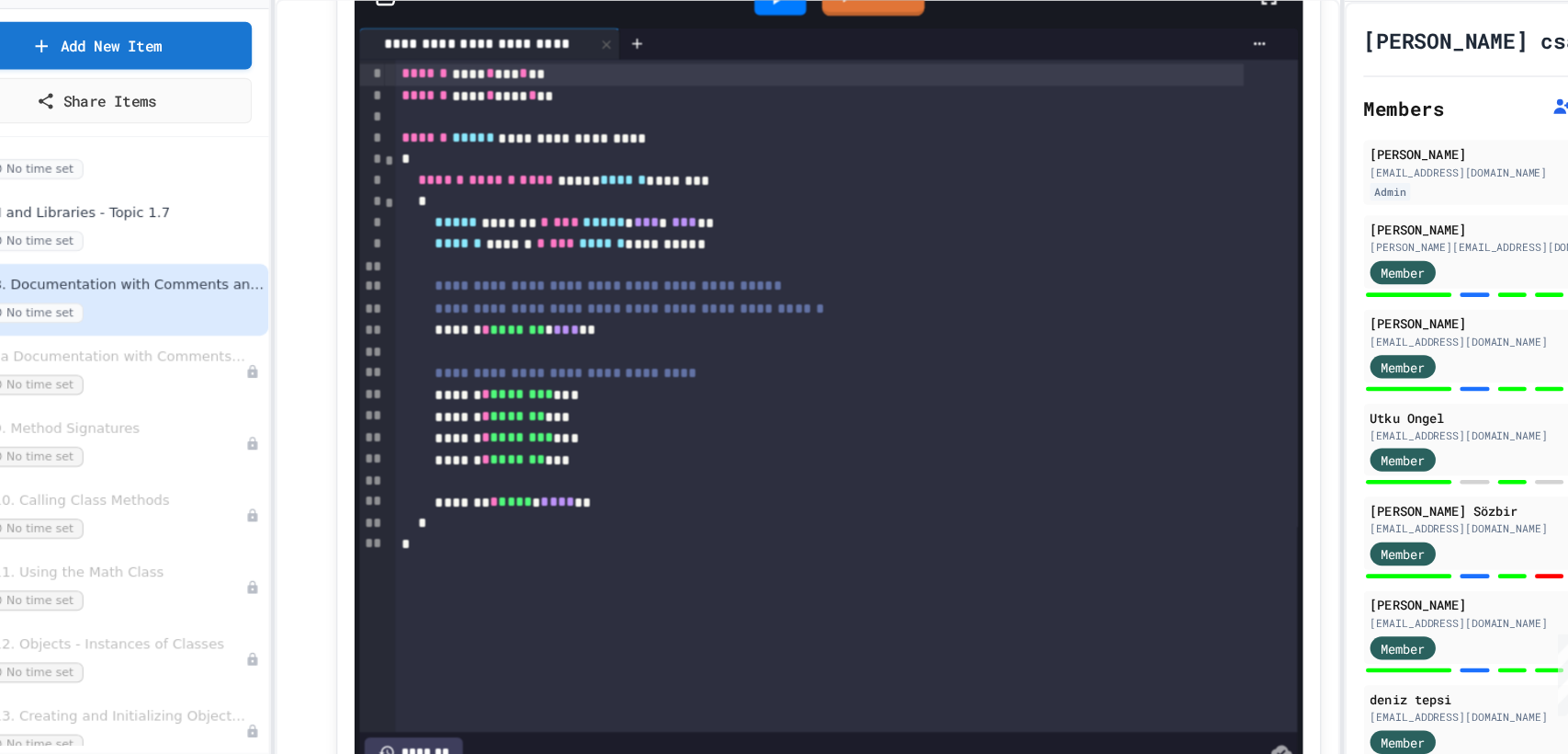
scroll to position [5391, 0]
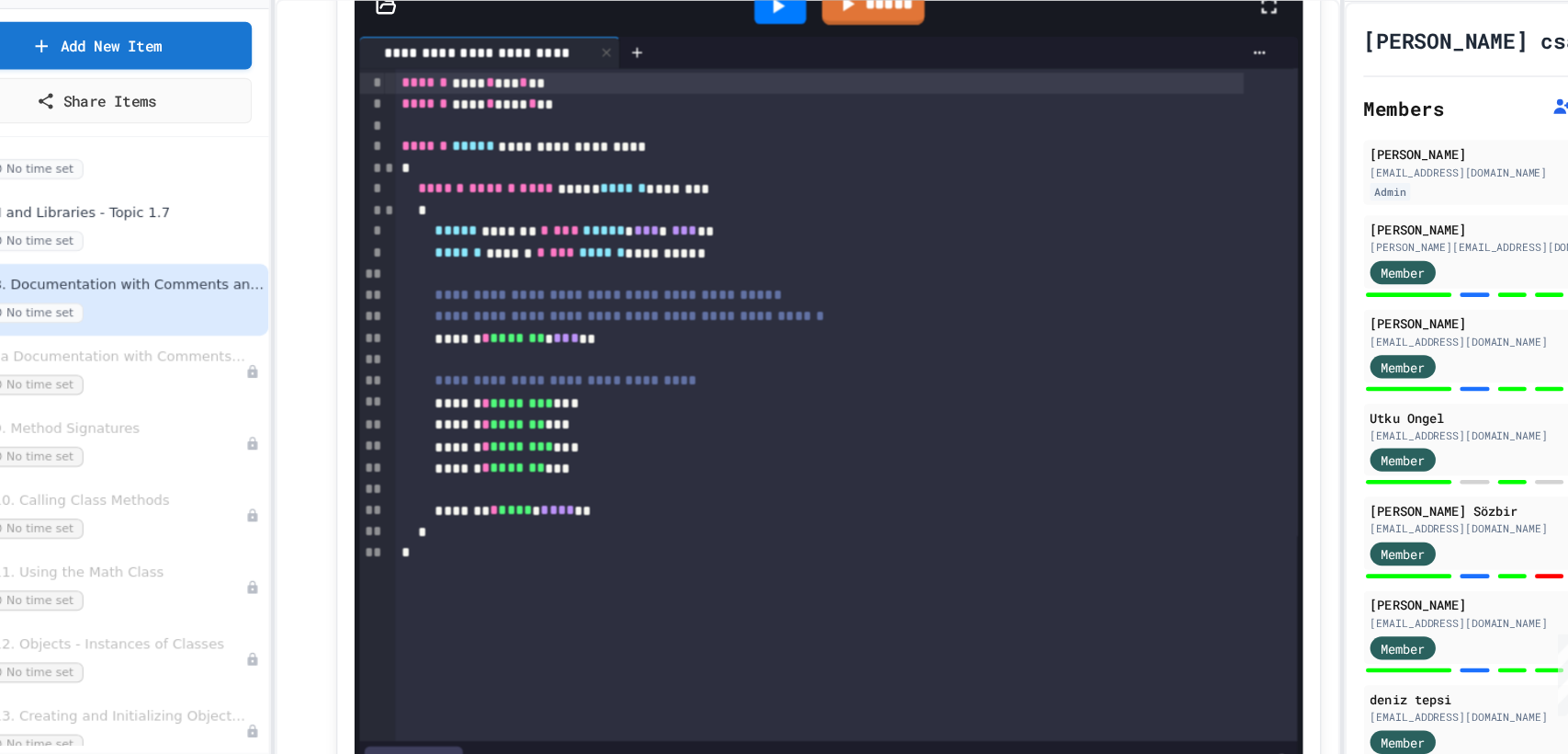
click at [739, 73] on icon at bounding box center [745, 62] width 22 height 22
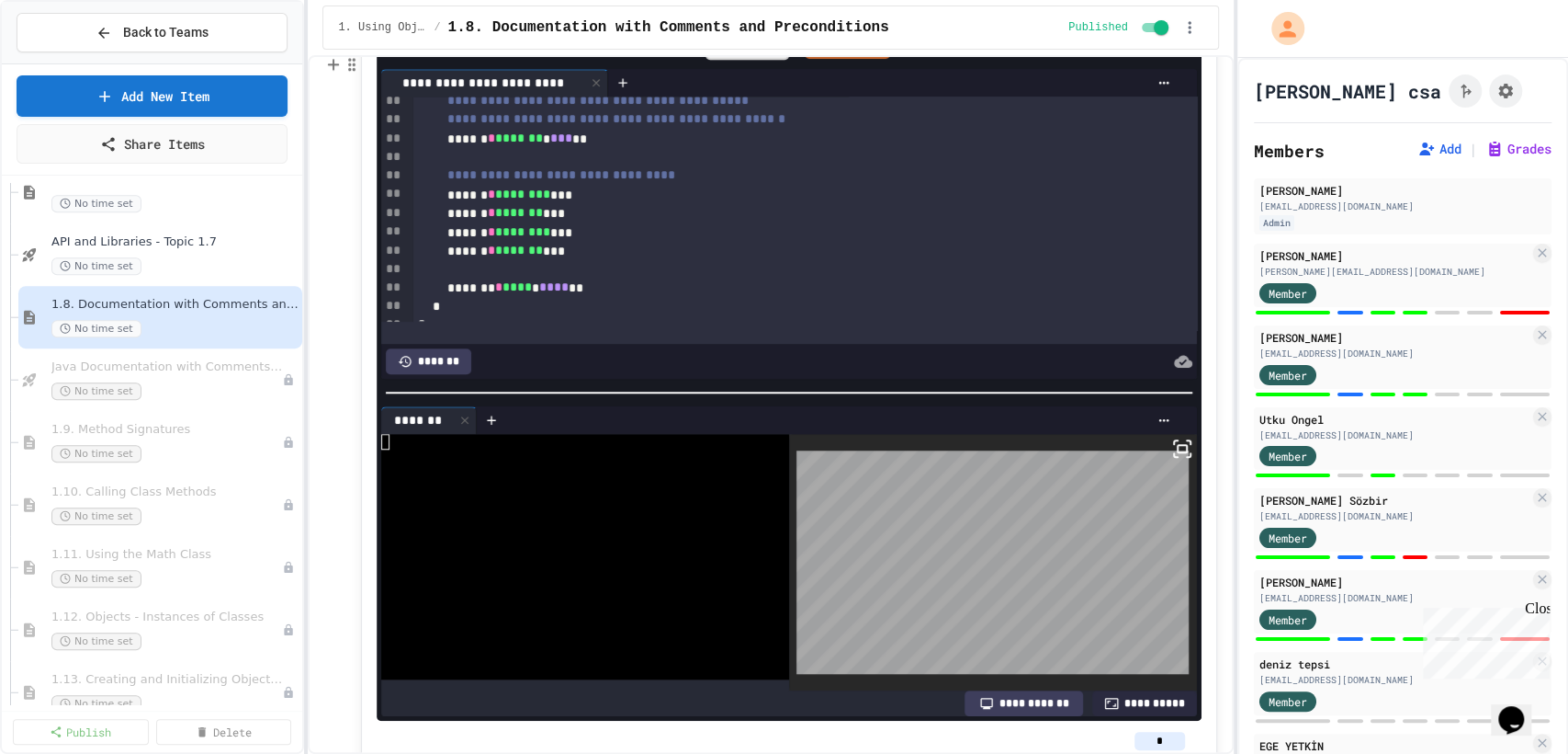
scroll to position [192, 0]
click at [735, 60] on div "****" at bounding box center [747, 42] width 83 height 35
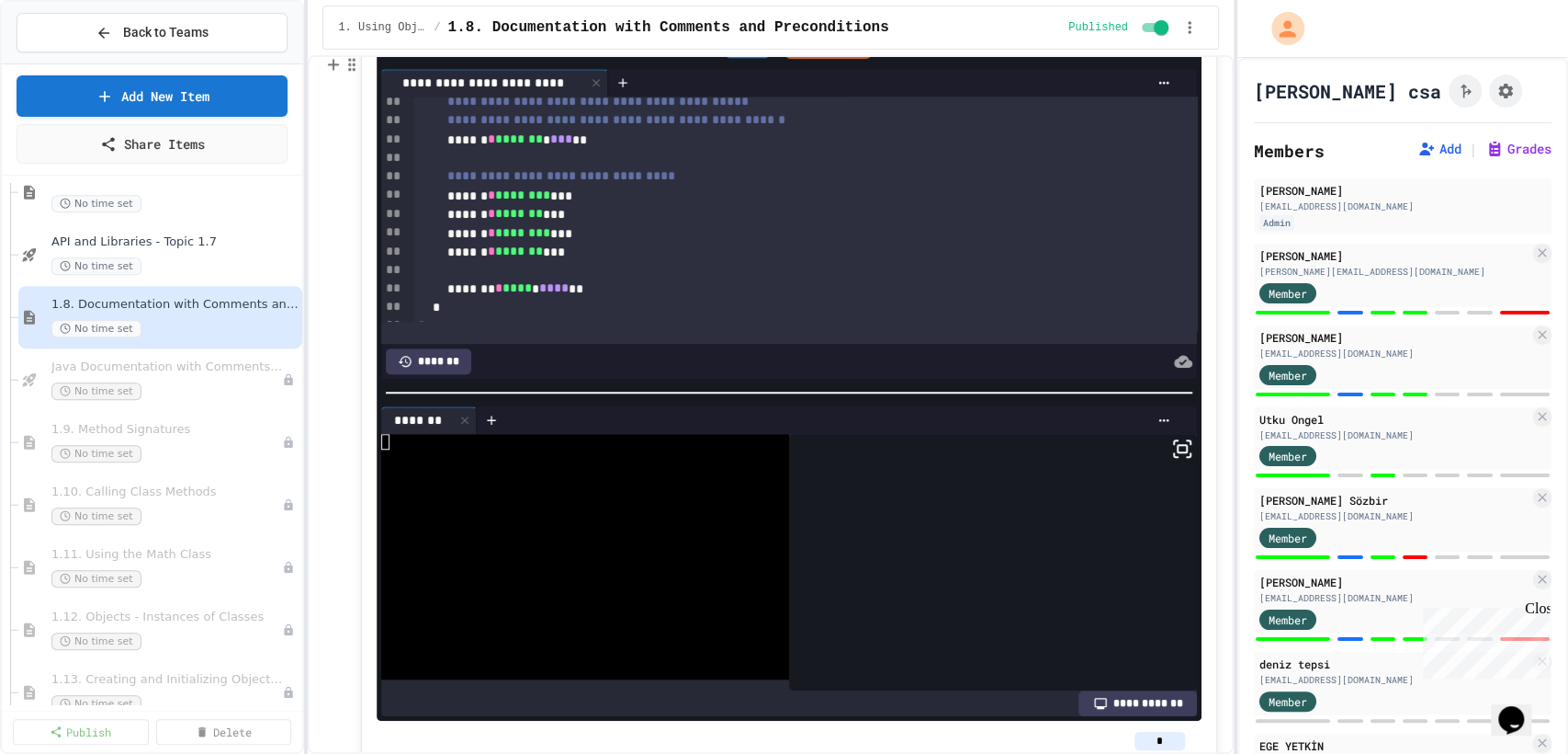
scroll to position [5411, 0]
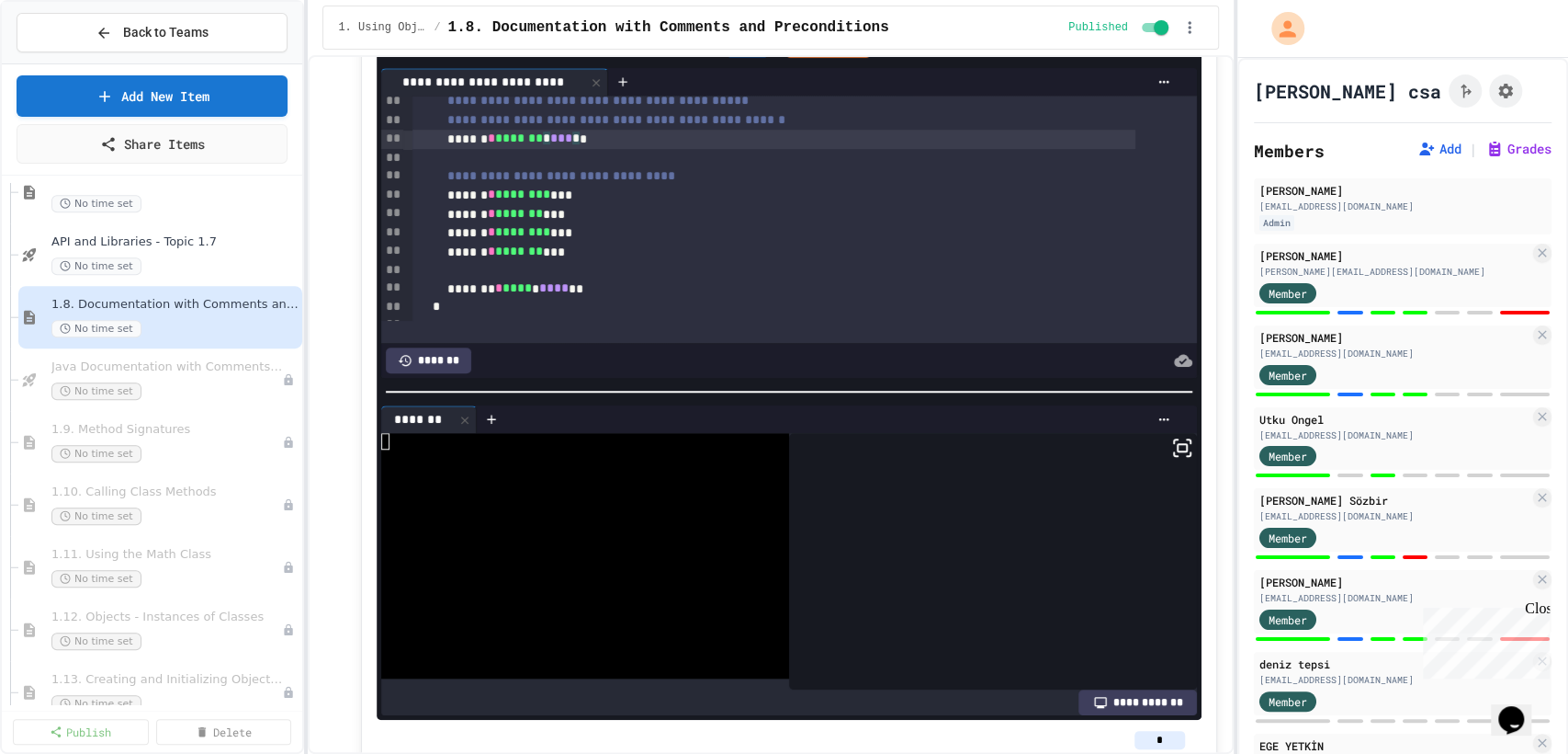
click at [572, 144] on span "***" at bounding box center [562, 138] width 22 height 13
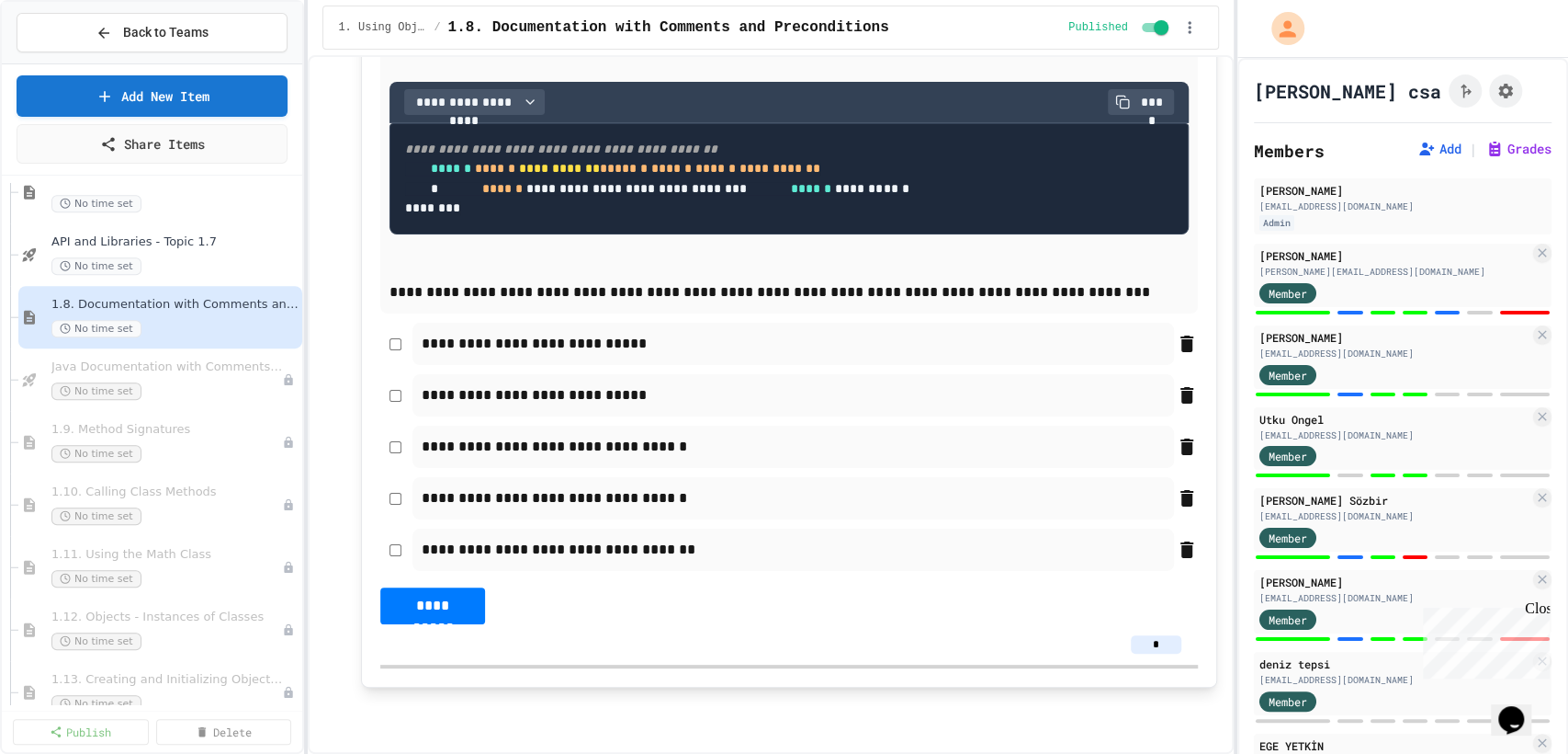
scroll to position [10425, 0]
click at [172, 348] on div "Java Documentation with Comments - Topic 1.8 No time set" at bounding box center [161, 379] width 284 height 63
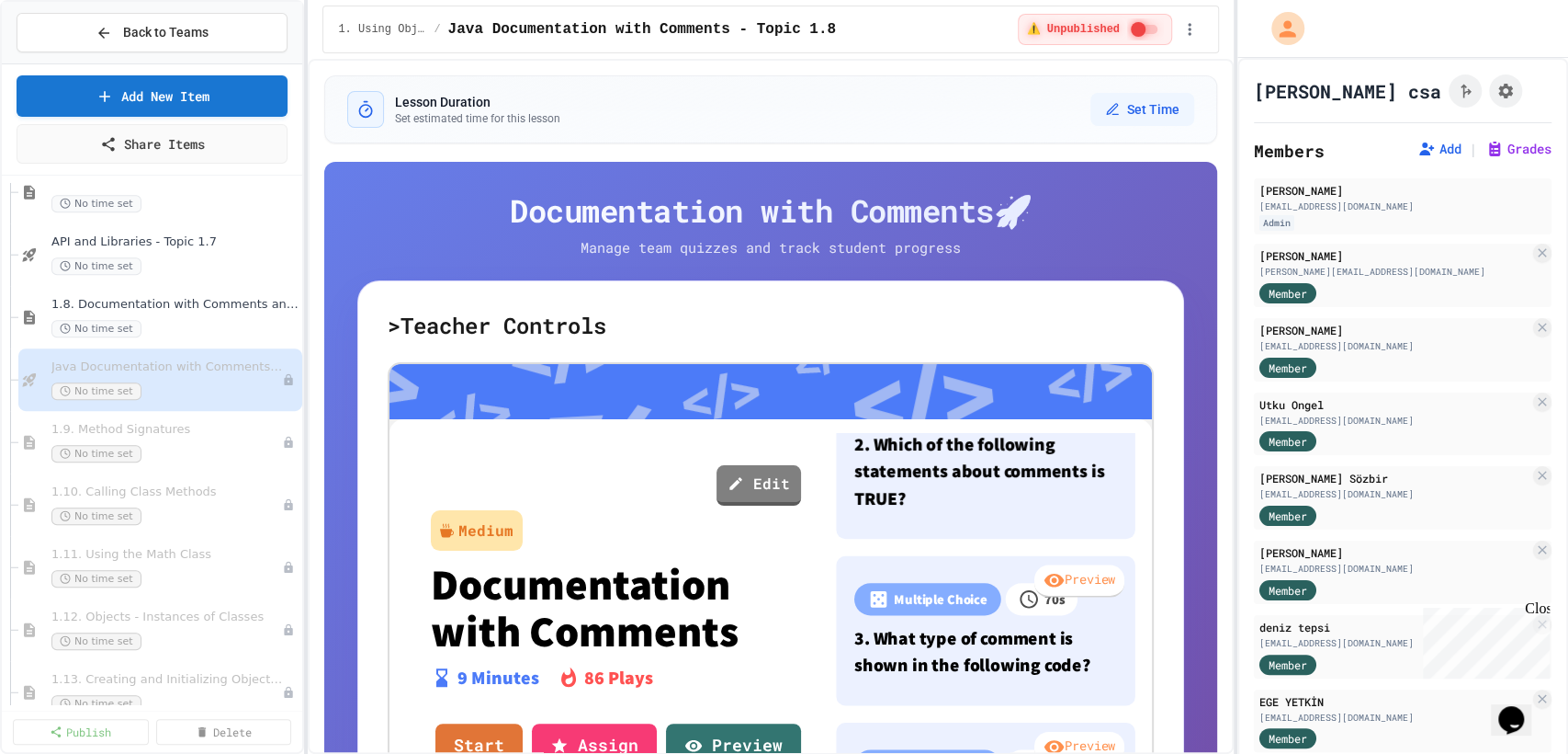
scroll to position [9, 0]
click at [744, 722] on link "Preview" at bounding box center [733, 745] width 137 height 50
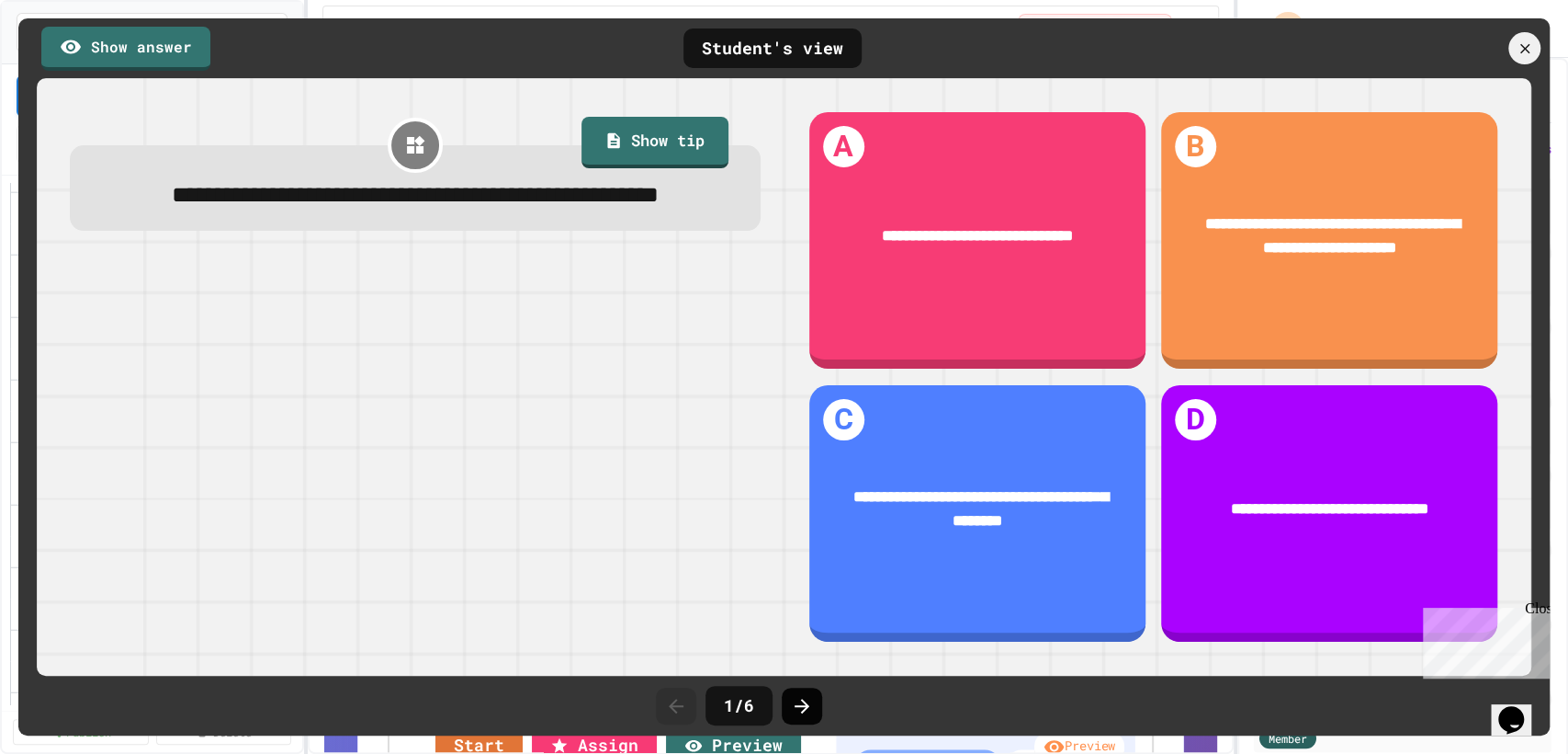
click at [801, 704] on icon at bounding box center [802, 706] width 15 height 15
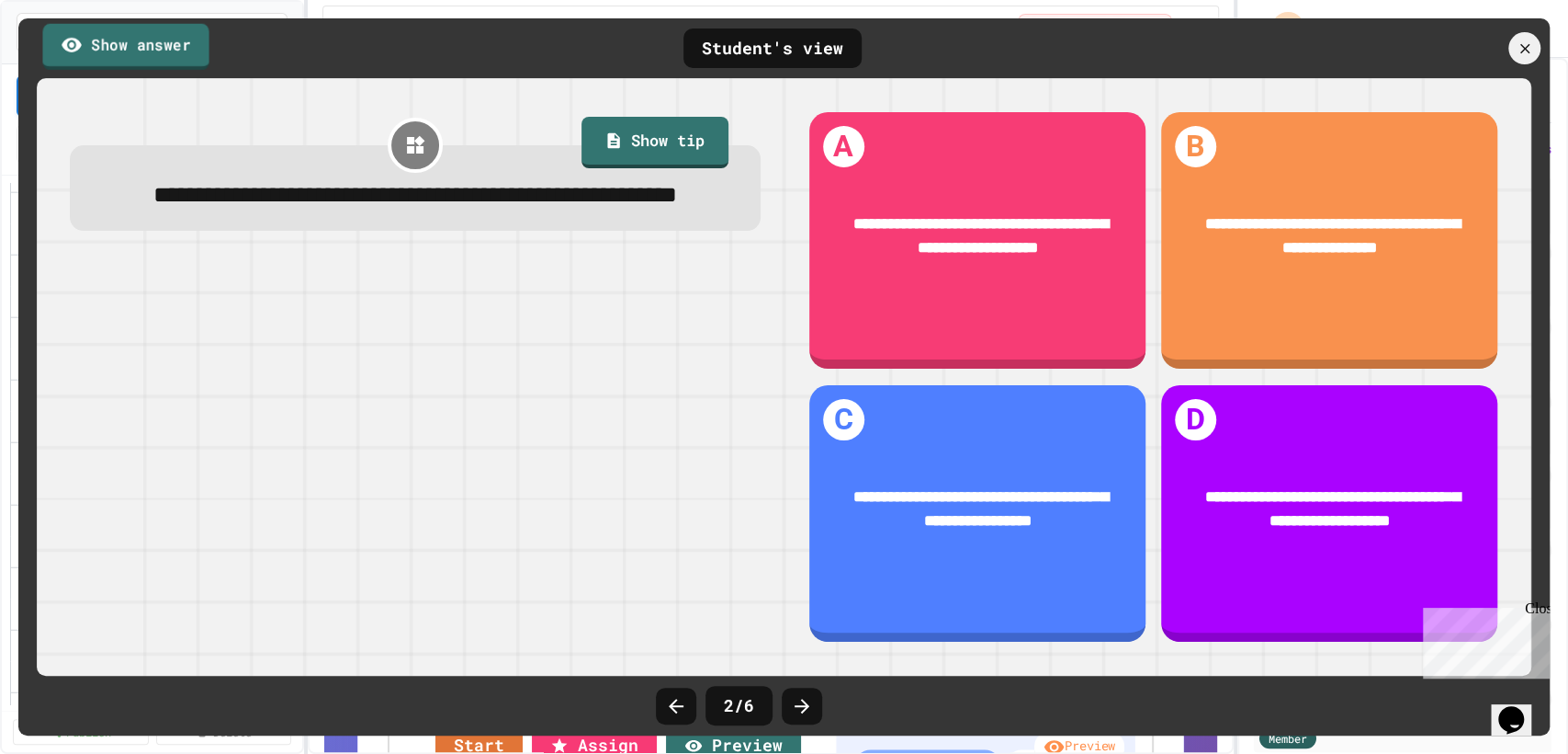
click at [191, 57] on link "Show answer" at bounding box center [125, 46] width 166 height 46
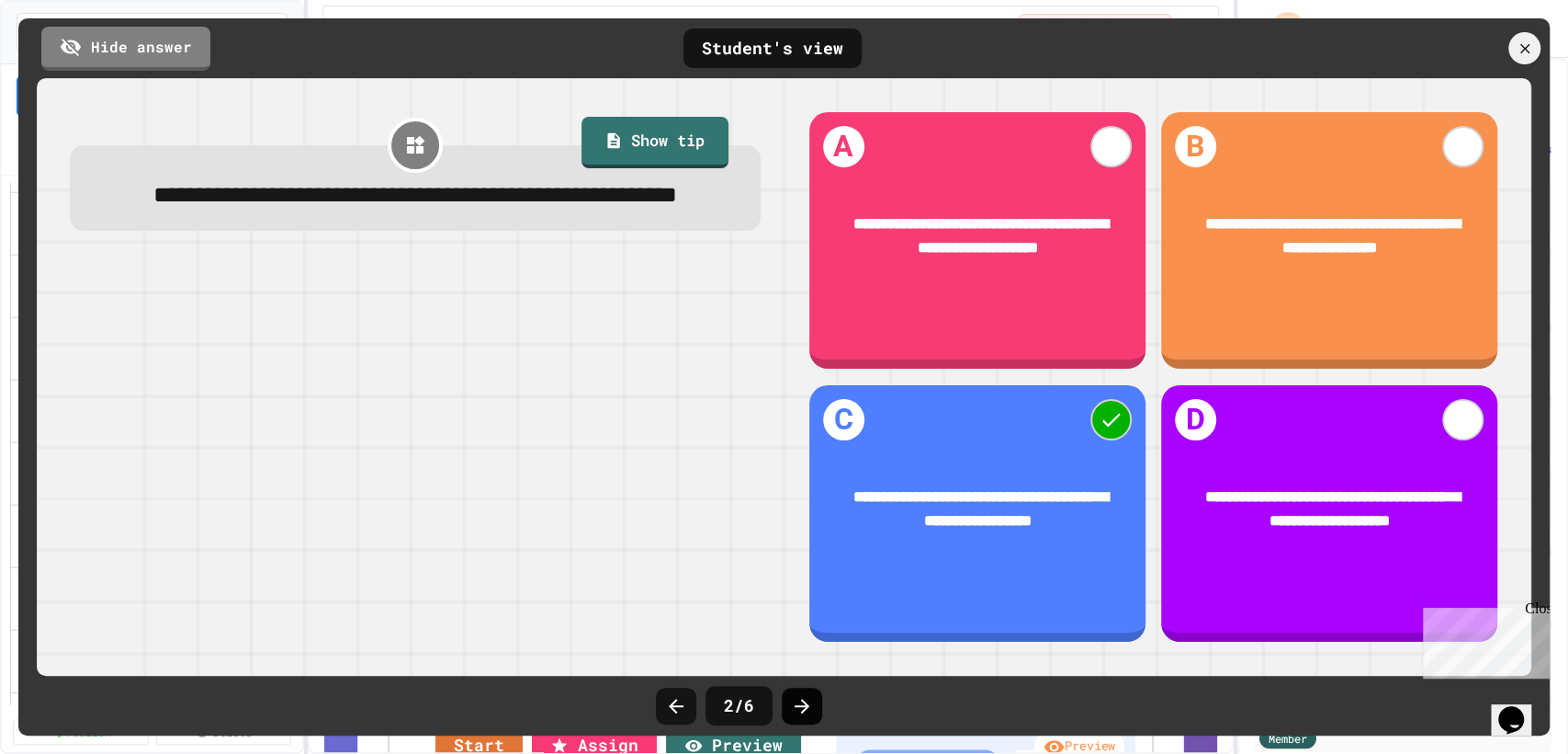
click at [794, 696] on icon at bounding box center [802, 706] width 22 height 22
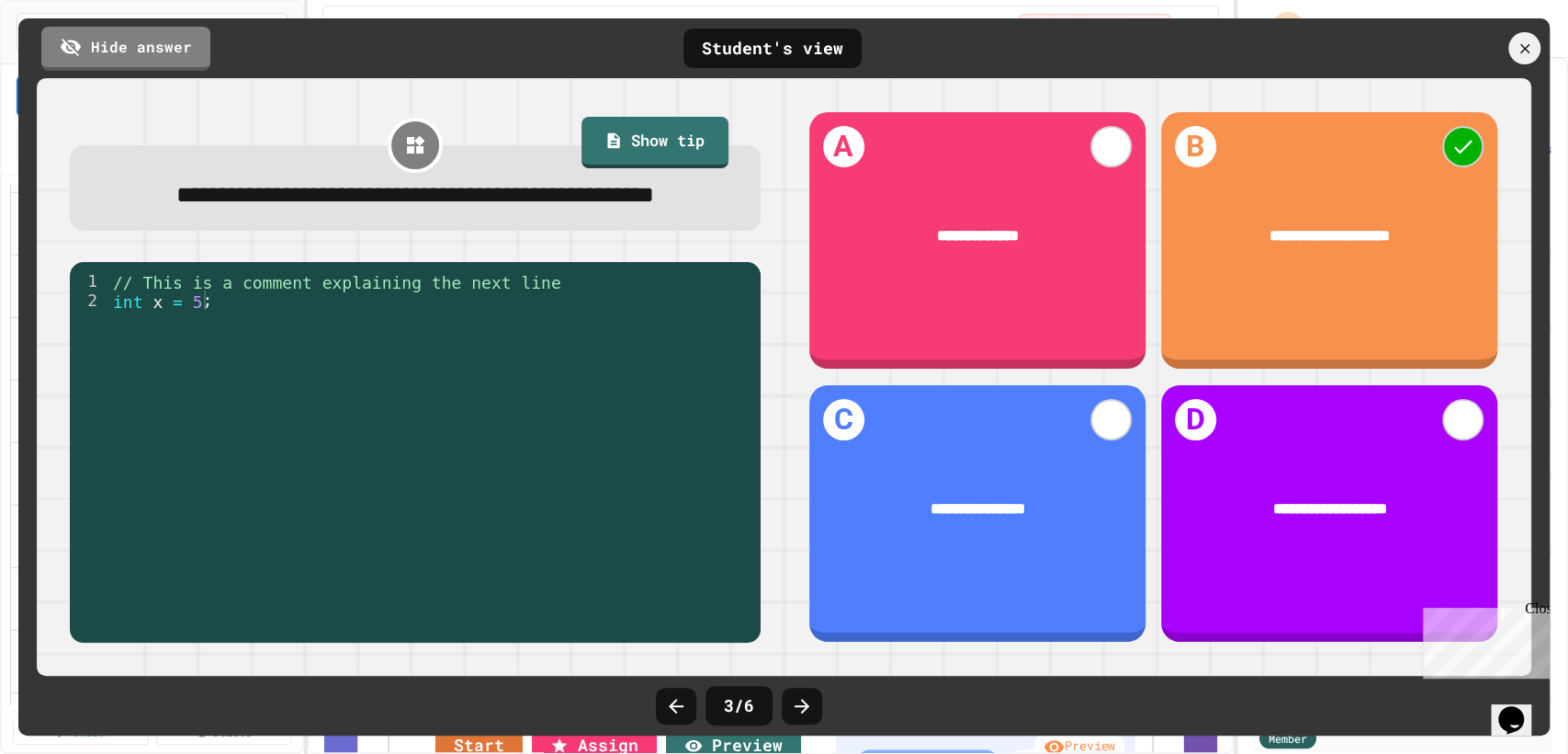
click at [794, 696] on icon at bounding box center [802, 706] width 22 height 22
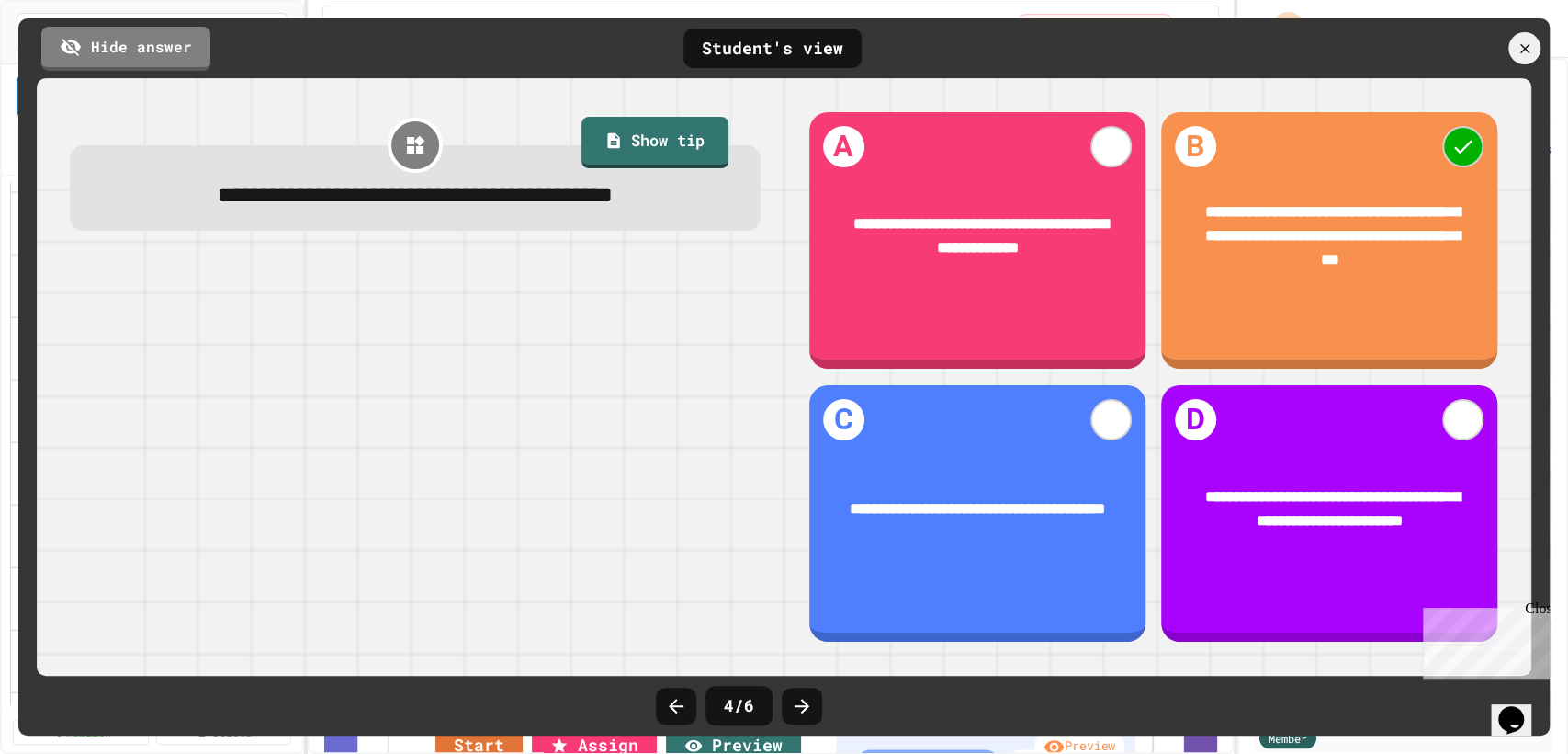
click at [794, 696] on icon at bounding box center [802, 706] width 22 height 22
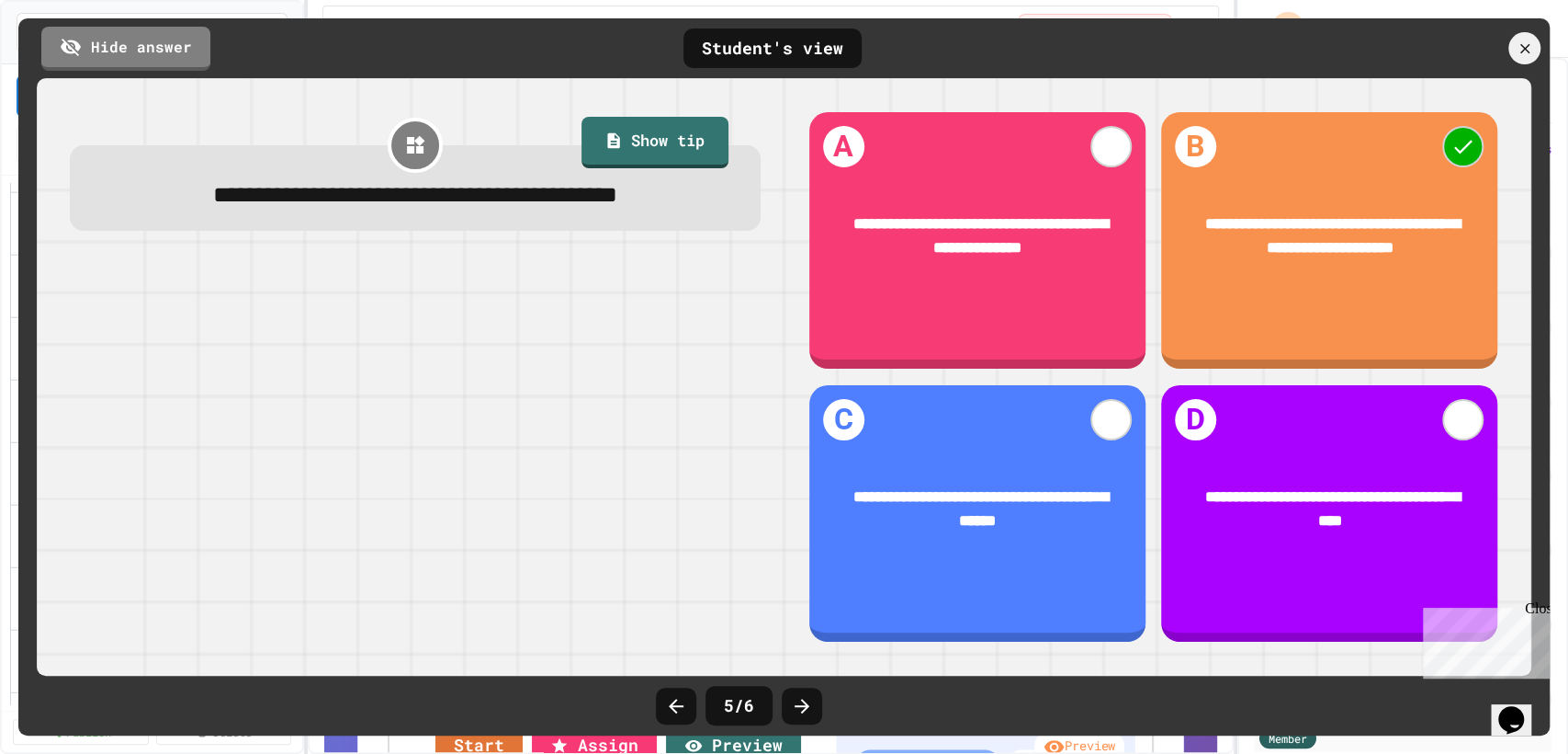
click at [794, 696] on icon at bounding box center [802, 706] width 22 height 22
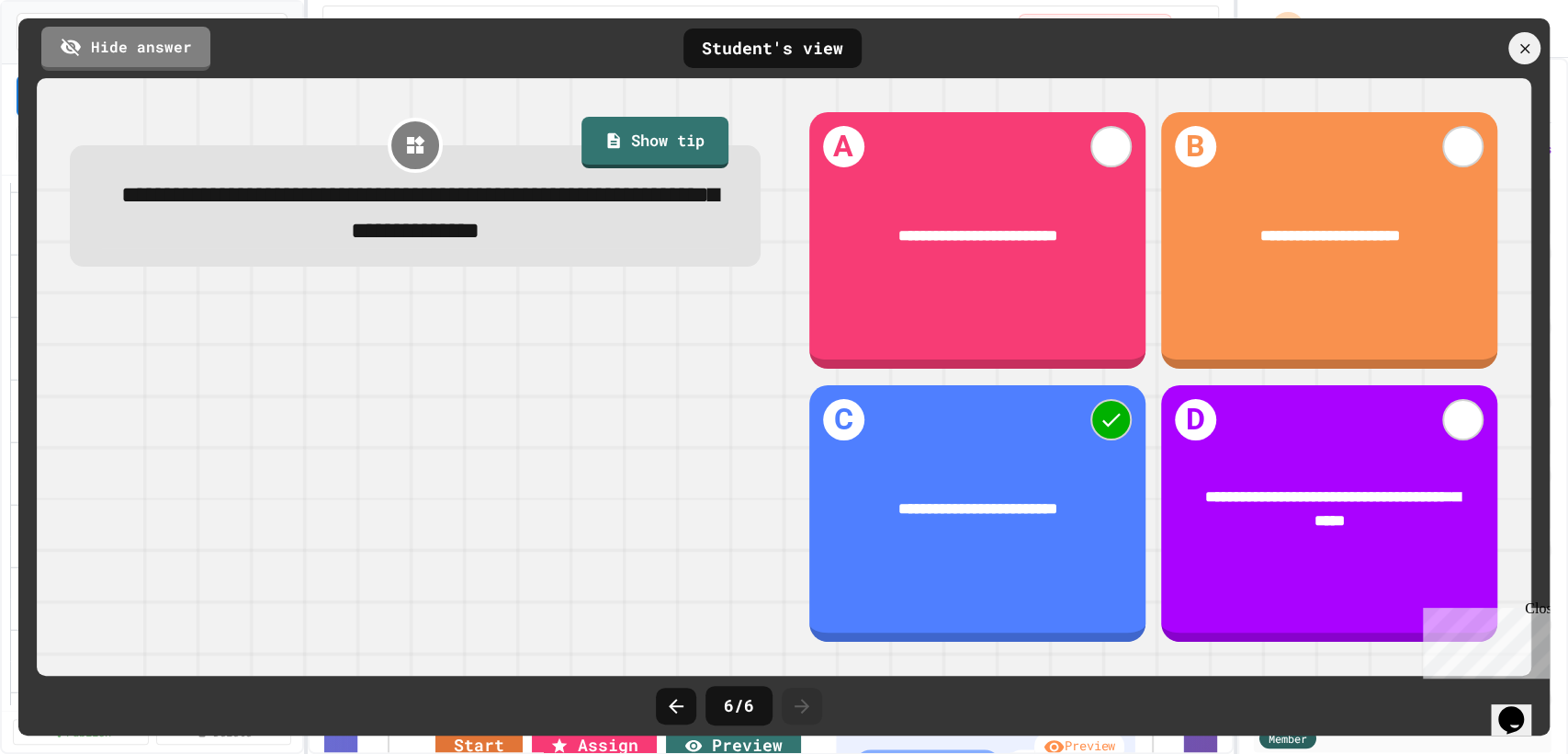
click at [794, 696] on icon at bounding box center [802, 706] width 22 height 22
drag, startPoint x: 1539, startPoint y: 31, endPoint x: 1536, endPoint y: 41, distance: 10.4
click at [1536, 41] on div "Hide answer Student's view" at bounding box center [784, 49] width 1532 height 60
click at [1536, 41] on div at bounding box center [1524, 48] width 38 height 38
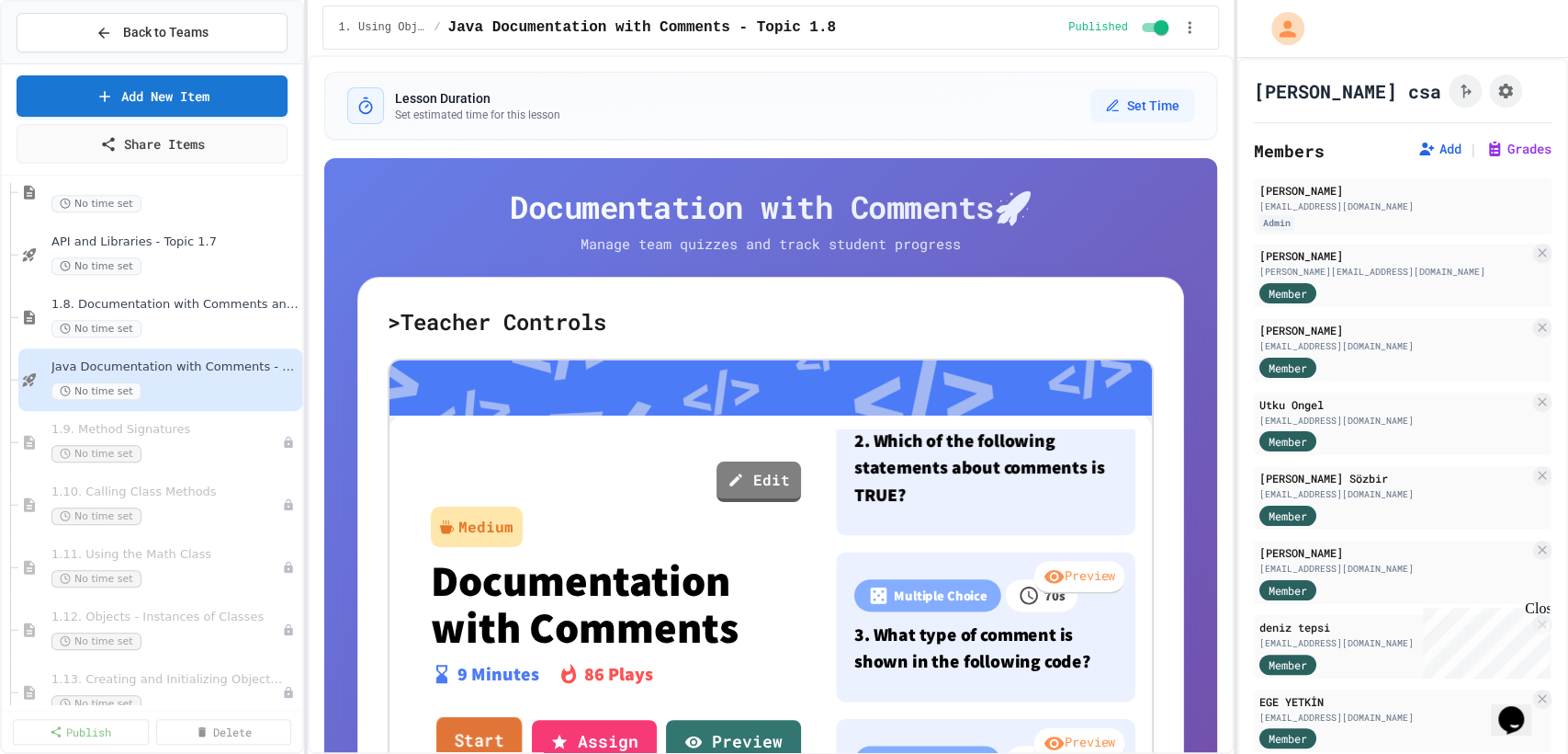
click at [485, 726] on link "Start" at bounding box center [480, 741] width 86 height 50
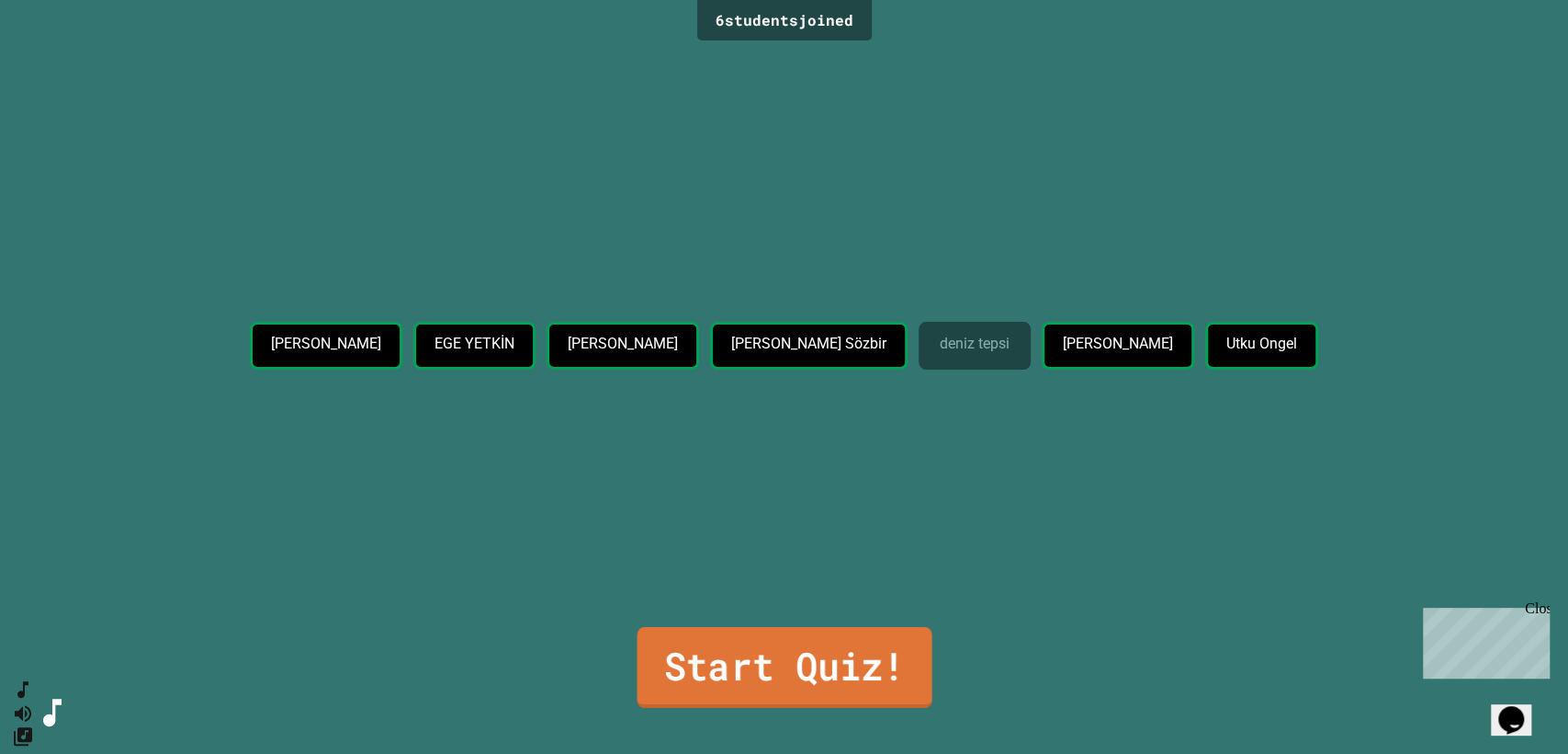
click at [776, 635] on link "Start Quiz!" at bounding box center [784, 667] width 295 height 80
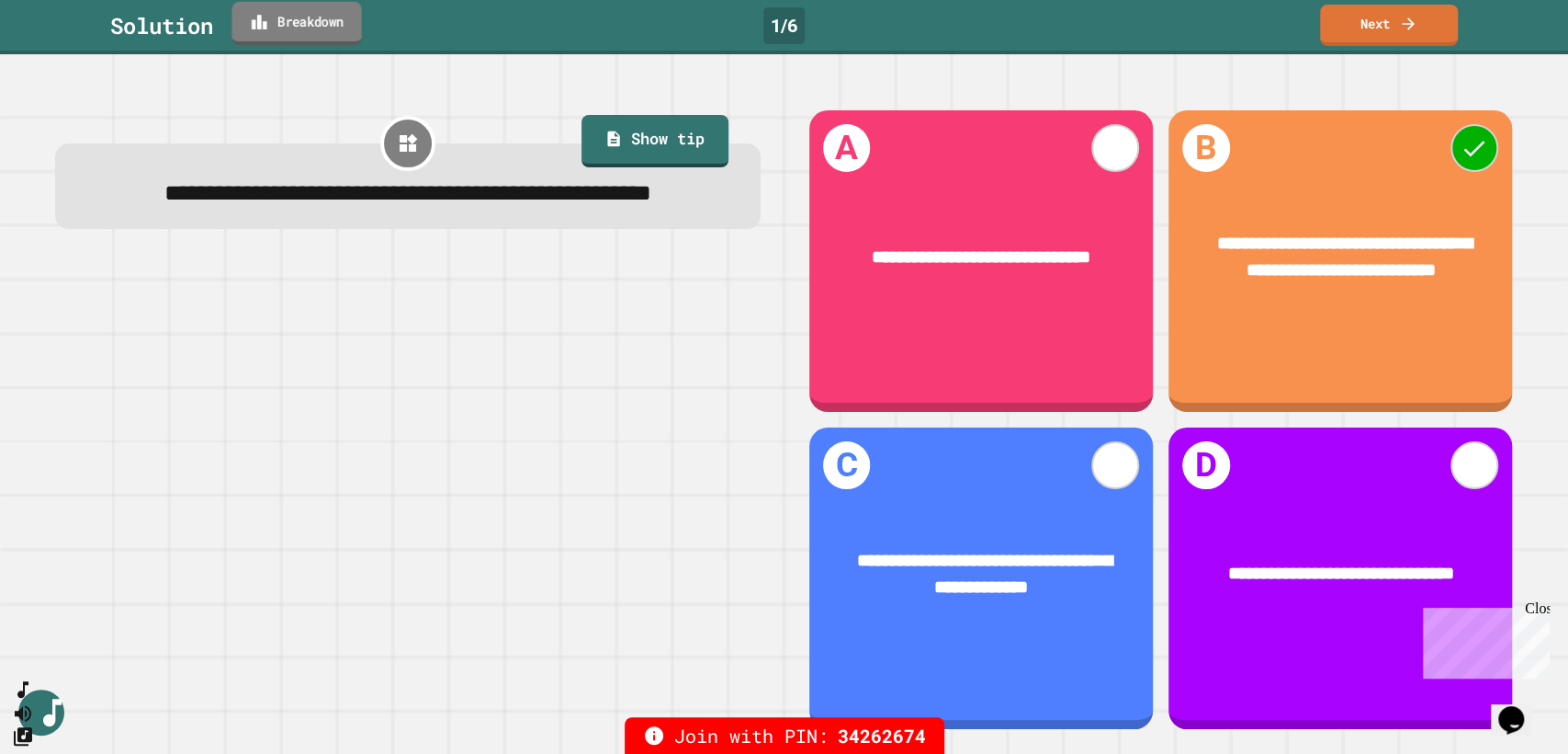
click at [319, 31] on link "Breakdown" at bounding box center [296, 23] width 130 height 43
click at [1370, 17] on link "Next" at bounding box center [1388, 23] width 136 height 43
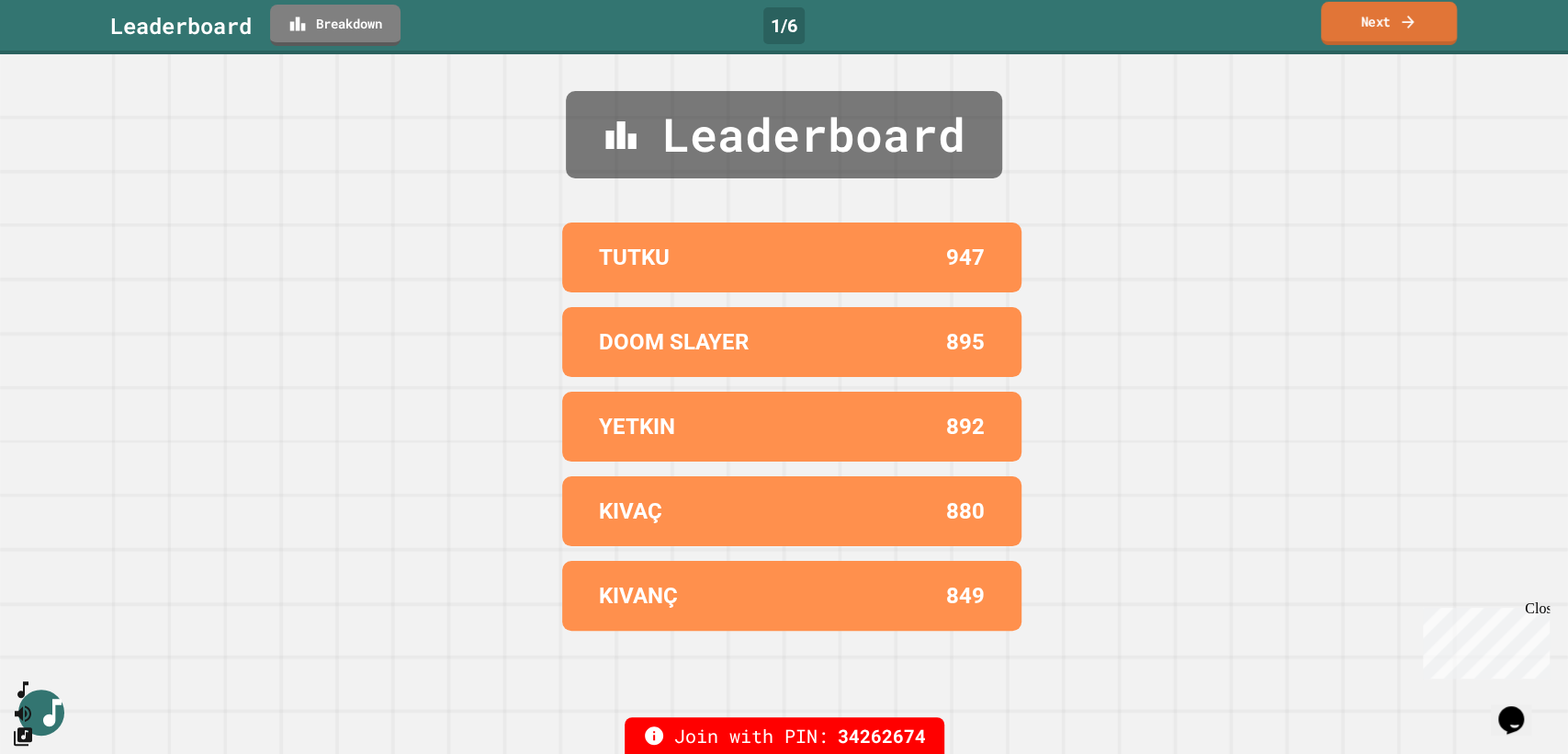
click at [1370, 17] on link "Next" at bounding box center [1388, 23] width 136 height 43
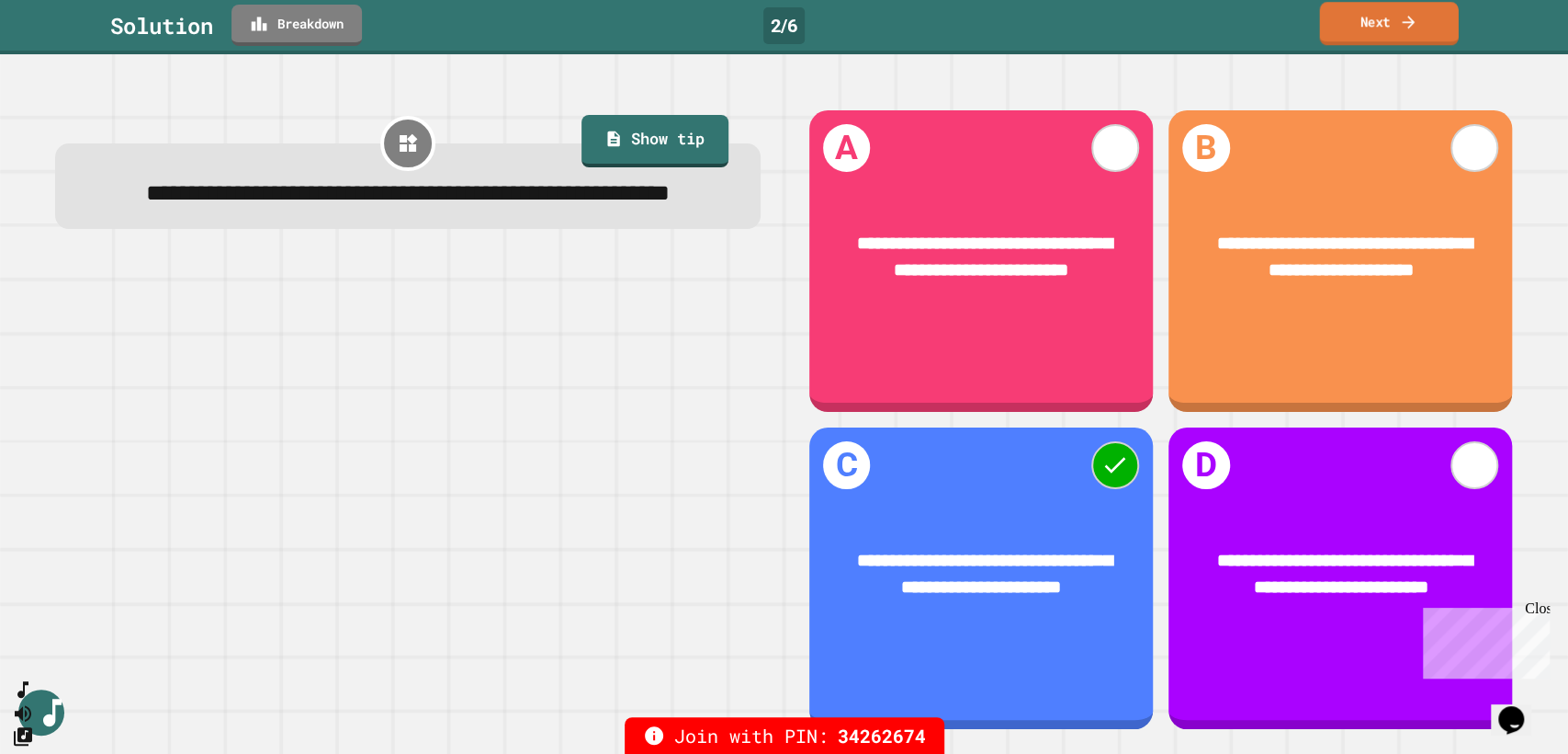
click at [1409, 6] on link "Next" at bounding box center [1388, 23] width 138 height 43
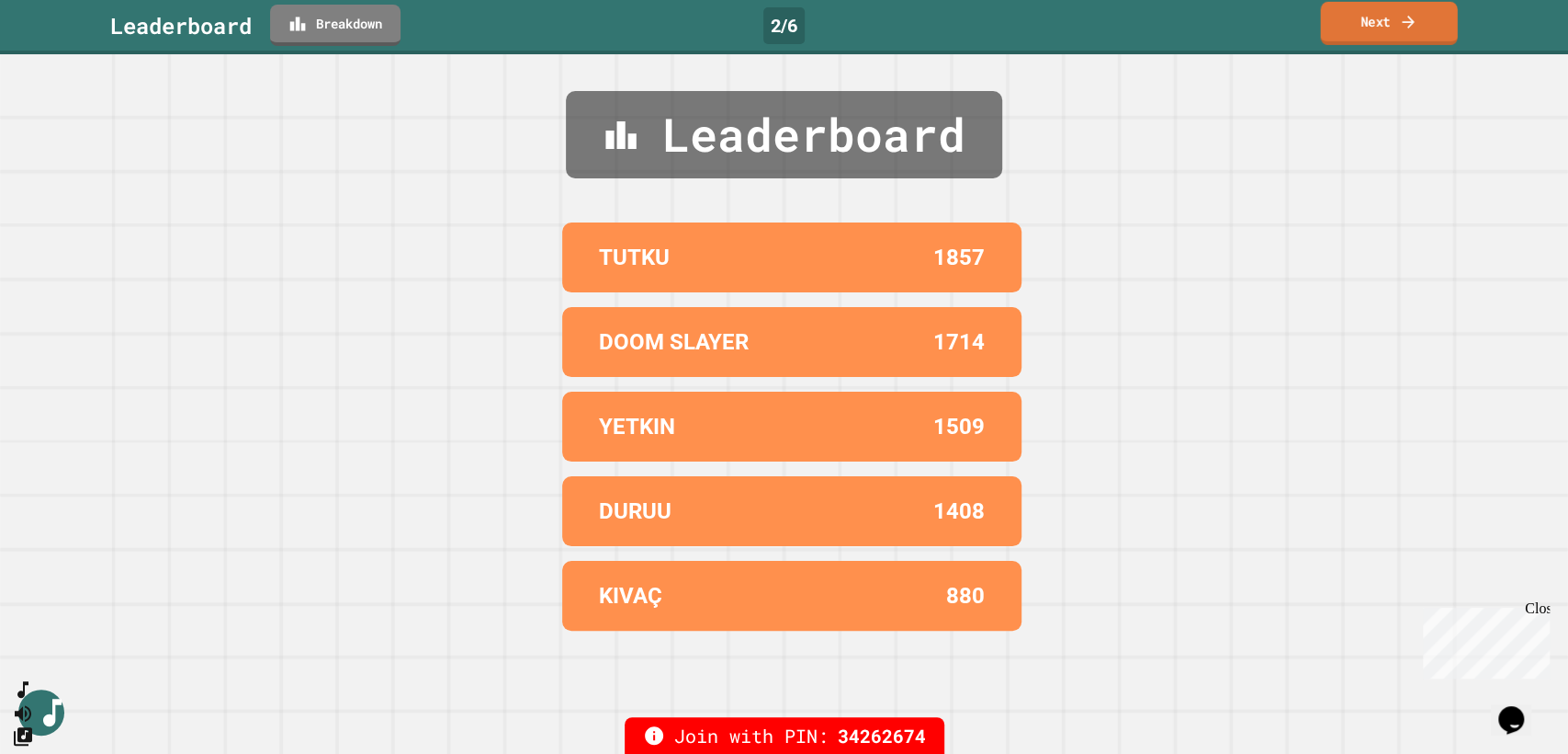
click at [1385, 34] on link "Next" at bounding box center [1388, 23] width 137 height 43
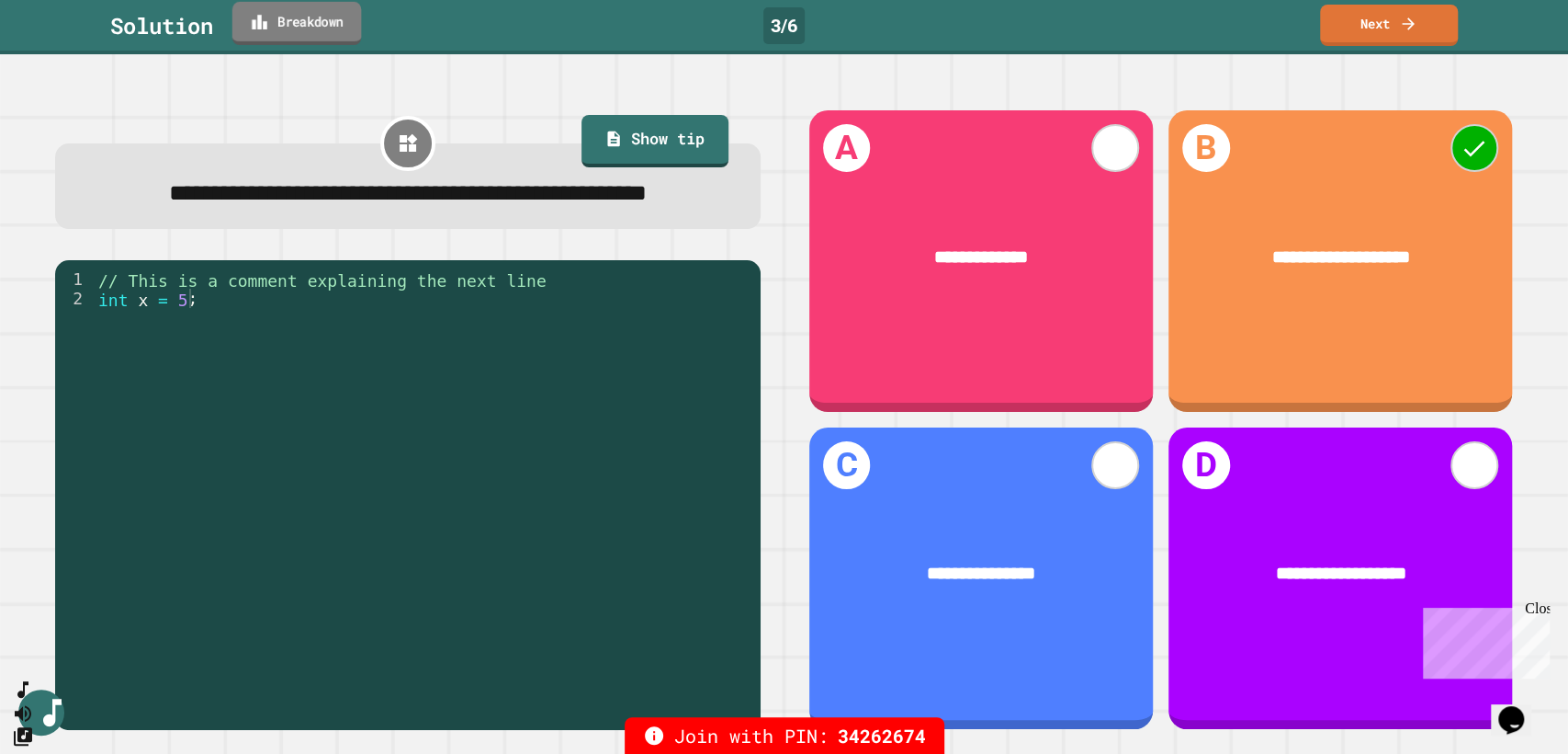
click at [339, 20] on link "Breakdown" at bounding box center [297, 23] width 130 height 43
click at [1380, 13] on link "Next" at bounding box center [1388, 23] width 133 height 43
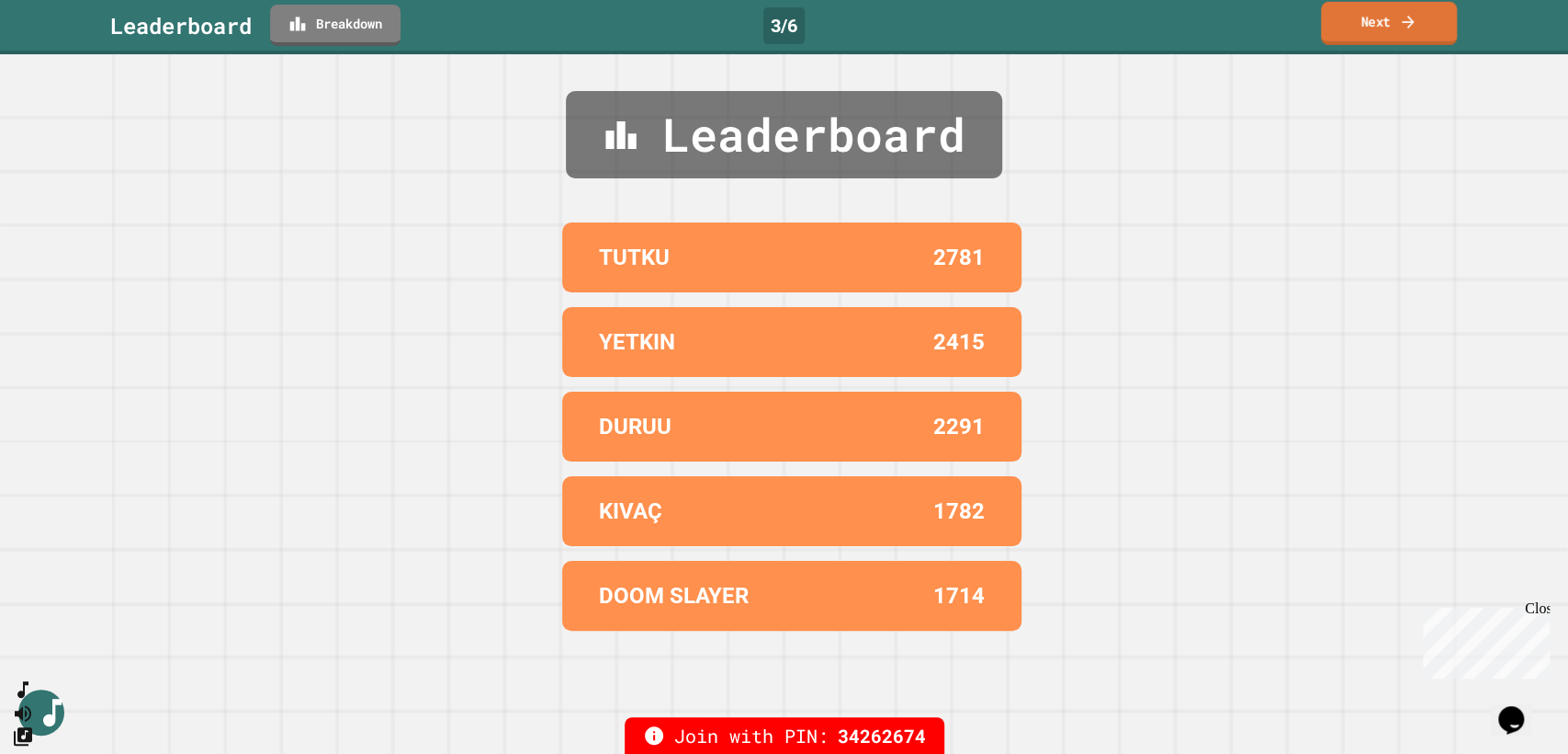
click at [1380, 13] on link "Next" at bounding box center [1388, 23] width 136 height 43
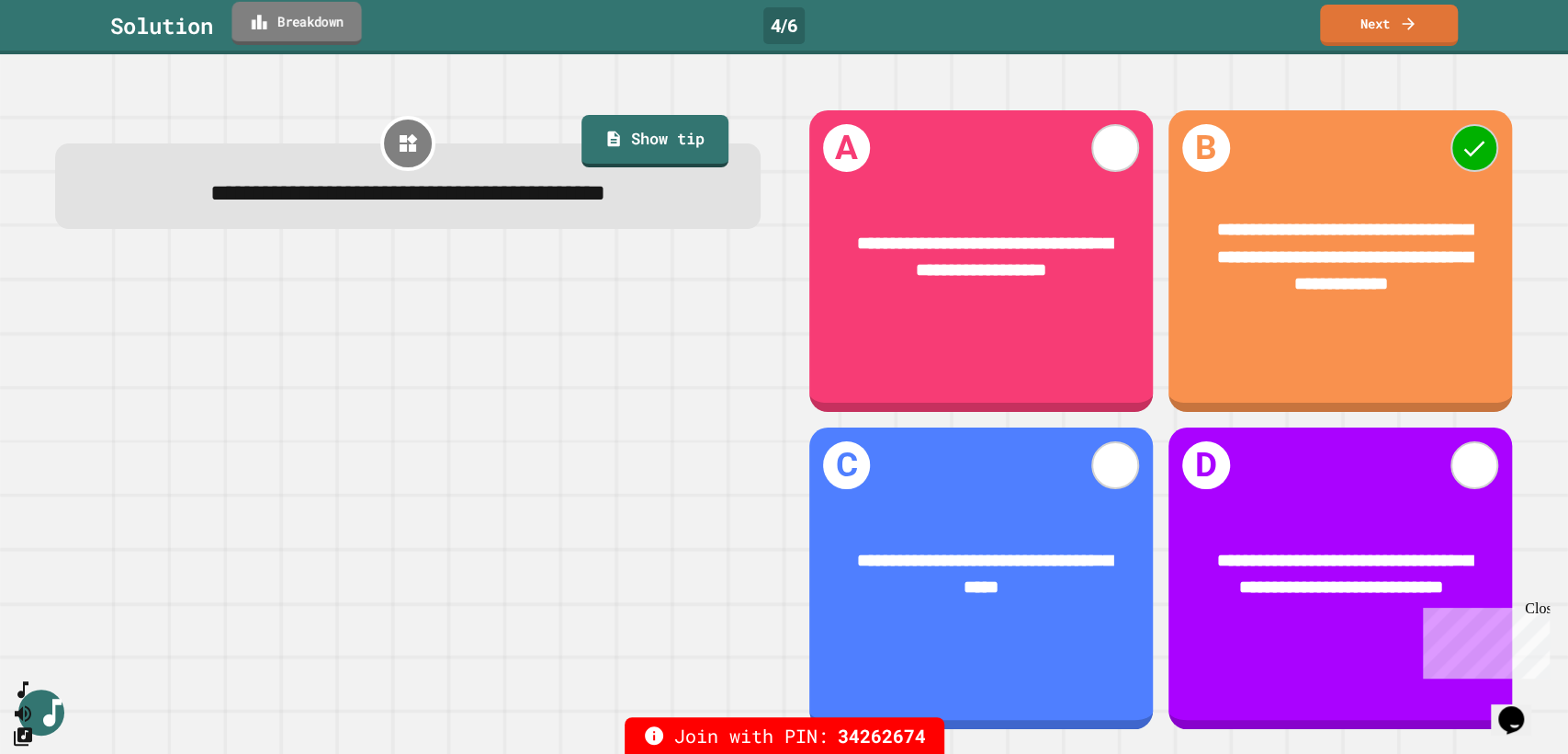
click at [331, 16] on link "Breakdown" at bounding box center [296, 23] width 130 height 43
click at [1396, 18] on link "Next" at bounding box center [1388, 23] width 135 height 43
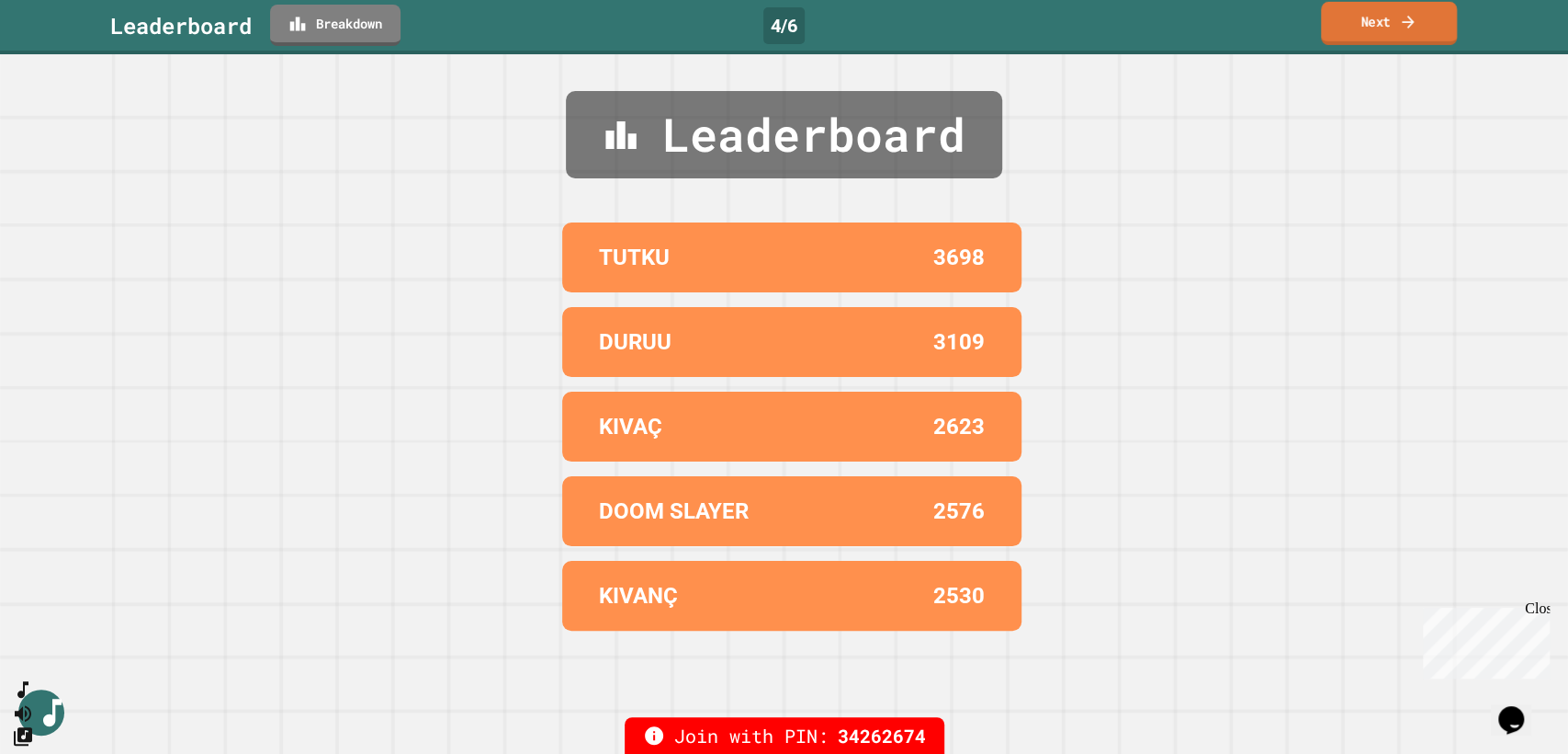
click at [1396, 18] on link "Next" at bounding box center [1388, 23] width 136 height 43
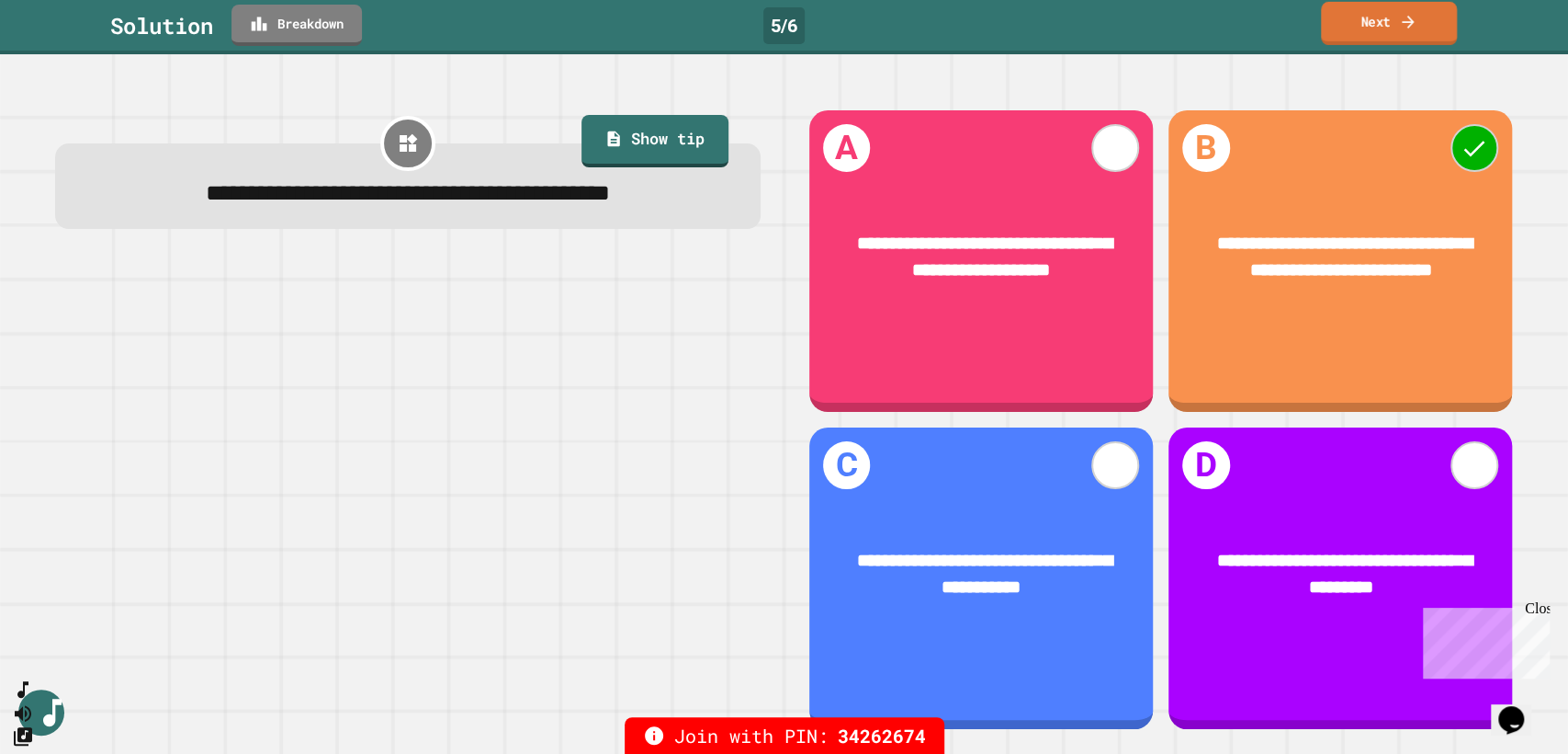
click at [1375, 22] on link "Next" at bounding box center [1388, 23] width 136 height 43
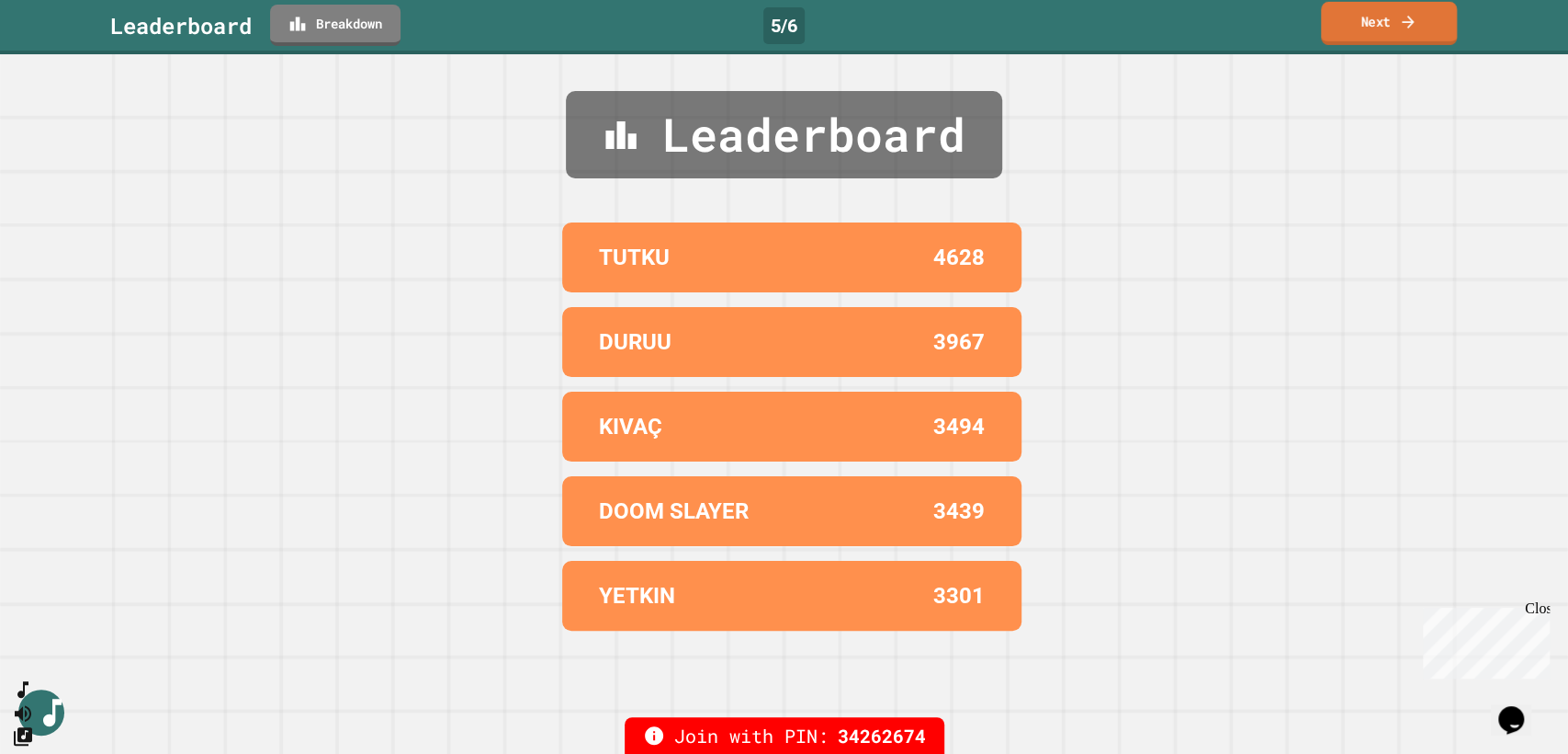
click at [1394, 28] on link "Next" at bounding box center [1388, 23] width 136 height 43
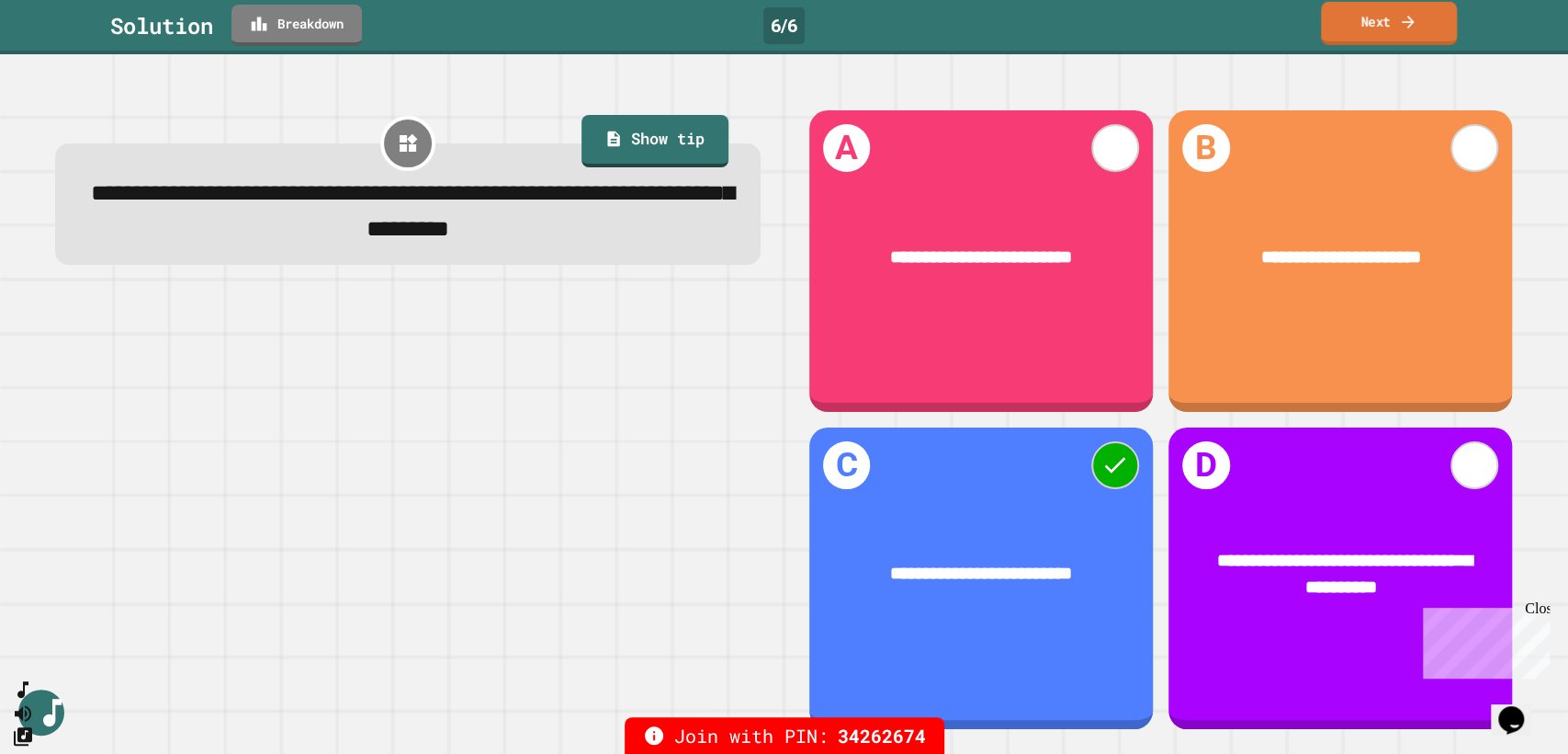
click at [1355, 24] on link "Next" at bounding box center [1388, 23] width 136 height 43
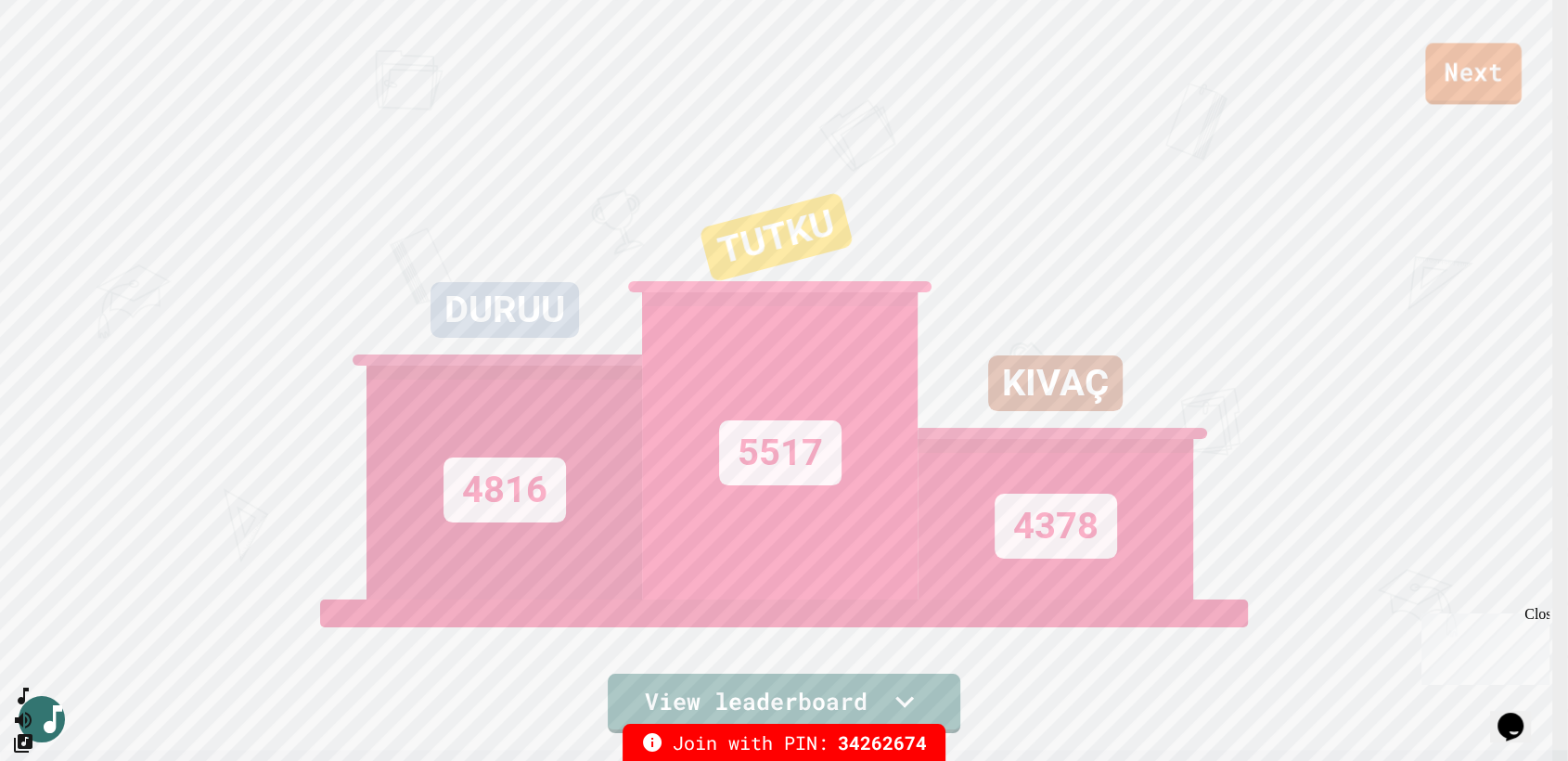
click at [1478, 64] on link "Next" at bounding box center [1473, 73] width 96 height 61
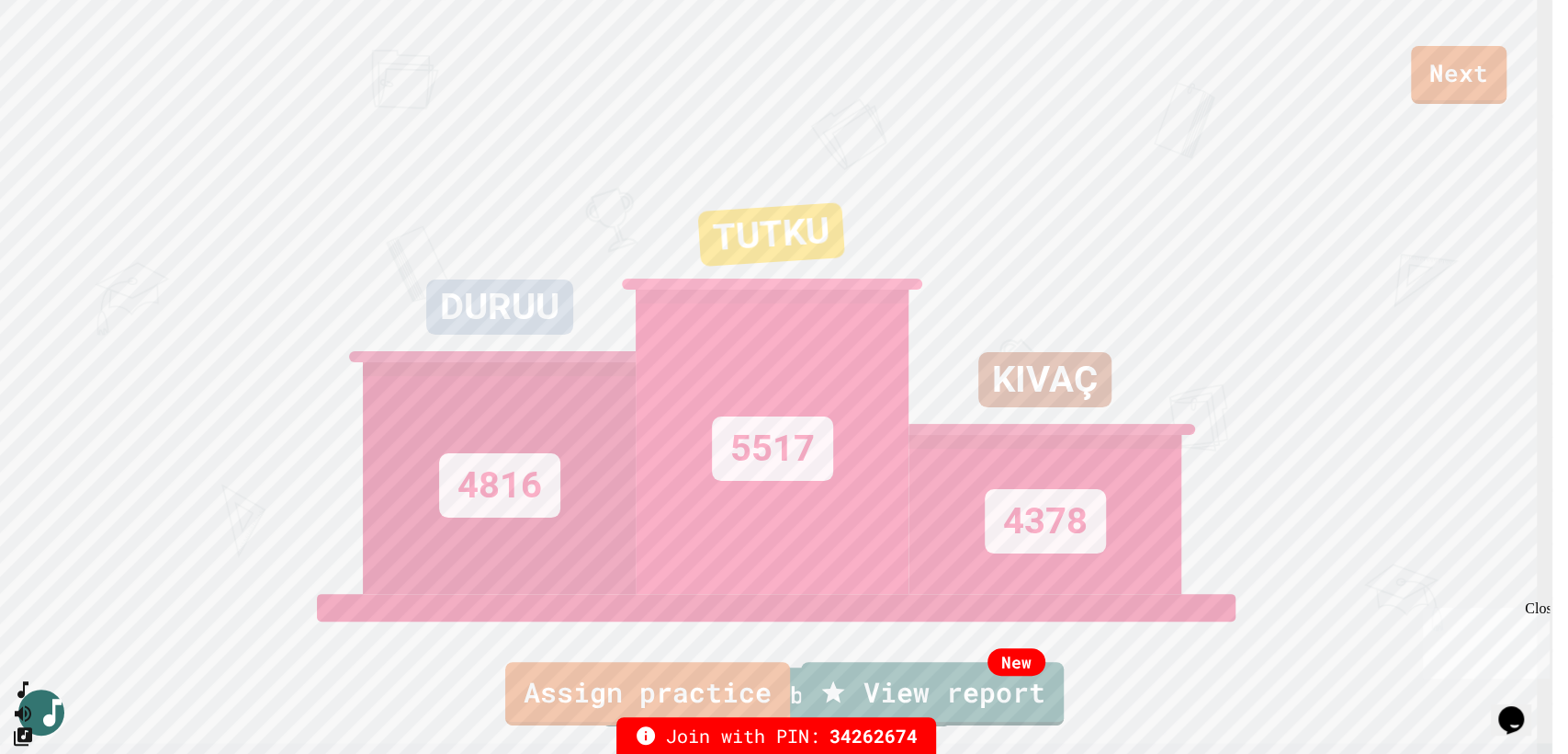
type textarea "*"
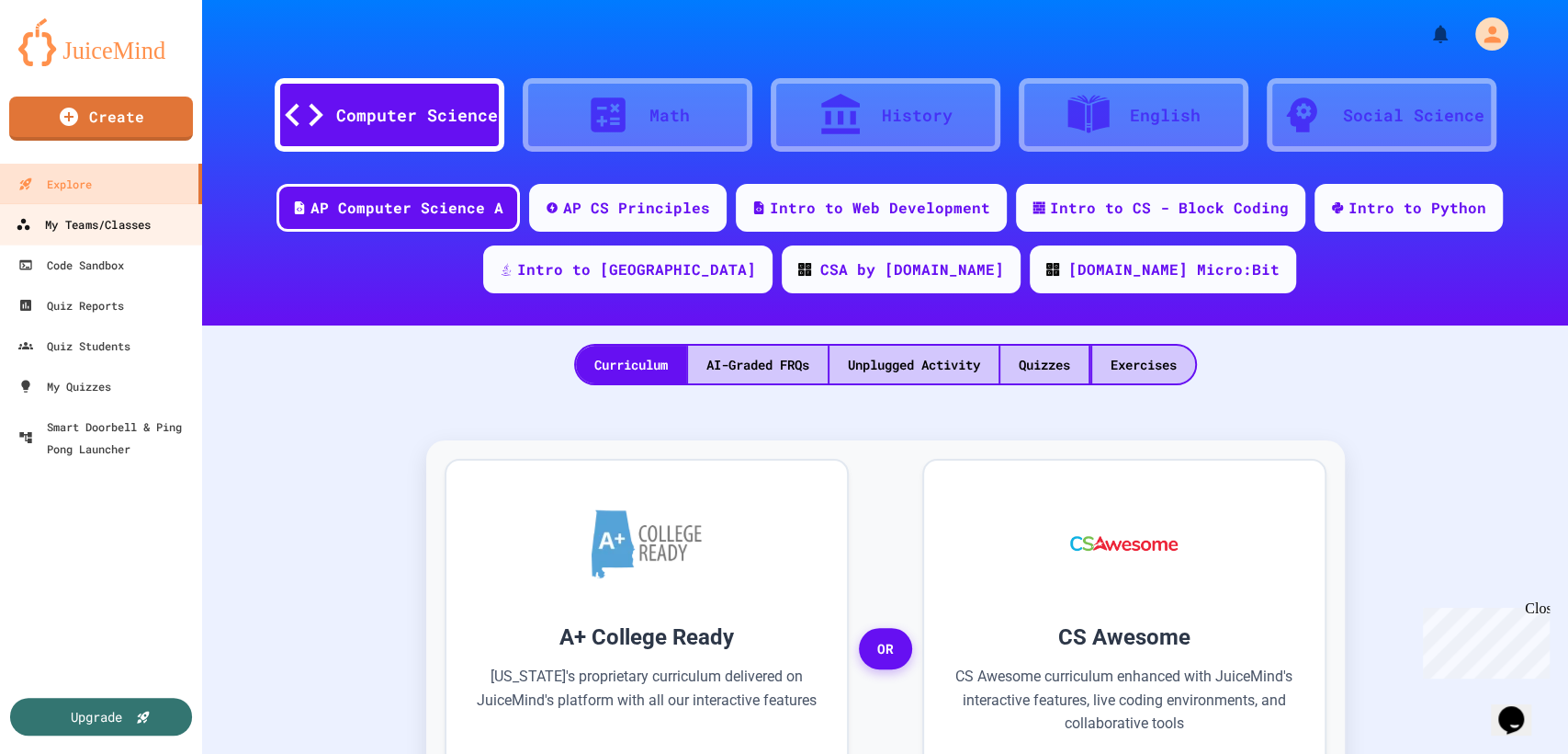
click at [105, 220] on div "My Teams/Classes" at bounding box center [83, 225] width 135 height 23
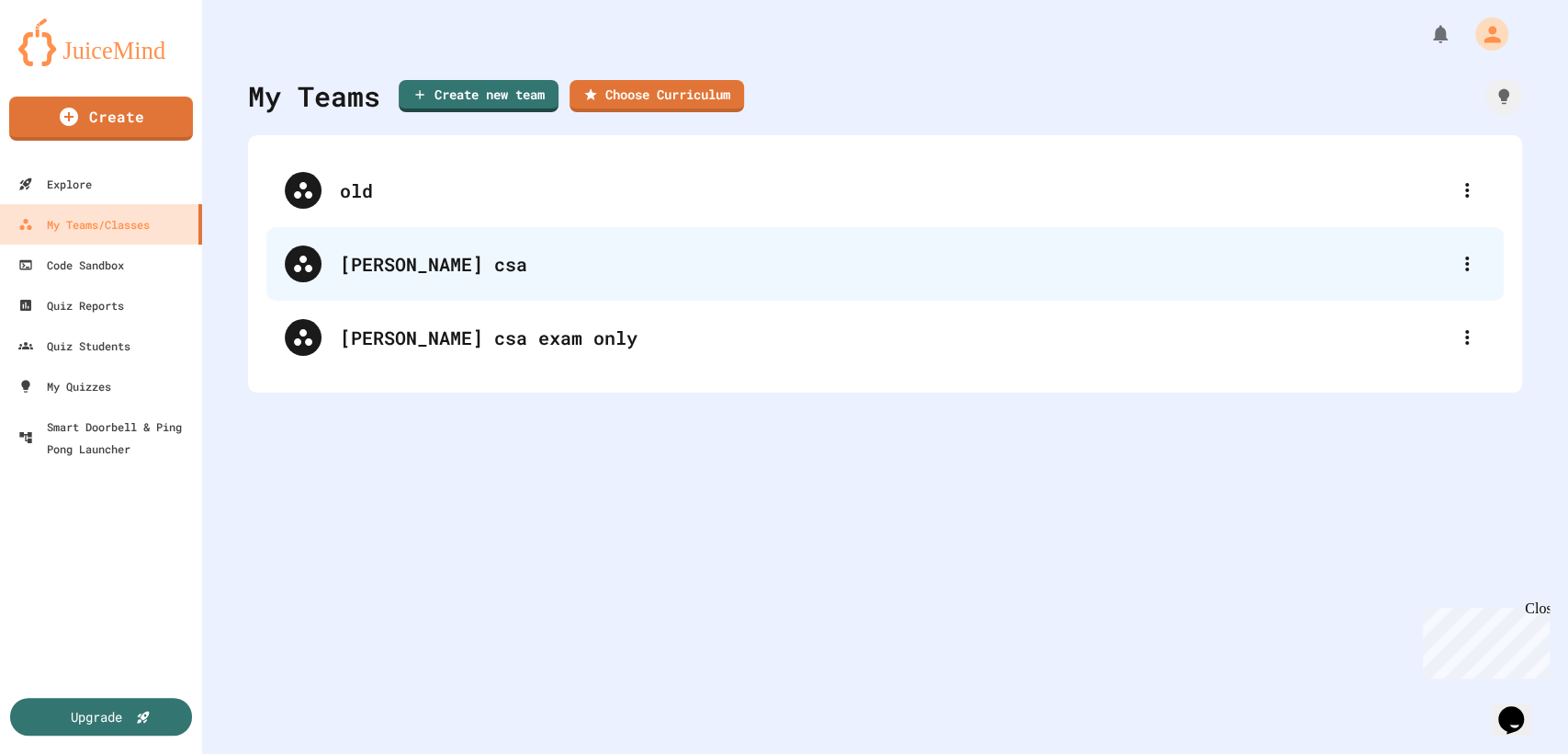
click at [508, 257] on div "[PERSON_NAME] csa" at bounding box center [895, 263] width 1109 height 27
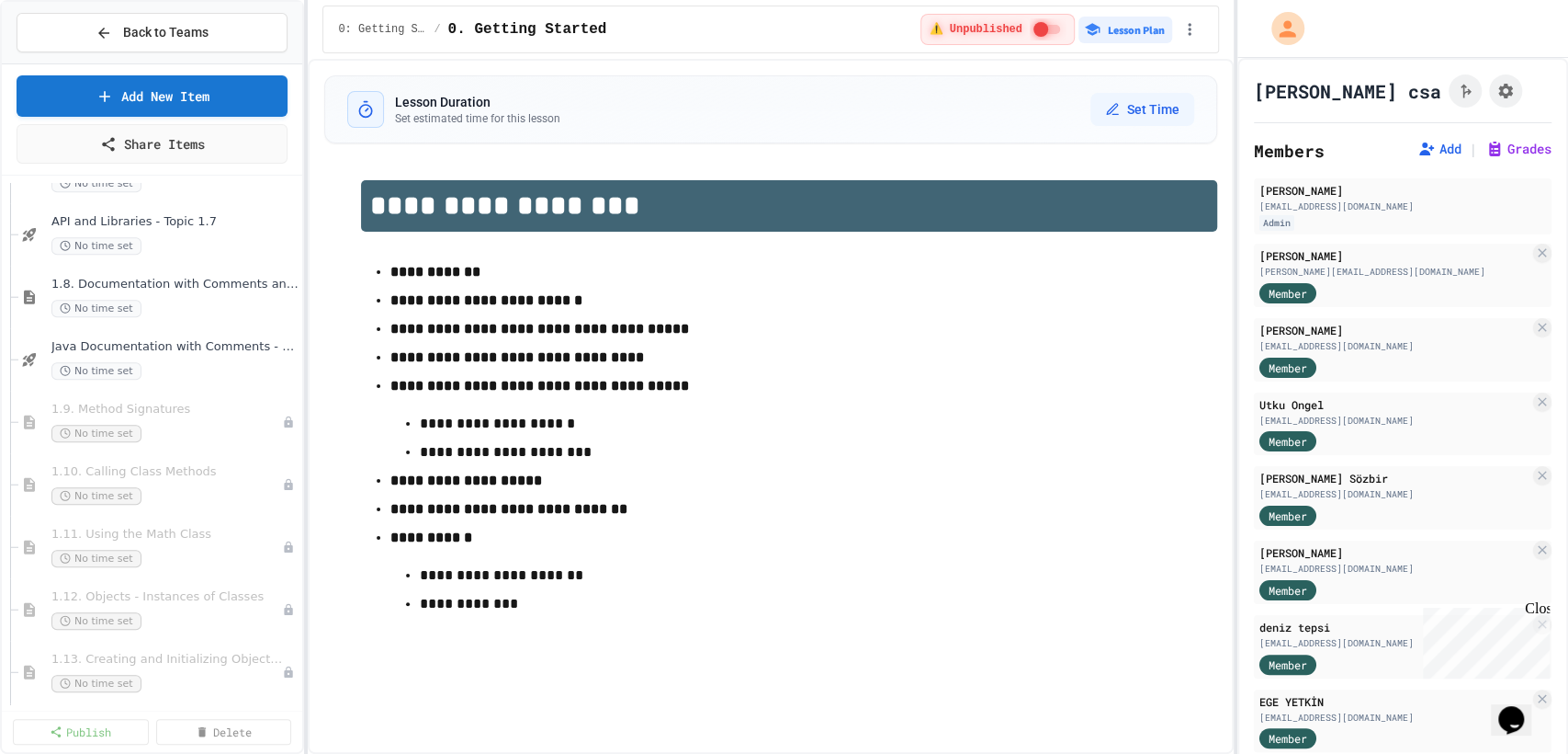
scroll to position [802, 0]
click at [205, 411] on span "1.9. Method Signatures" at bounding box center [157, 411] width 212 height 16
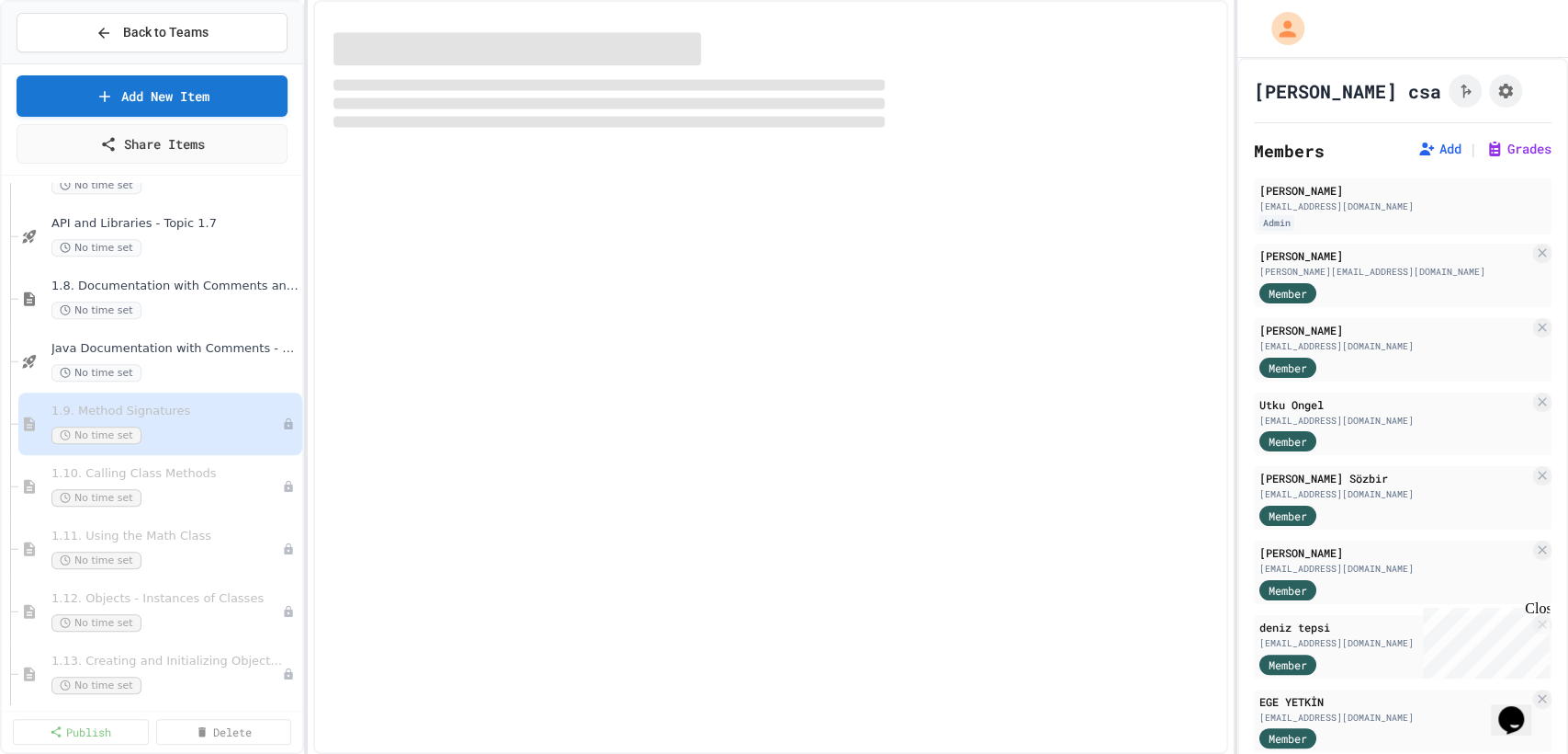
select select "***"
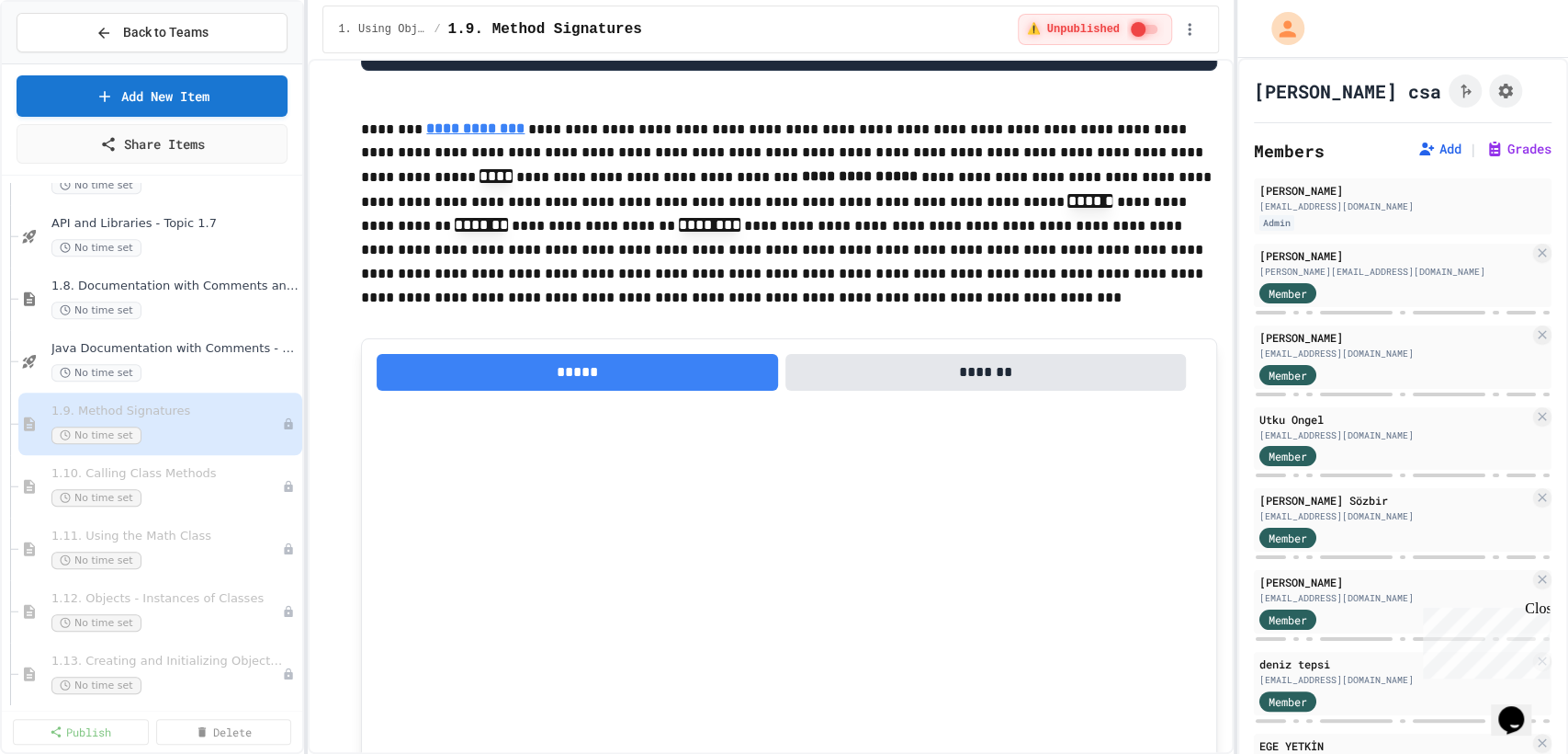
scroll to position [1682, 0]
drag, startPoint x: 966, startPoint y: 312, endPoint x: 700, endPoint y: 227, distance: 279.3
click at [700, 227] on p "**********" at bounding box center [789, 215] width 856 height 198
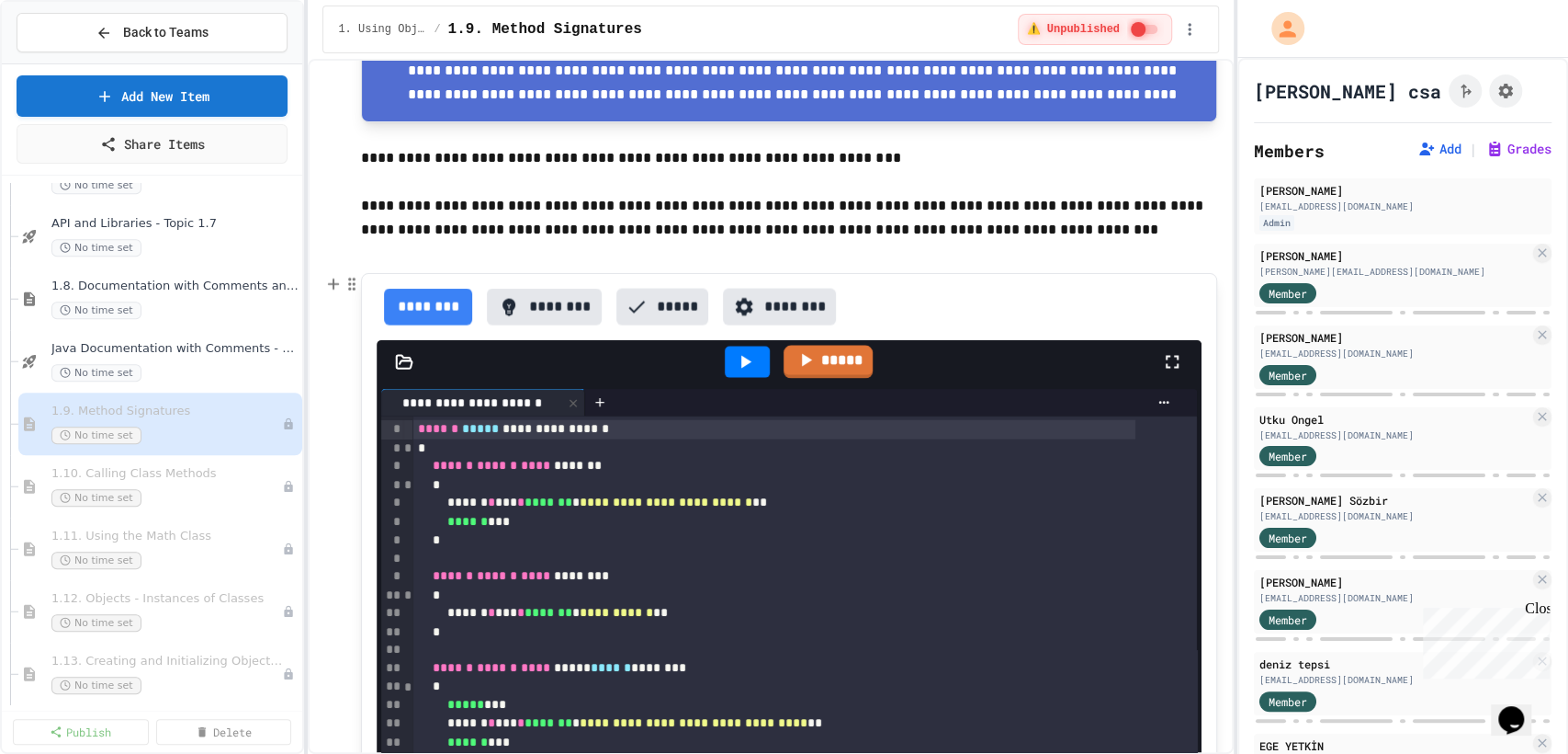
scroll to position [2699, 0]
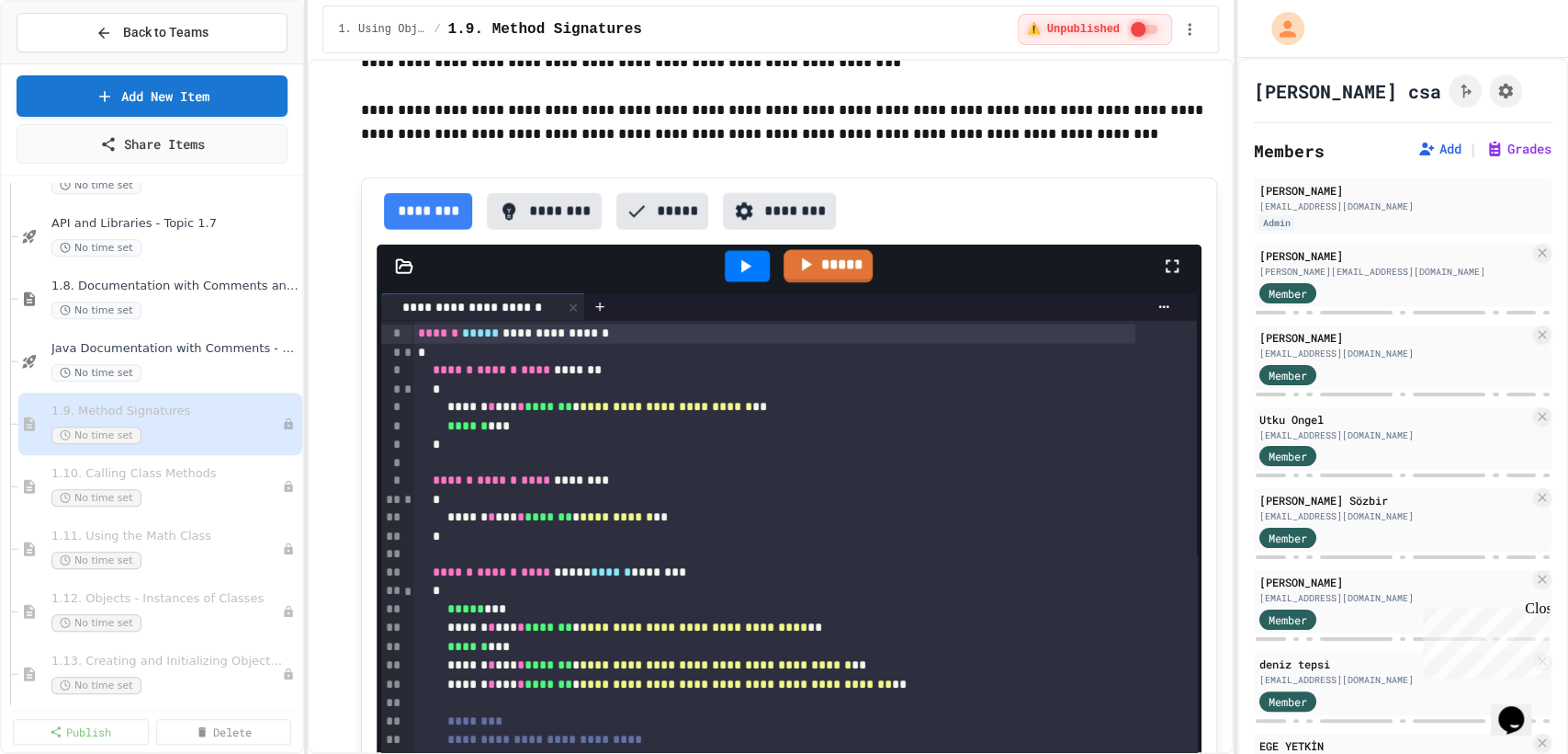
click at [1105, 207] on div "******** ******** ***** ********" at bounding box center [789, 210] width 825 height 36
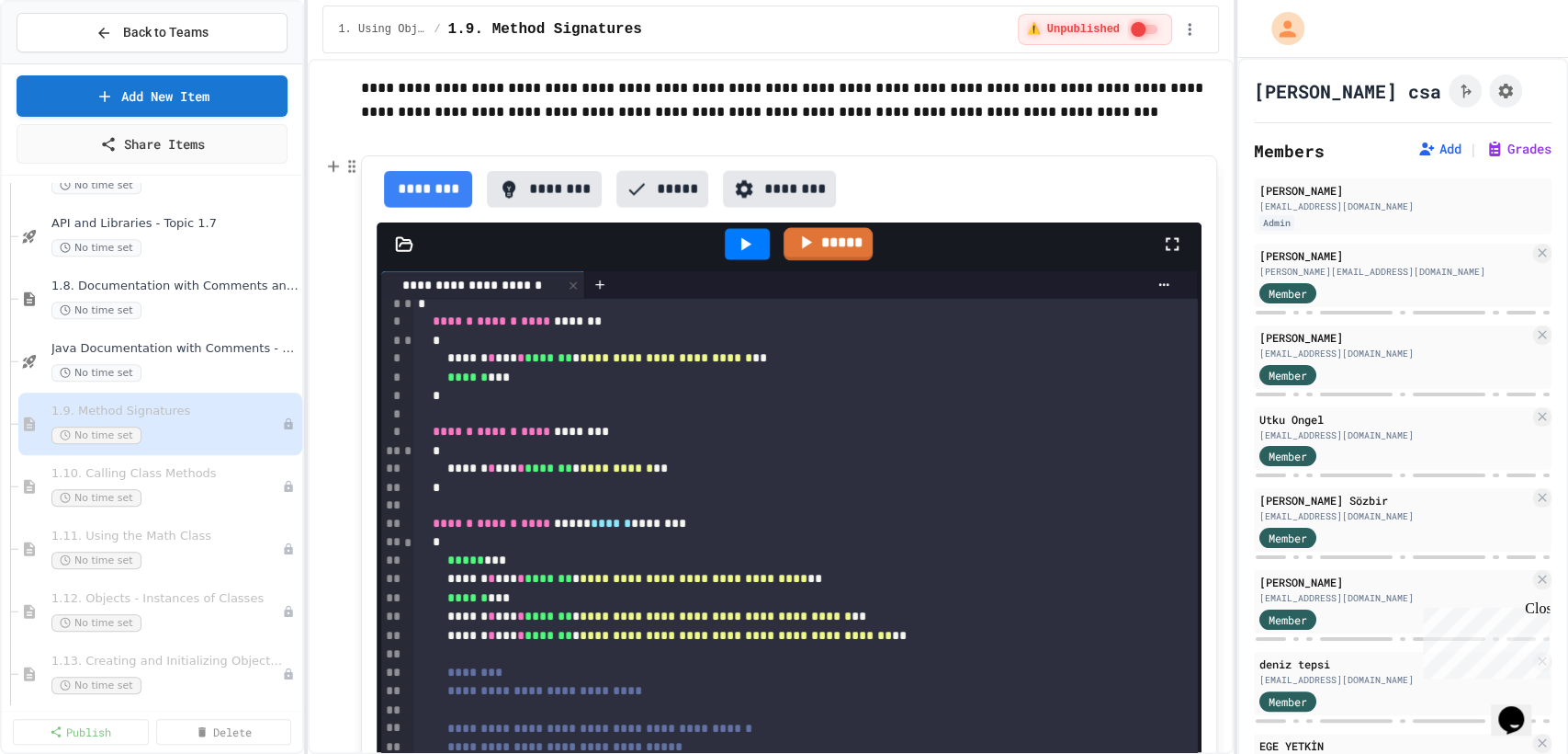
scroll to position [101, 0]
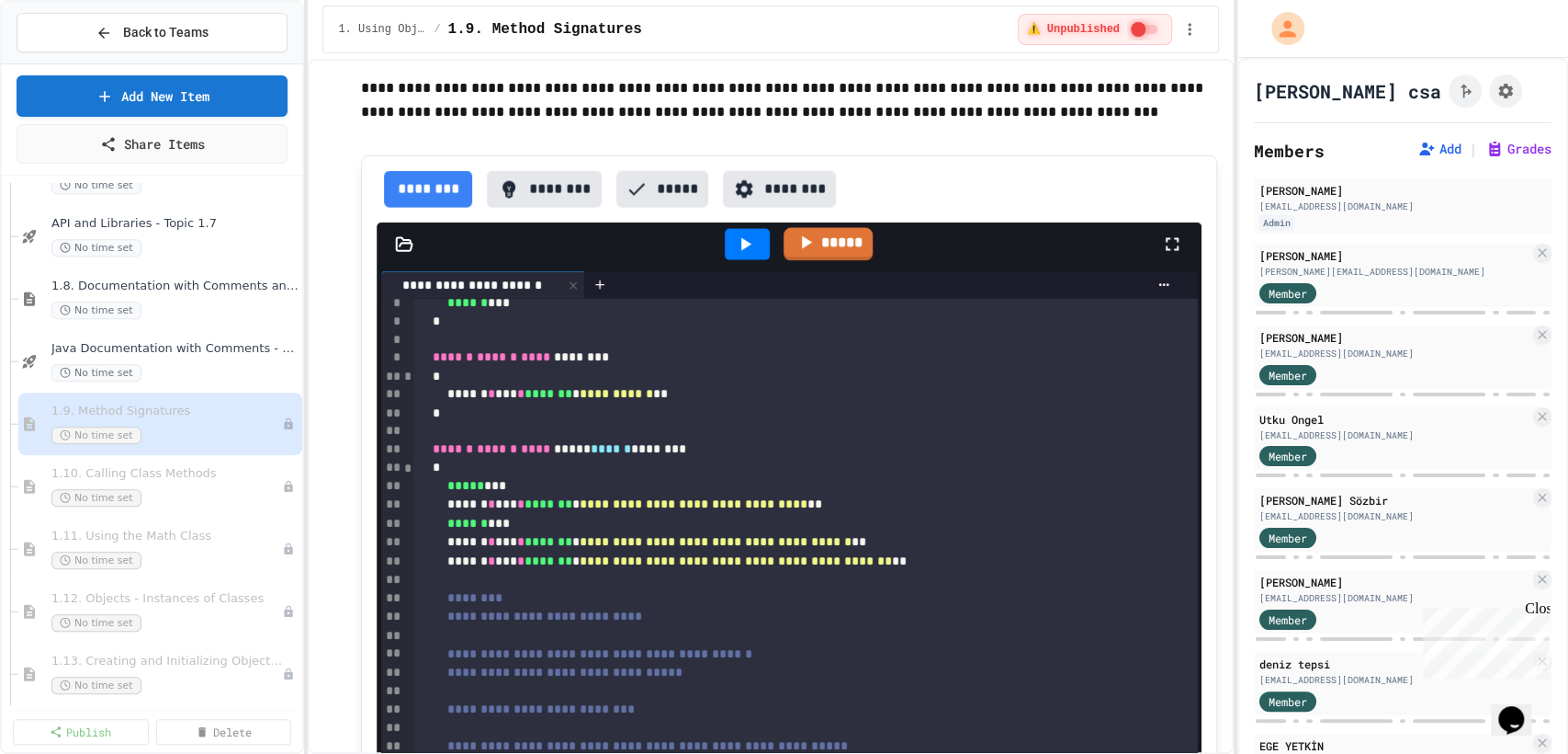
click at [559, 175] on button "********" at bounding box center [544, 189] width 115 height 36
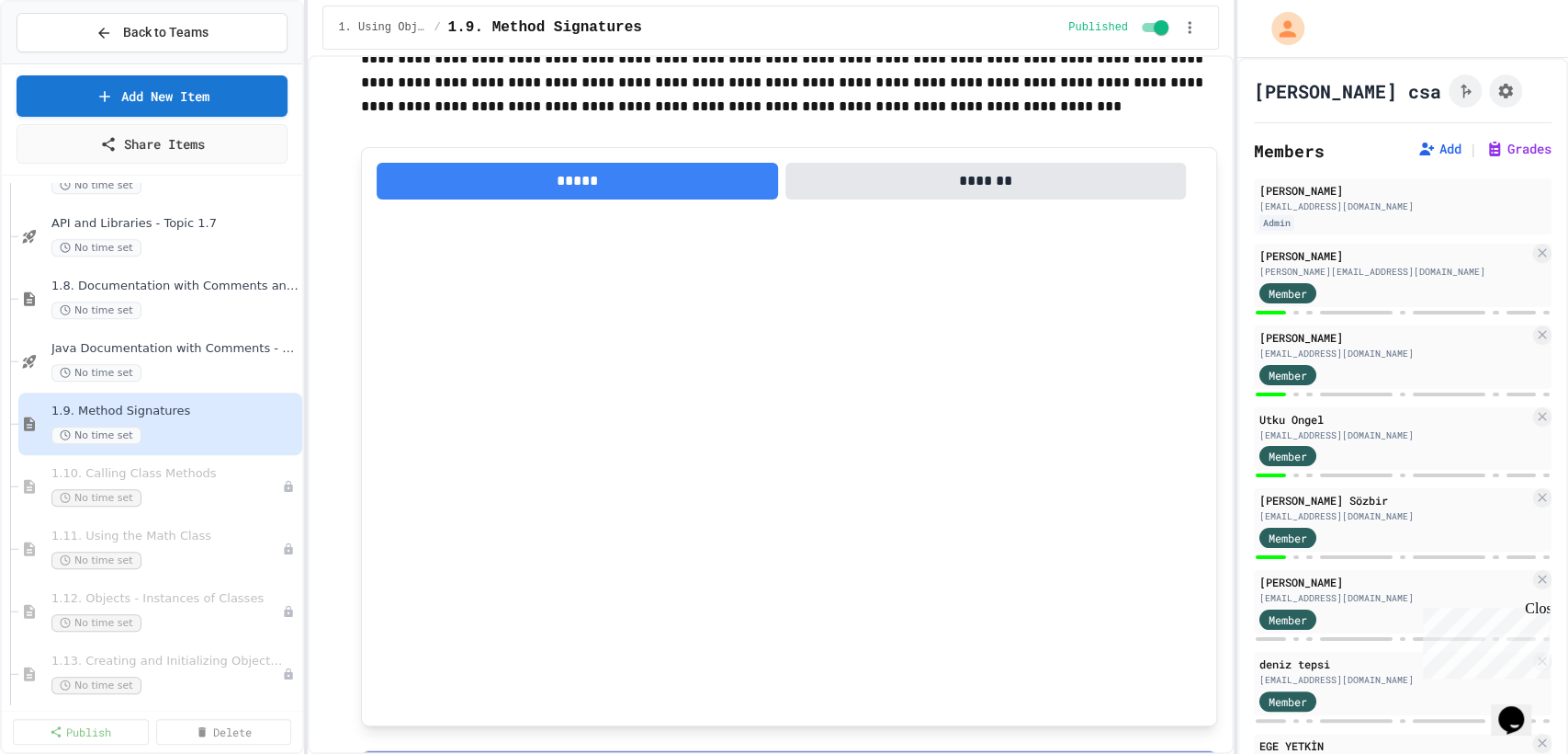
scroll to position [1917, 0]
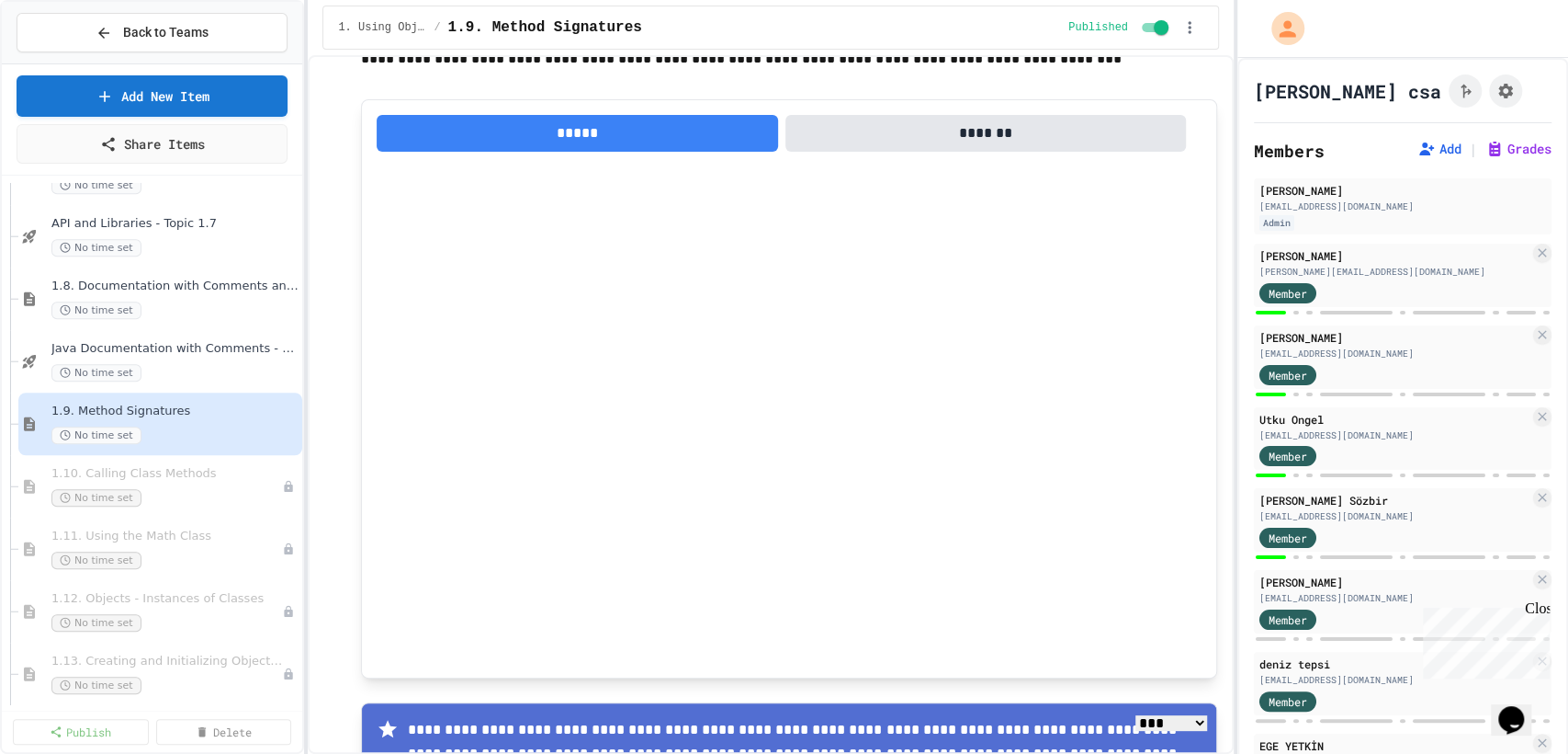
click at [964, 120] on button "*******" at bounding box center [985, 133] width 401 height 36
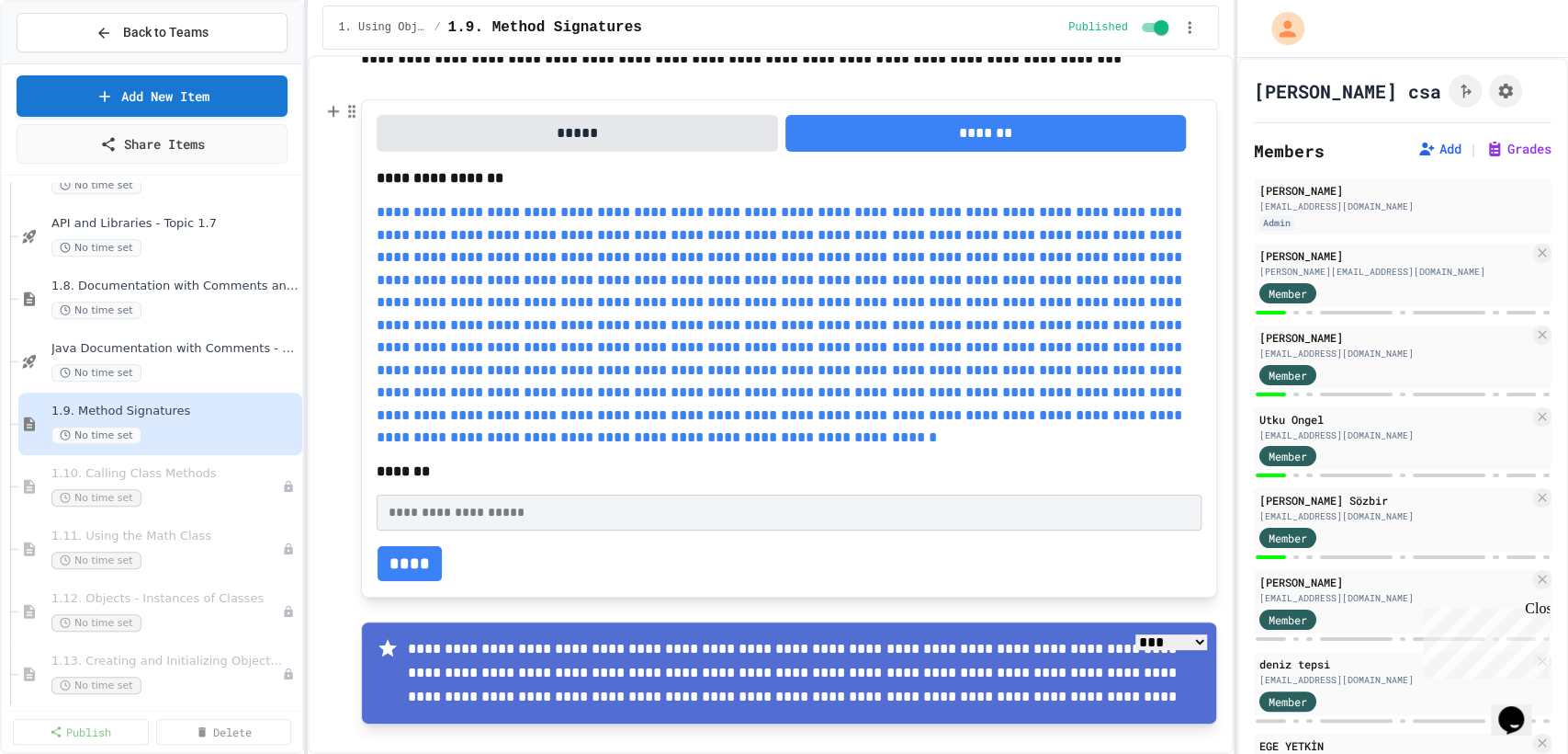
click at [643, 133] on button "*****" at bounding box center [577, 133] width 401 height 36
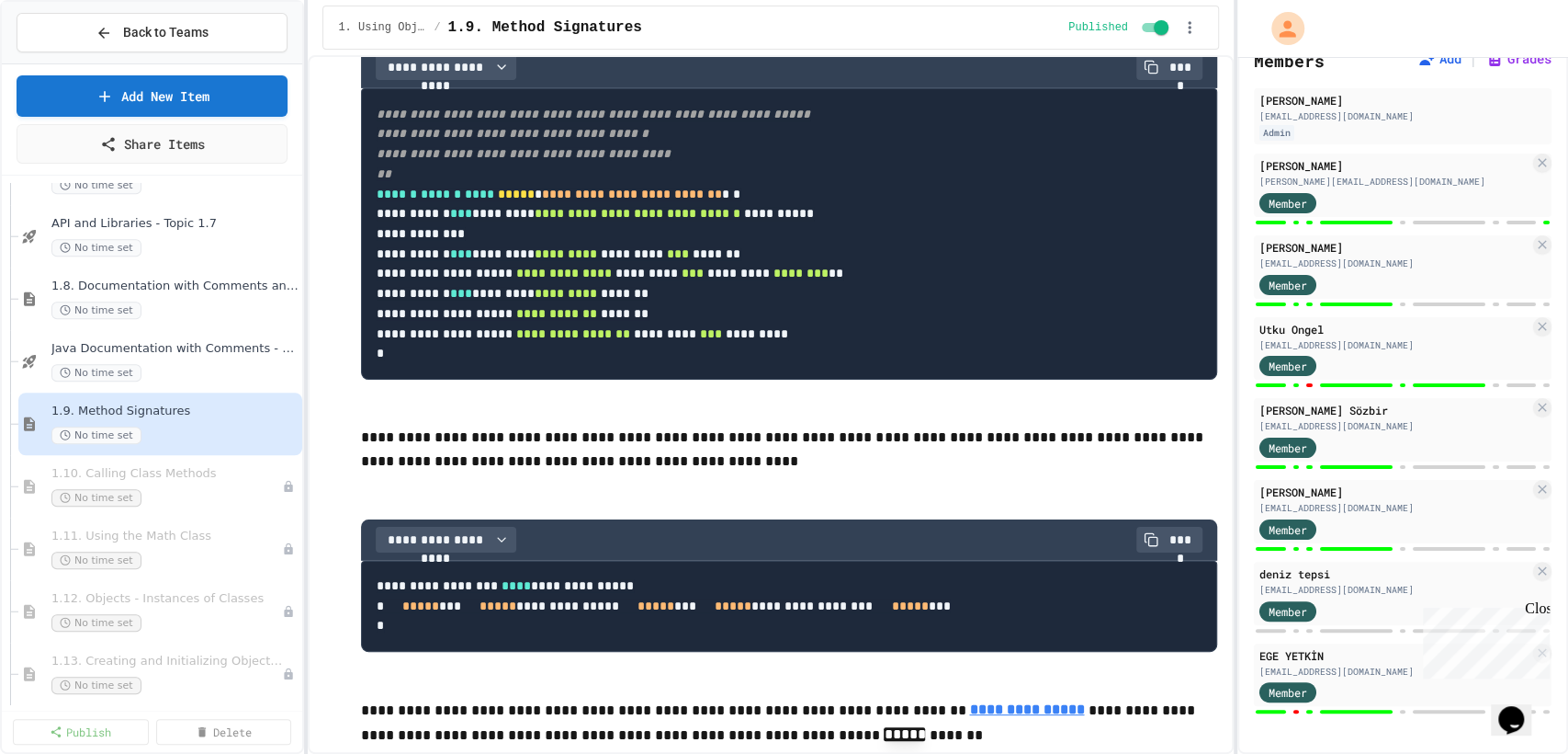
scroll to position [6933, 0]
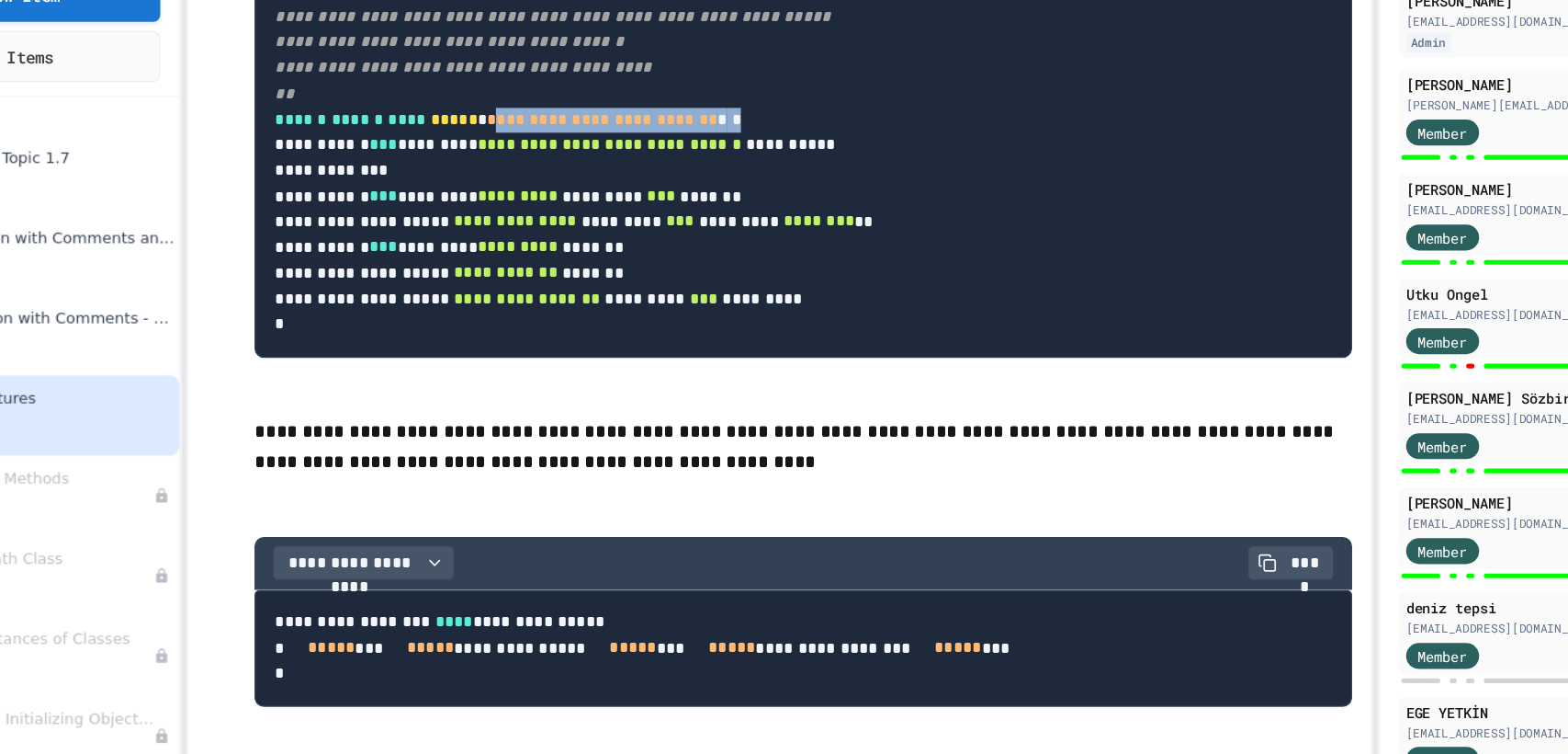
drag, startPoint x: 561, startPoint y: 428, endPoint x: 748, endPoint y: 441, distance: 187.5
click at [748, 379] on pre "**********" at bounding box center [789, 232] width 856 height 291
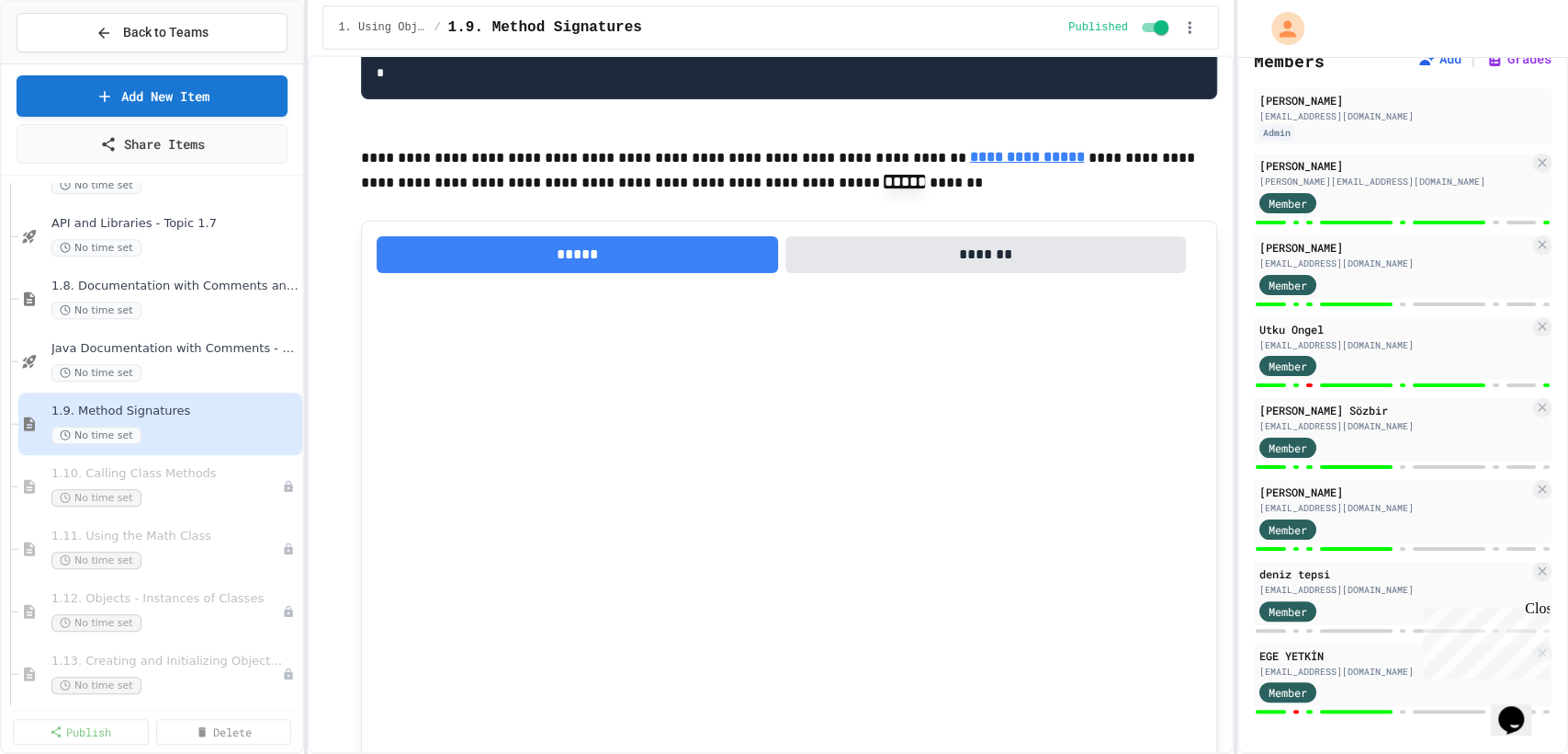
scroll to position [7484, 0]
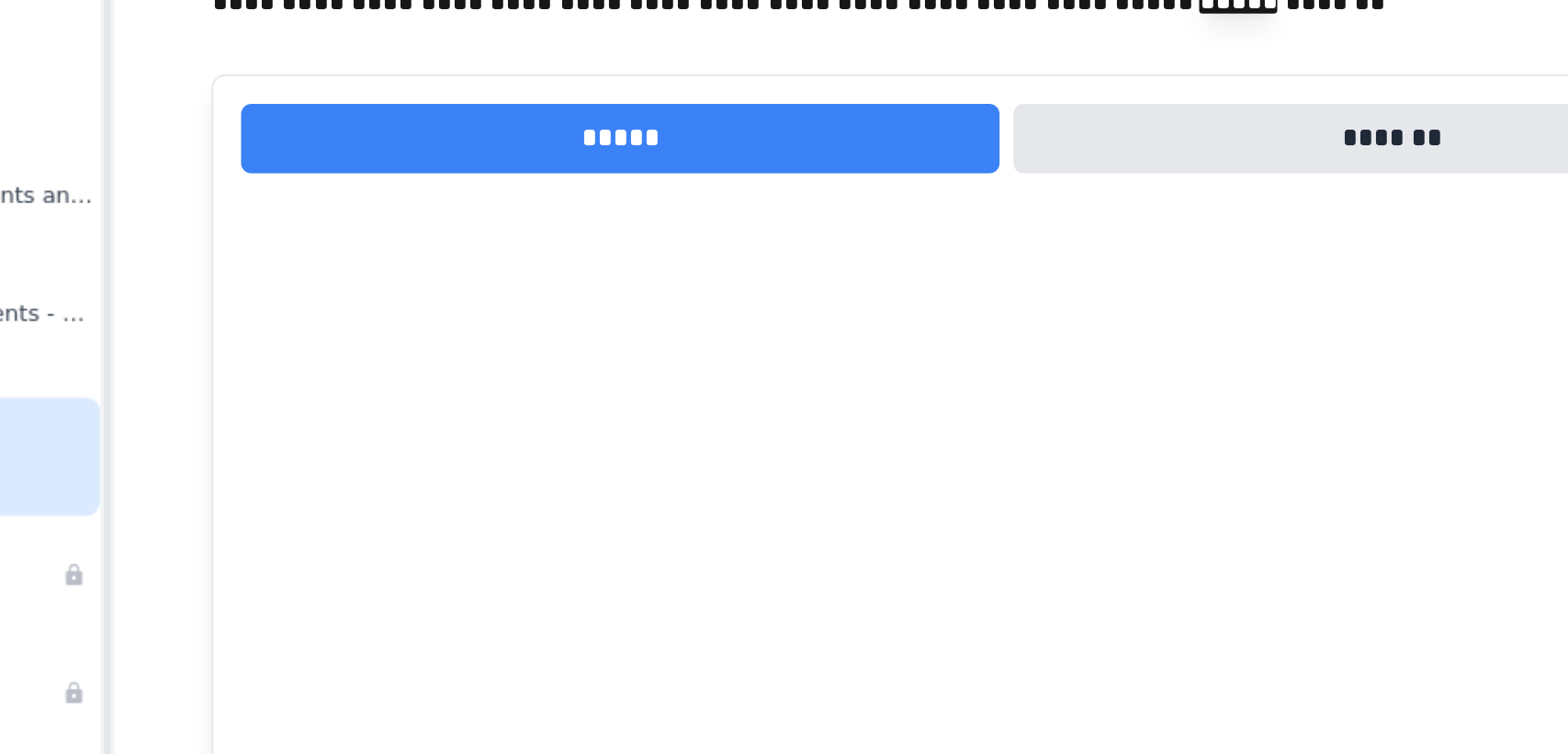
drag, startPoint x: 418, startPoint y: 345, endPoint x: 573, endPoint y: 349, distance: 155.1
click at [573, 100] on pre "**********" at bounding box center [789, 54] width 856 height 91
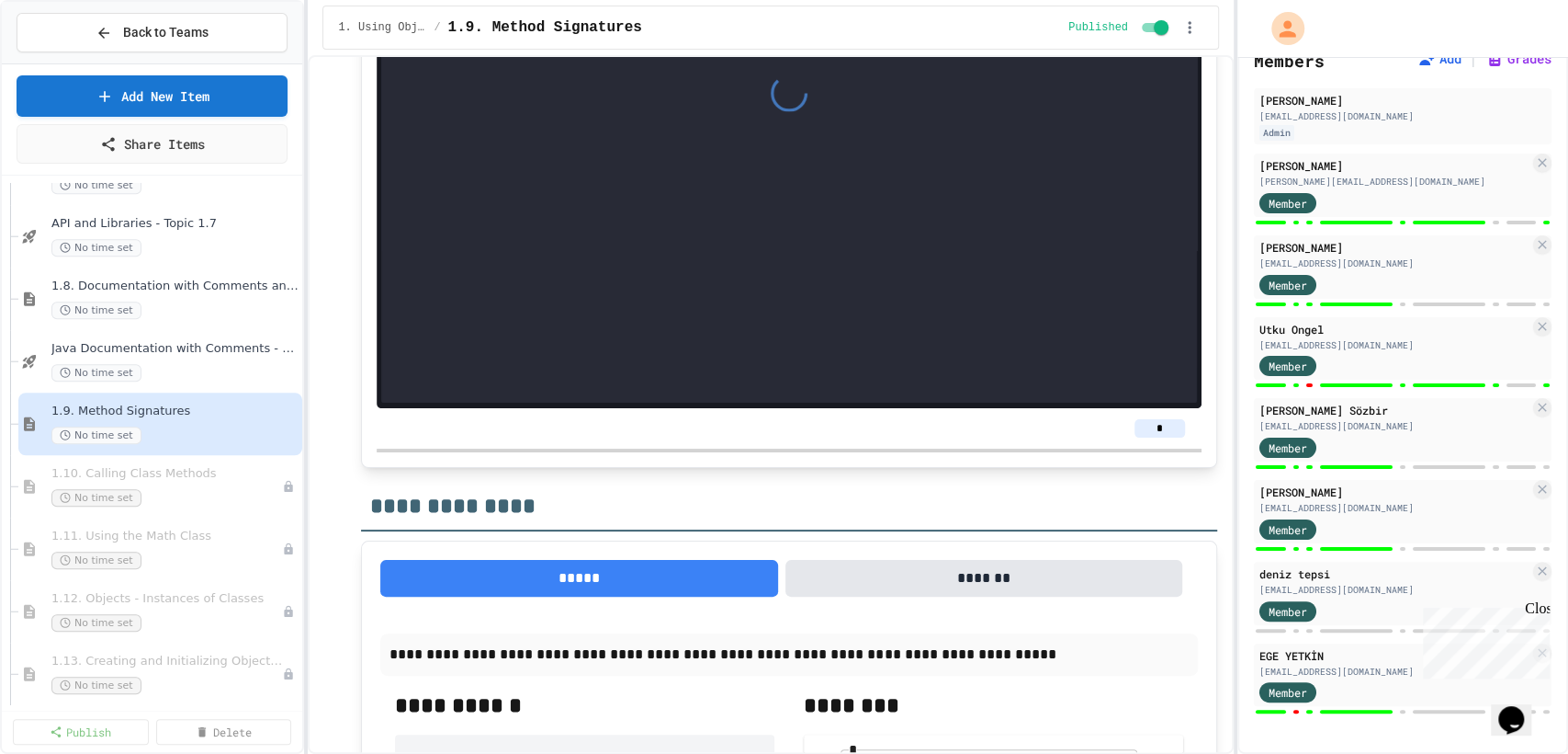
scroll to position [12018, 0]
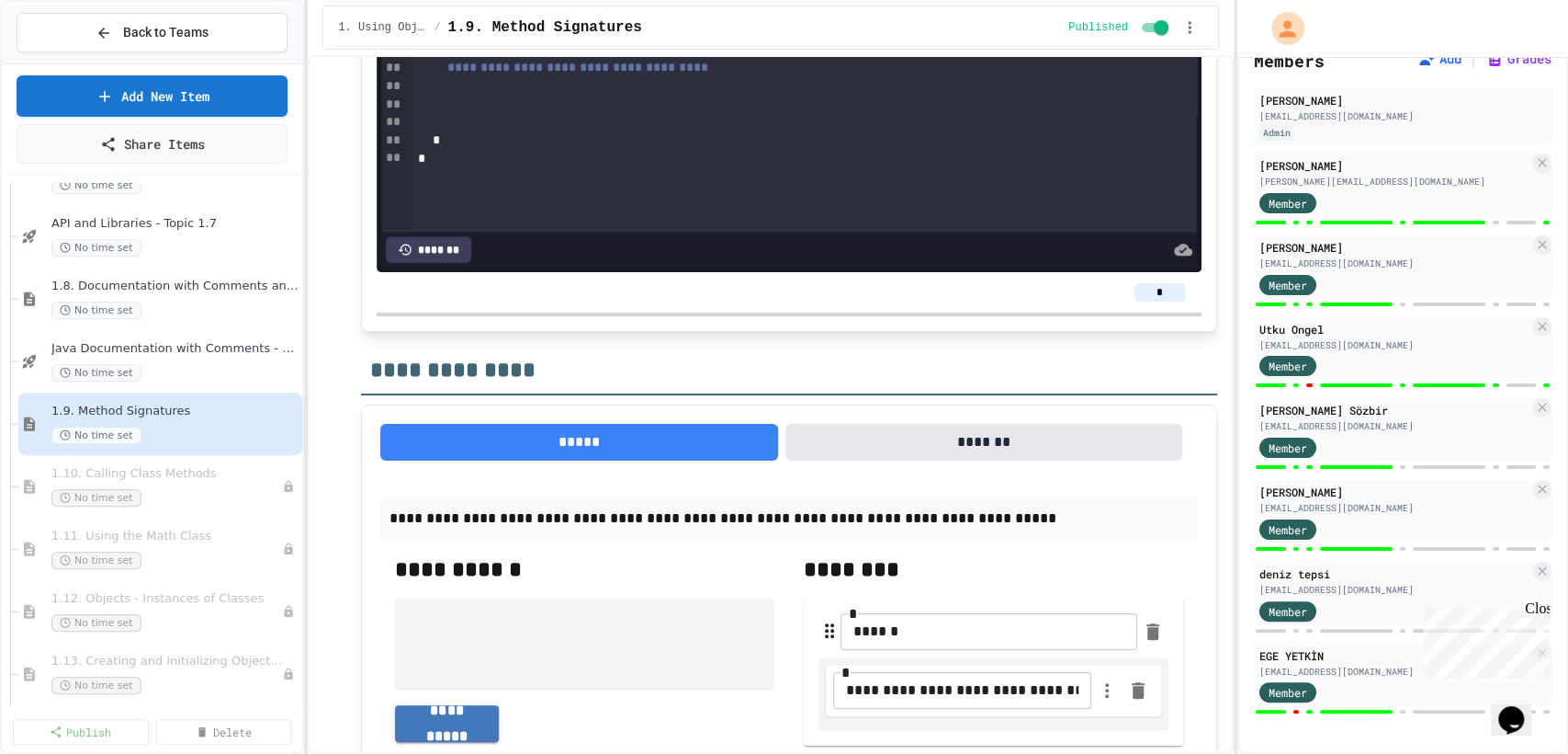
click at [841, 22] on div "*" at bounding box center [782, 13] width 739 height 19
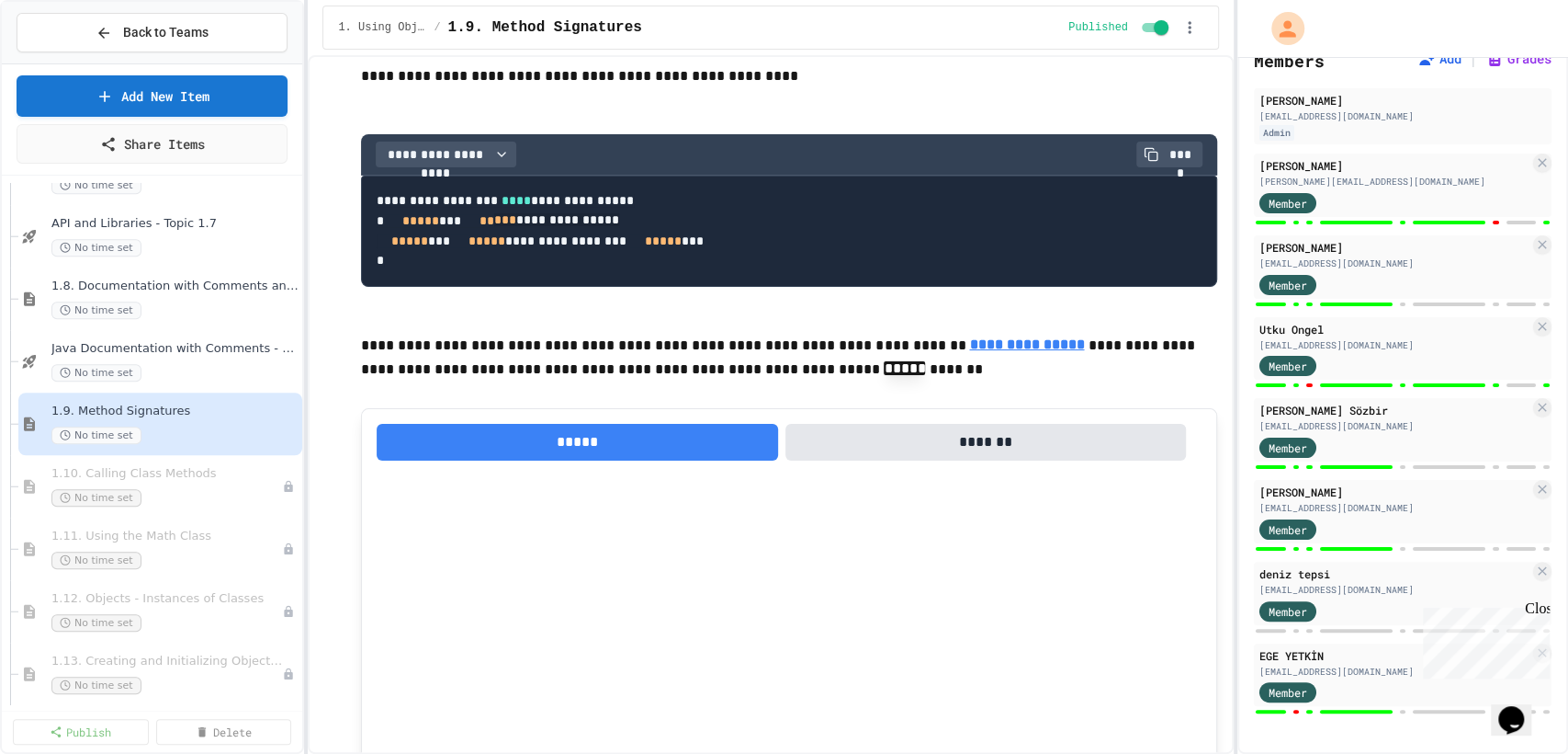
scroll to position [7315, 0]
